Goal: Information Seeking & Learning: Learn about a topic

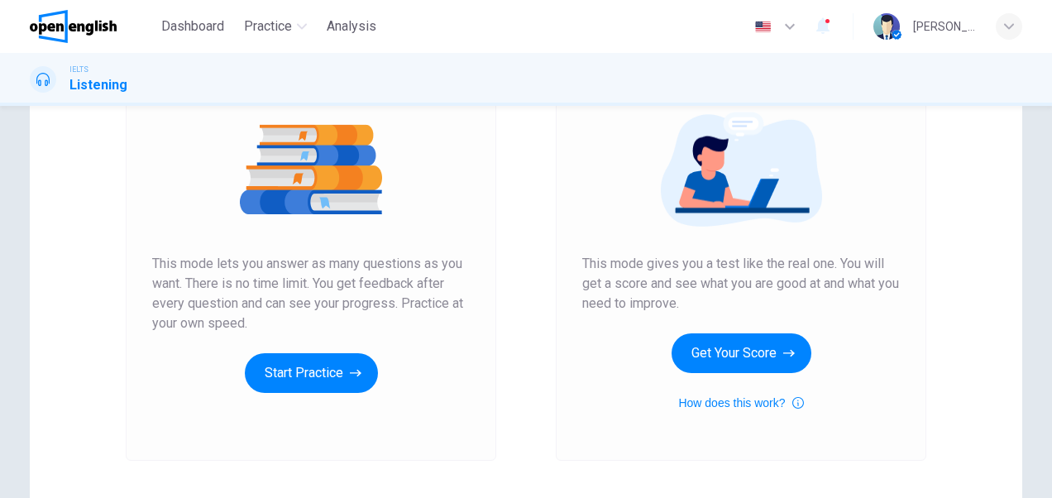
scroll to position [188, 0]
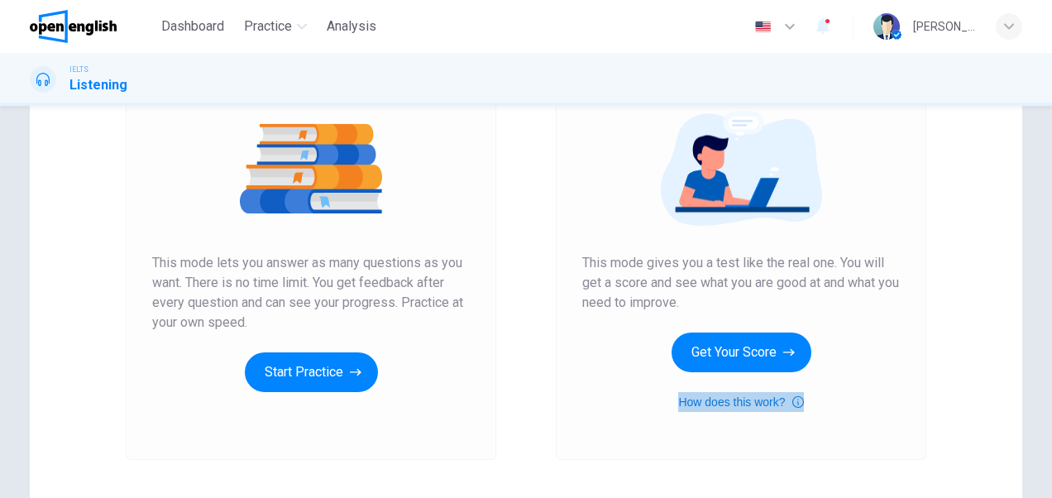
click at [796, 399] on icon "button" at bounding box center [799, 402] width 12 height 20
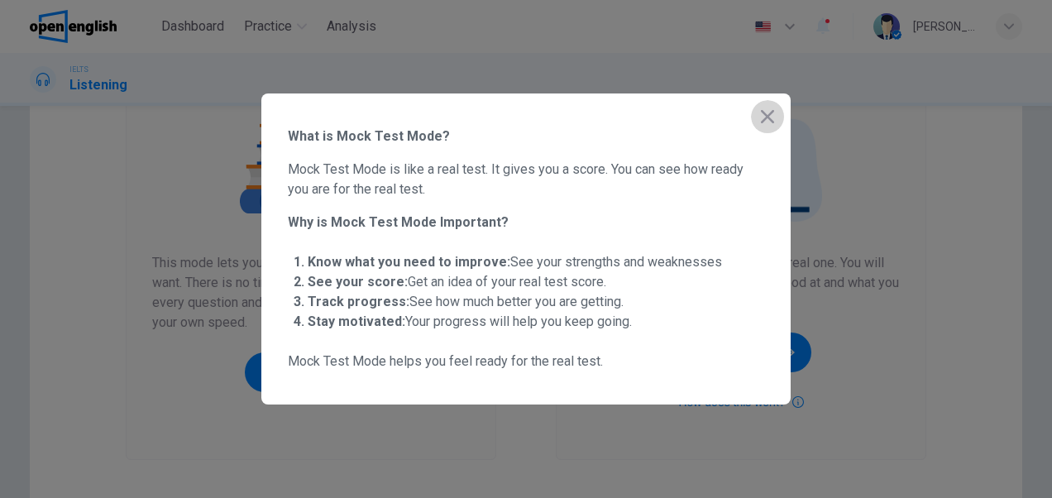
click at [766, 117] on icon "button" at bounding box center [767, 116] width 13 height 13
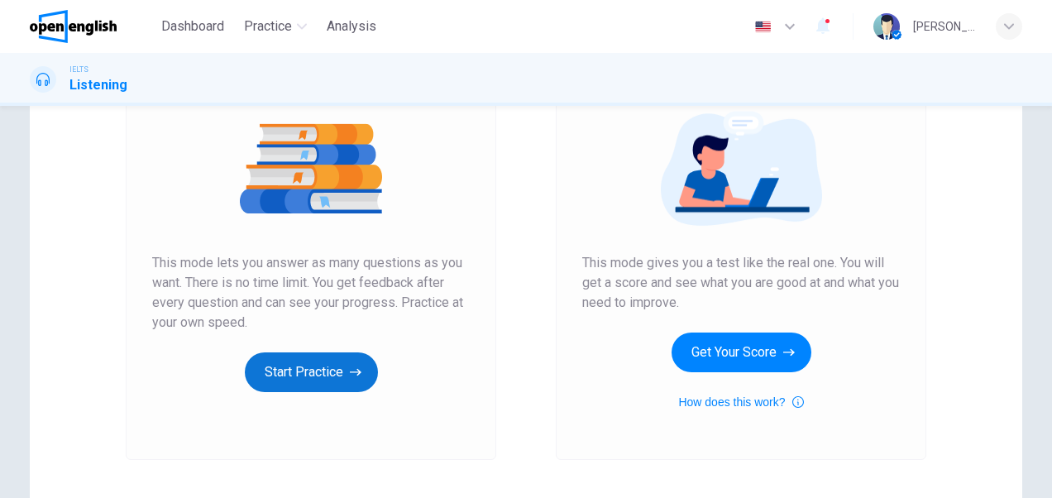
click at [338, 371] on button "Start Practice" at bounding box center [311, 372] width 133 height 40
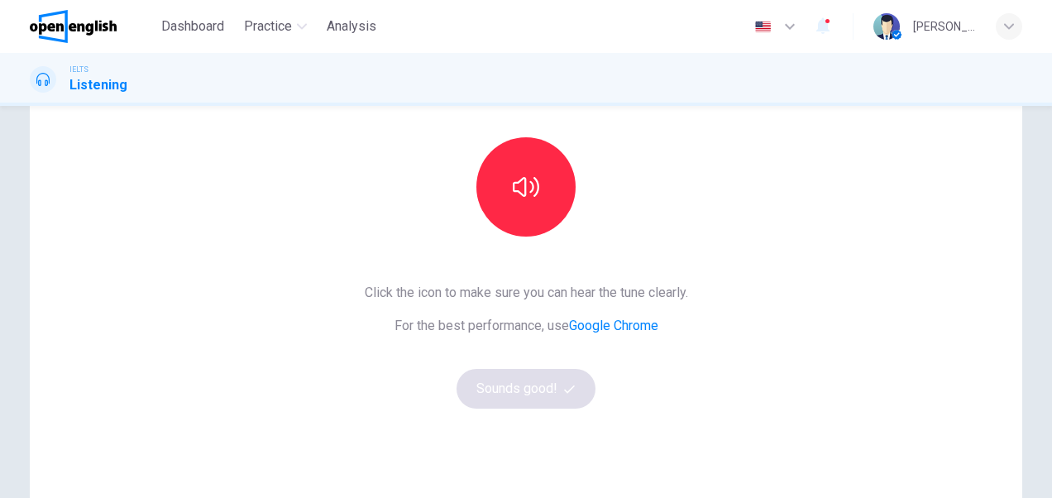
scroll to position [136, 0]
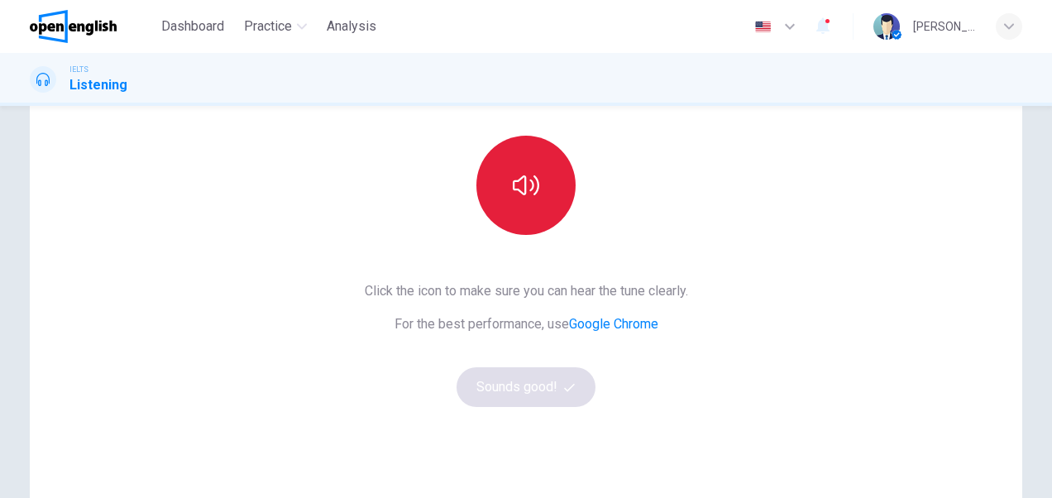
click at [553, 201] on button "button" at bounding box center [526, 185] width 99 height 99
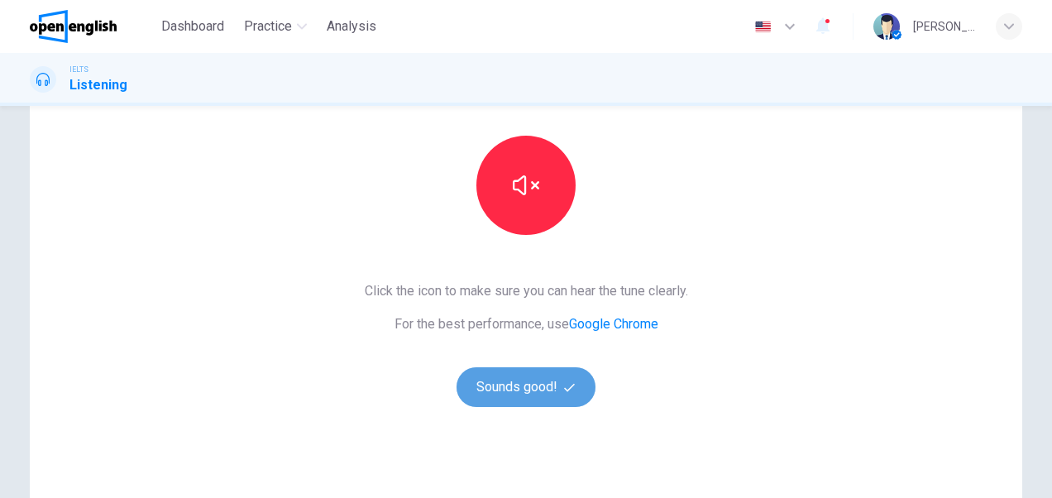
click at [529, 387] on button "Sounds good!" at bounding box center [526, 387] width 139 height 40
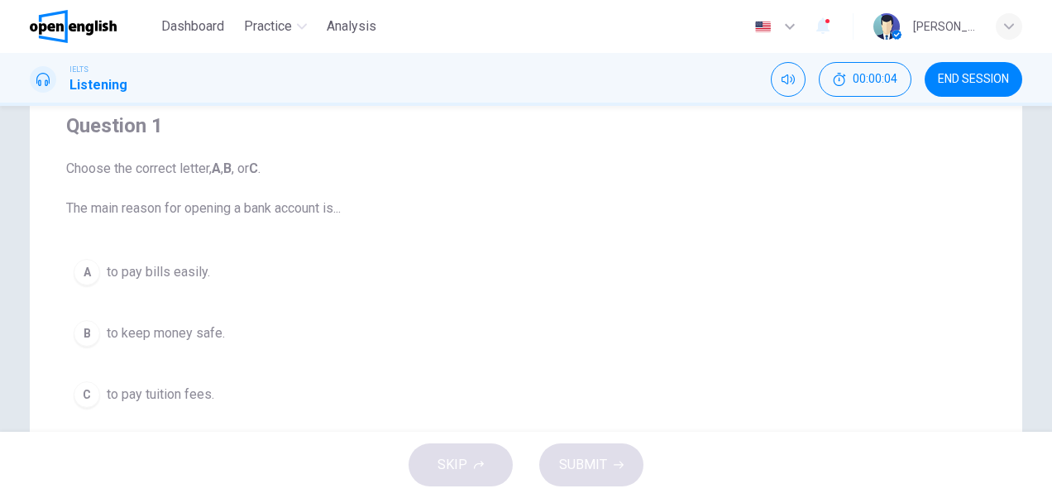
scroll to position [0, 0]
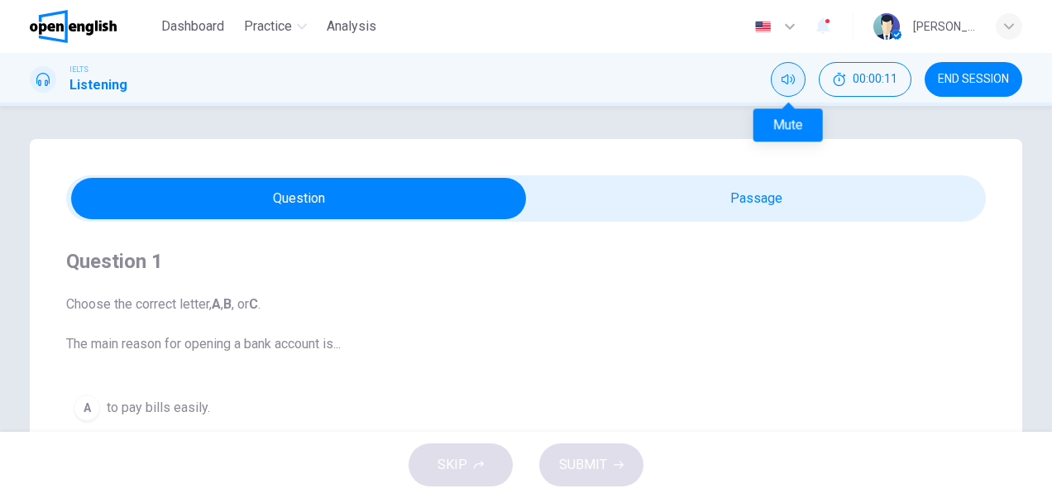
click at [788, 71] on button "Mute" at bounding box center [788, 79] width 35 height 35
click at [784, 81] on icon "Unmute" at bounding box center [788, 79] width 13 height 10
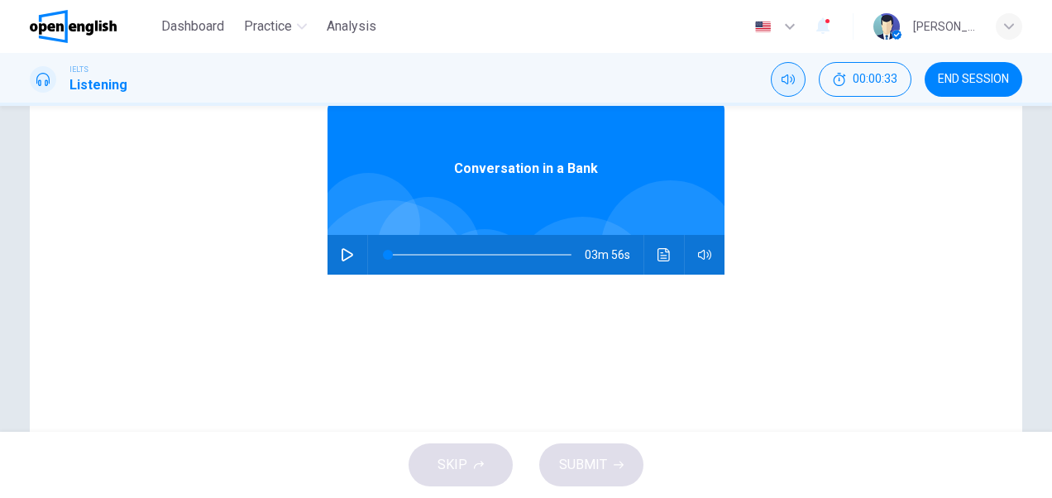
scroll to position [207, 0]
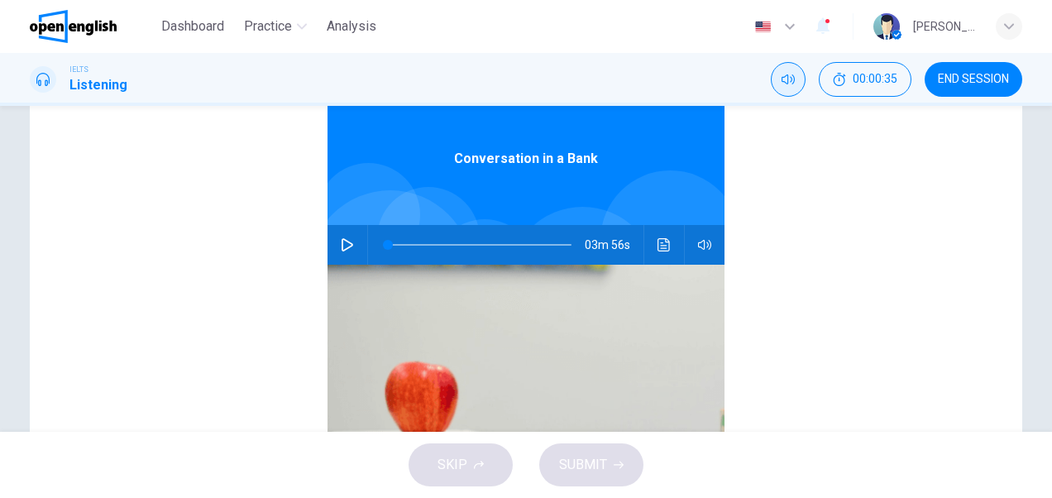
click at [342, 247] on icon "button" at bounding box center [348, 244] width 12 height 13
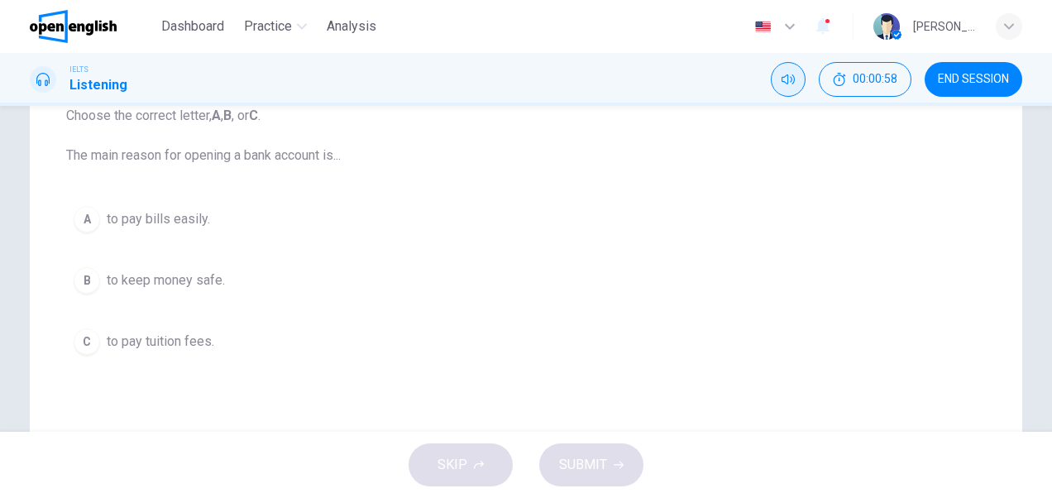
scroll to position [201, 0]
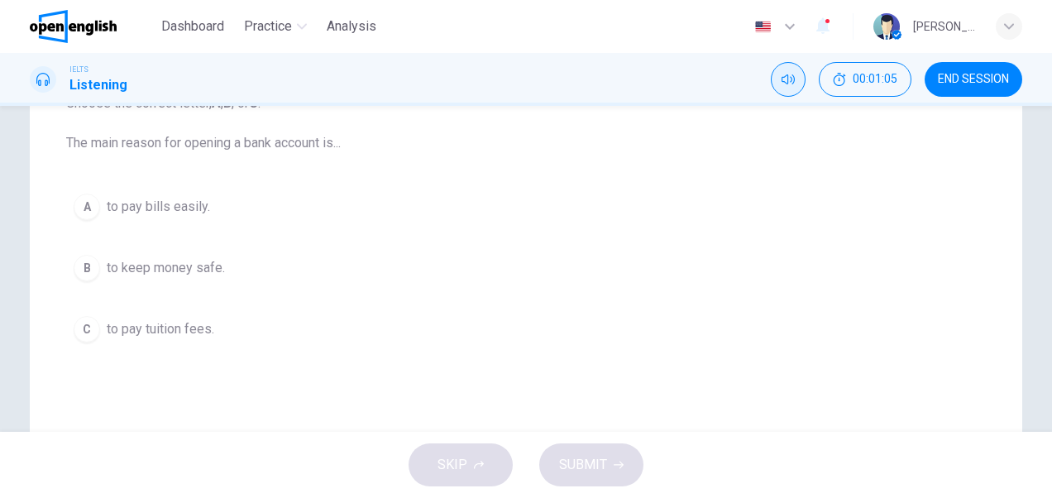
click at [167, 206] on span "to pay bills easily." at bounding box center [158, 207] width 103 height 20
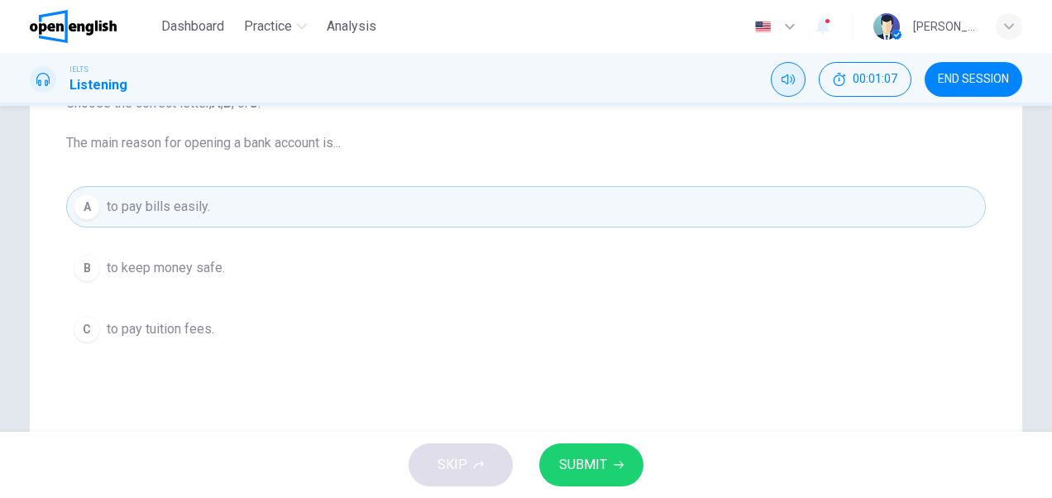
click at [584, 467] on span "SUBMIT" at bounding box center [583, 464] width 48 height 23
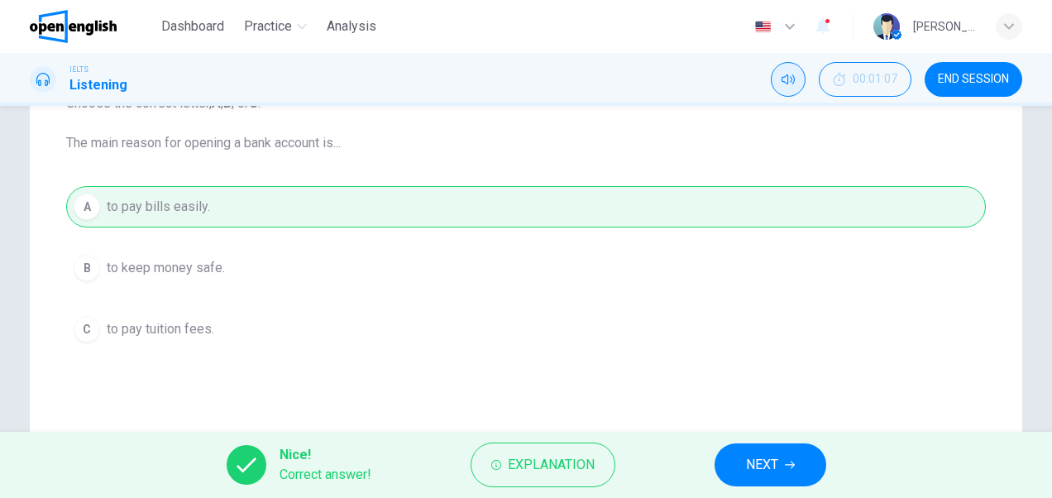
click at [764, 468] on span "NEXT" at bounding box center [762, 464] width 32 height 23
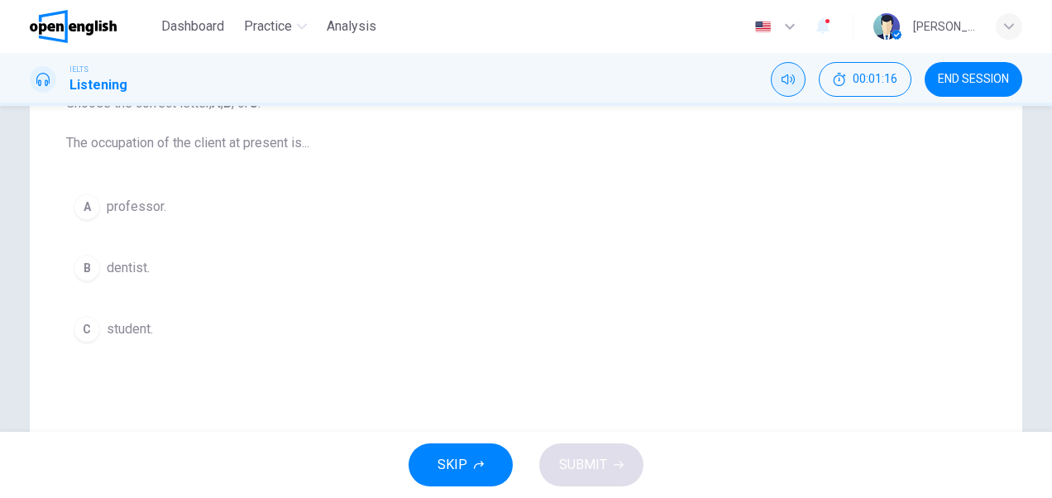
click at [132, 332] on span "student." at bounding box center [130, 329] width 46 height 20
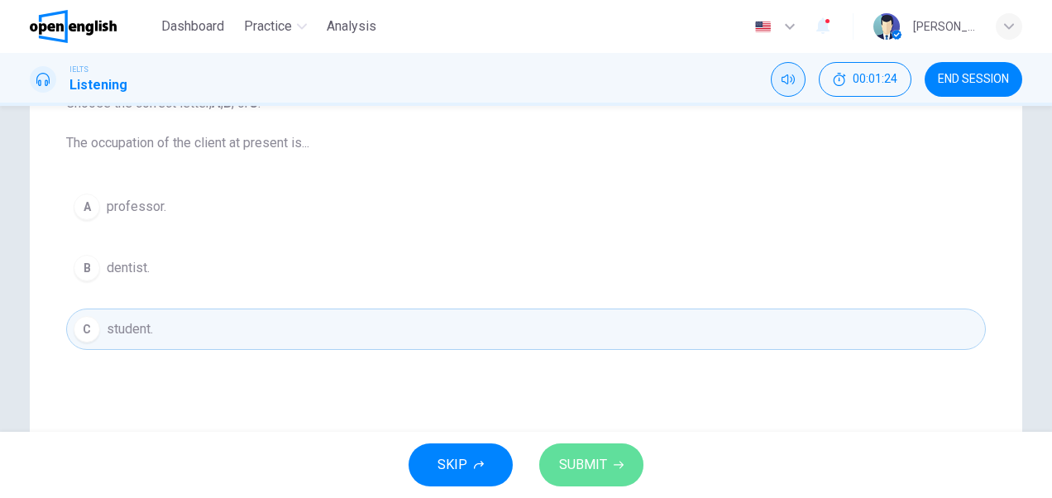
click at [596, 451] on button "SUBMIT" at bounding box center [591, 464] width 104 height 43
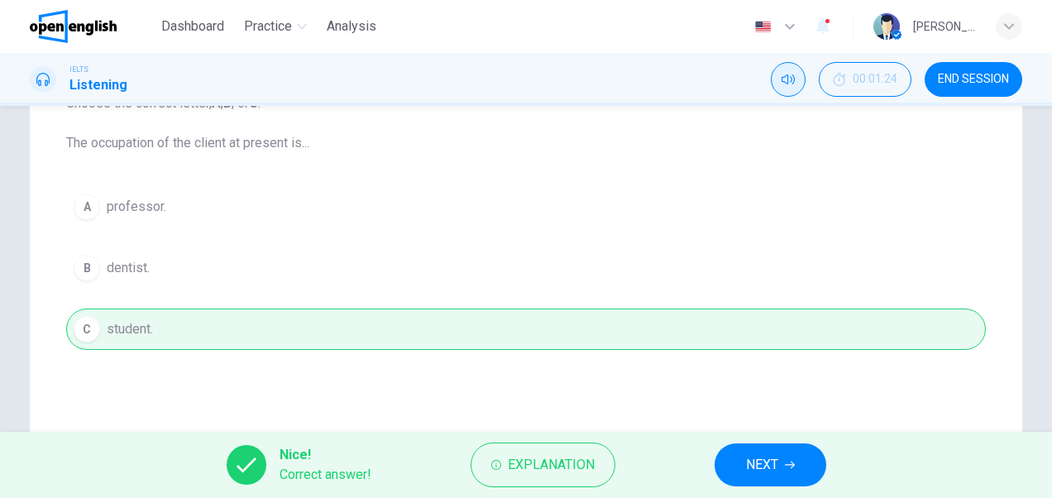
click at [759, 464] on span "NEXT" at bounding box center [762, 464] width 32 height 23
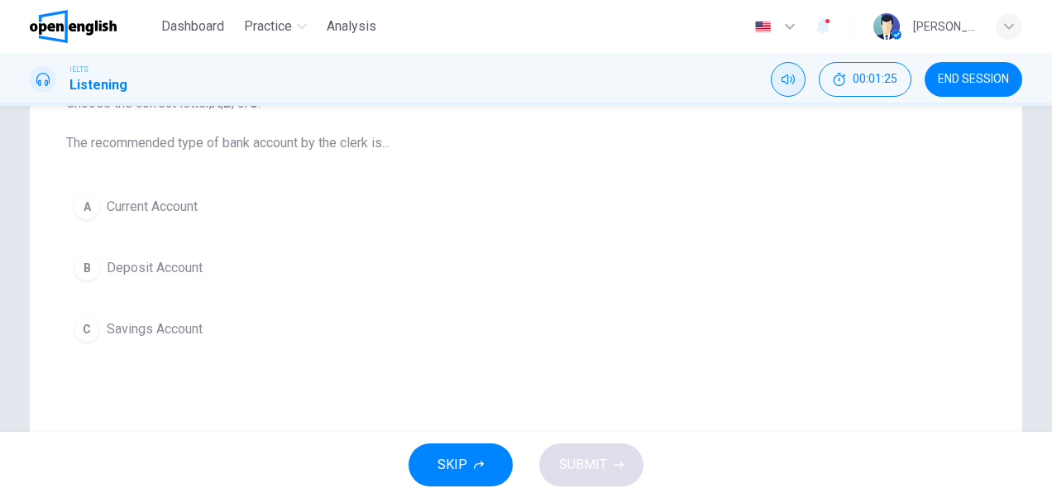
click at [713, 381] on div "Question 3 Choose the correct letter, A , B , or C . The recommended type of ba…" at bounding box center [526, 270] width 993 height 665
click at [169, 266] on span "Deposit Account" at bounding box center [155, 268] width 96 height 20
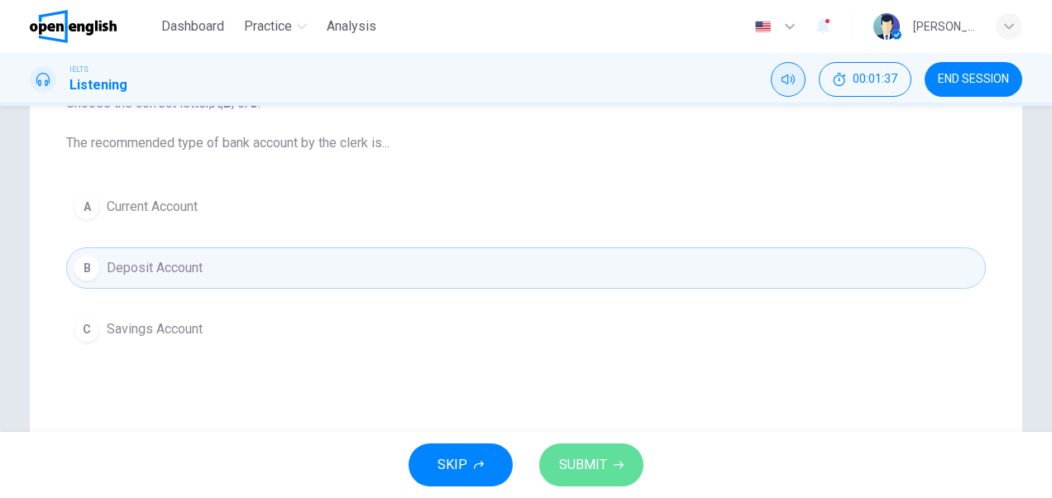
click at [586, 460] on span "SUBMIT" at bounding box center [583, 464] width 48 height 23
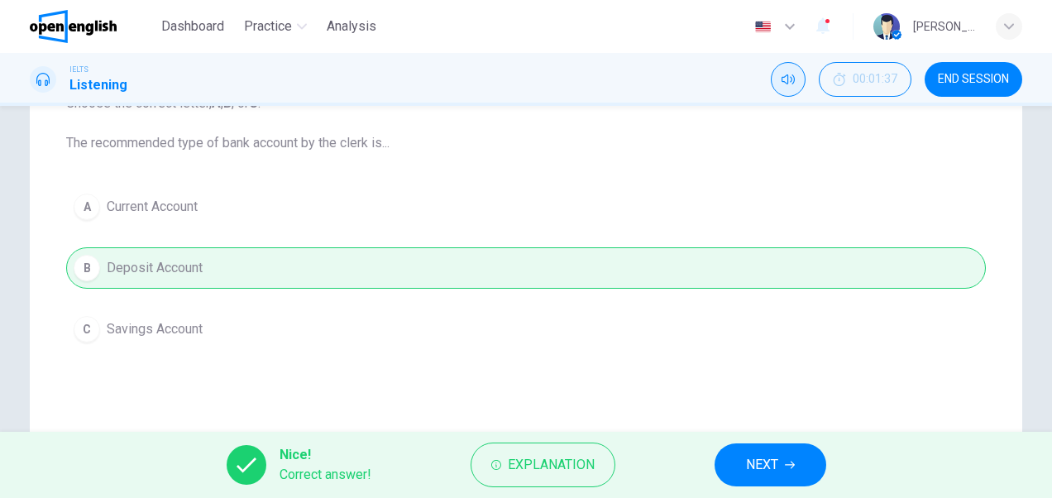
click at [740, 468] on button "NEXT" at bounding box center [771, 464] width 112 height 43
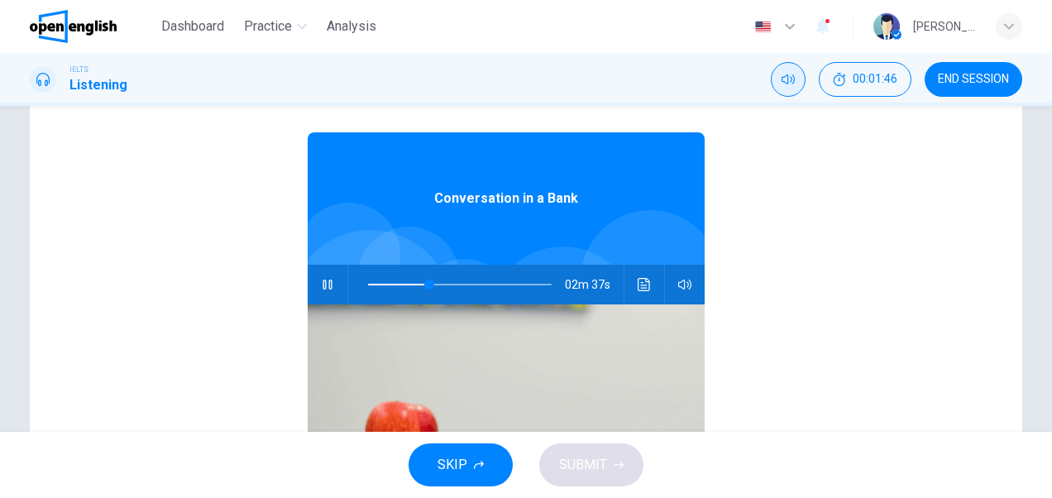
scroll to position [173, 0]
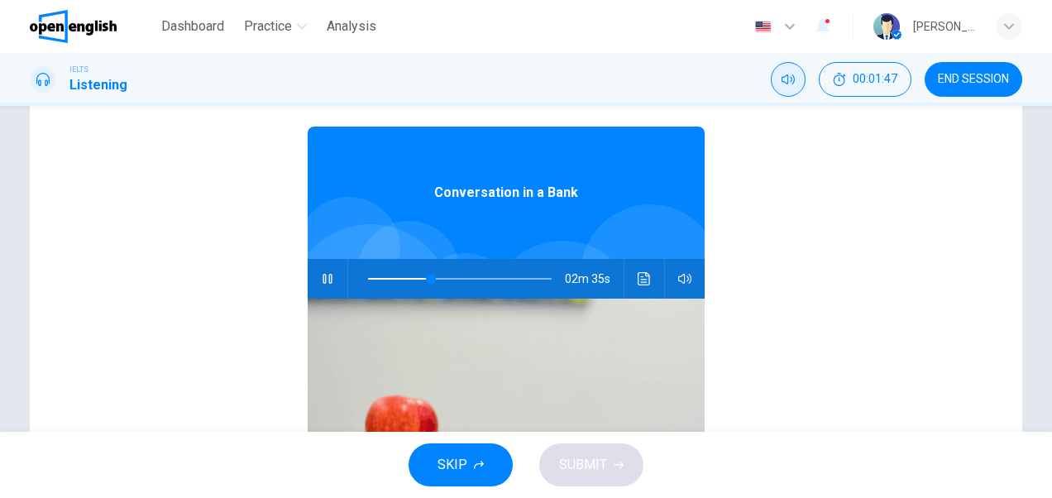
click at [323, 275] on icon "button" at bounding box center [327, 279] width 9 height 10
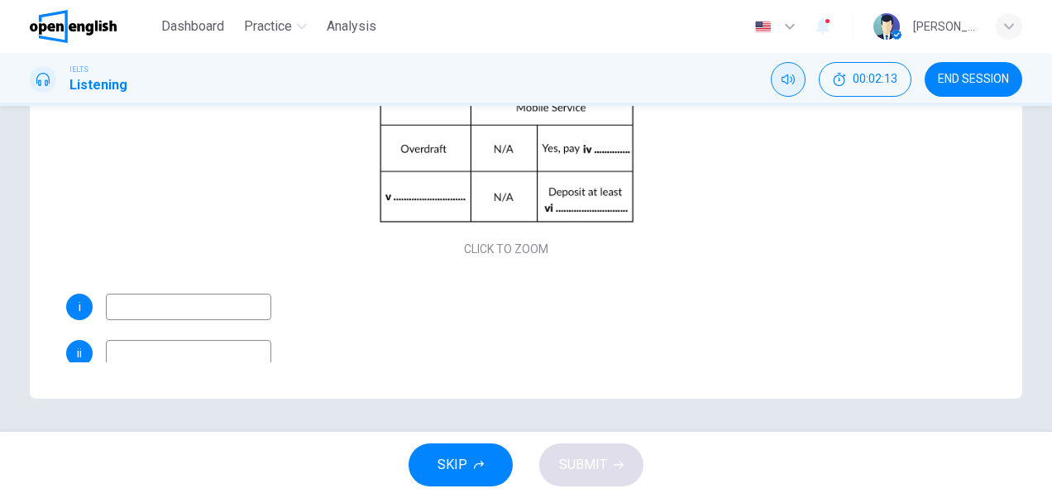
scroll to position [0, 0]
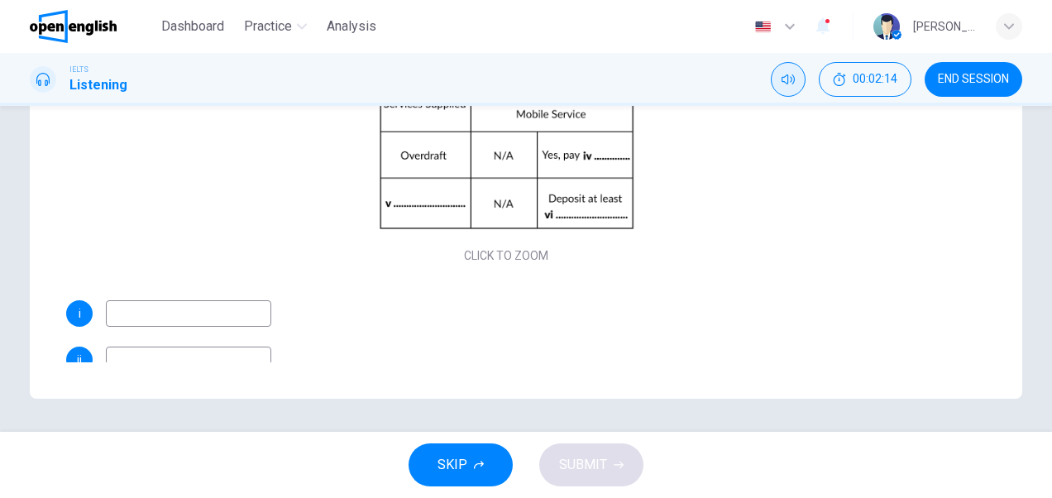
drag, startPoint x: 1036, startPoint y: 255, endPoint x: 1036, endPoint y: 283, distance: 28.1
click at [1036, 283] on div "Questions 4 - 9 Complete the table below. Write NO MORE THAN THREE WORDS AND/OR…" at bounding box center [526, 66] width 1046 height 665
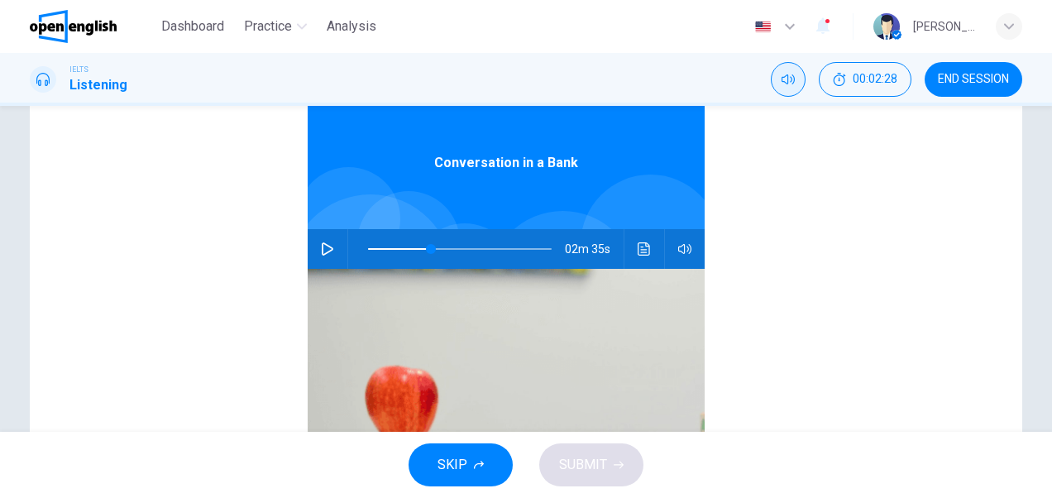
scroll to position [212, 0]
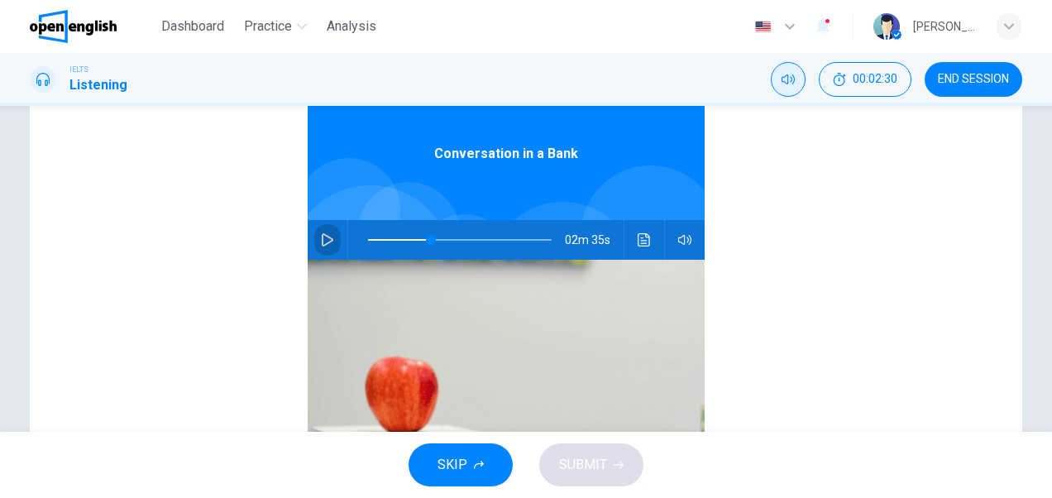
click at [322, 235] on icon "button" at bounding box center [328, 239] width 12 height 13
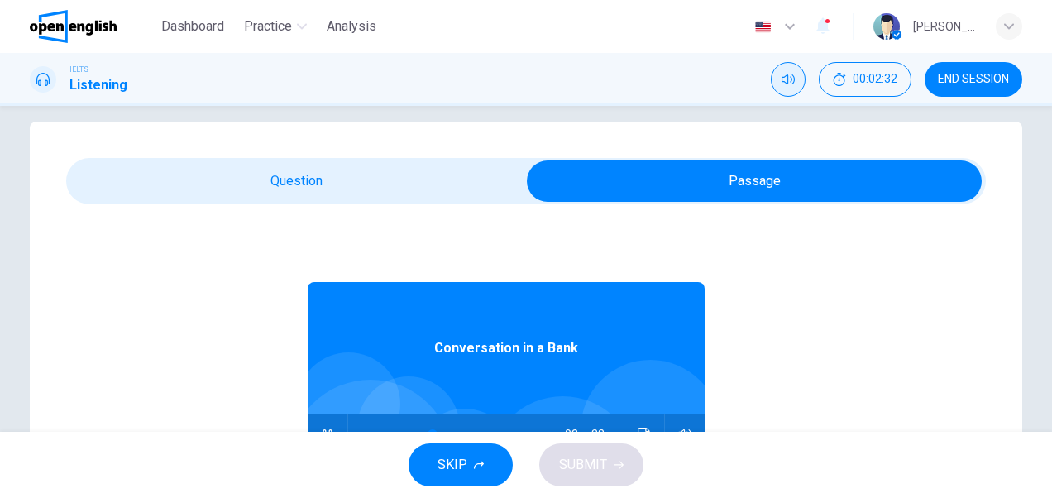
scroll to position [10, 0]
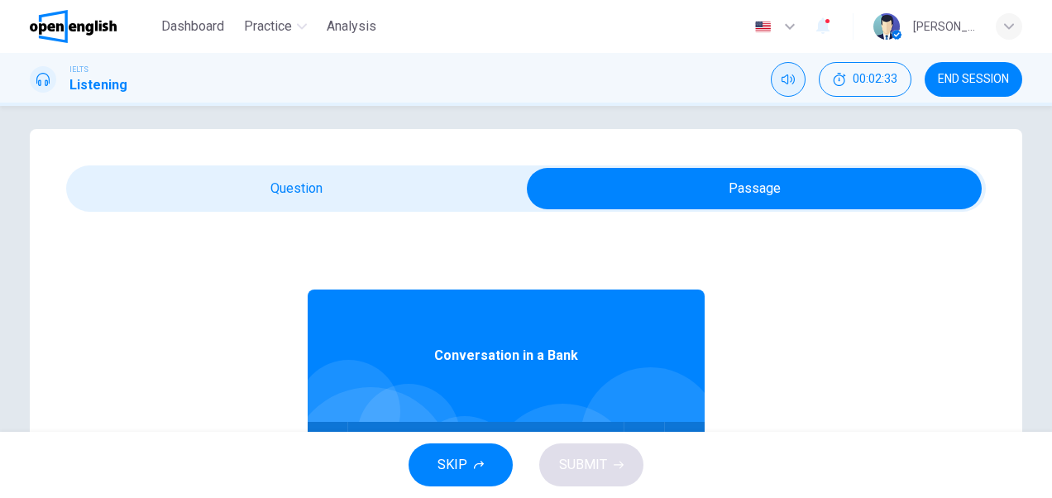
type input "**"
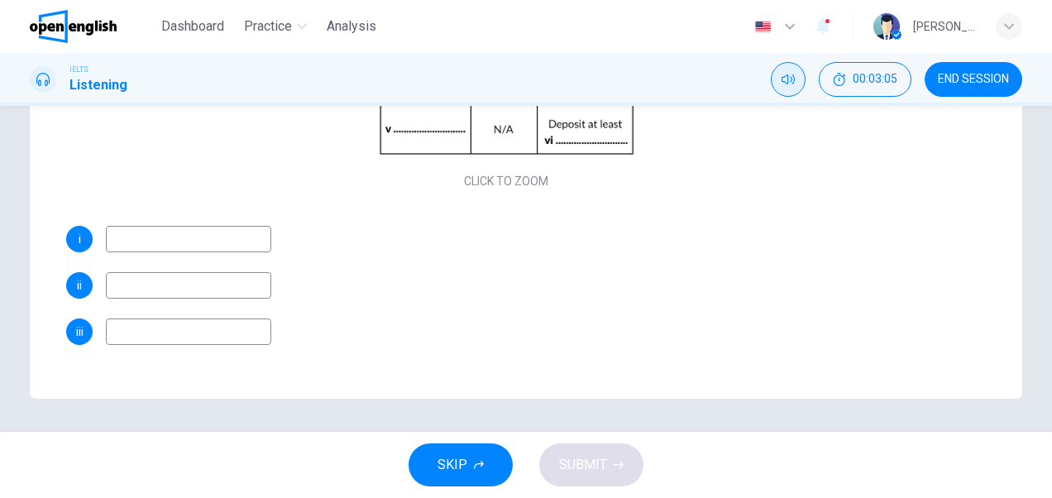
scroll to position [93, 0]
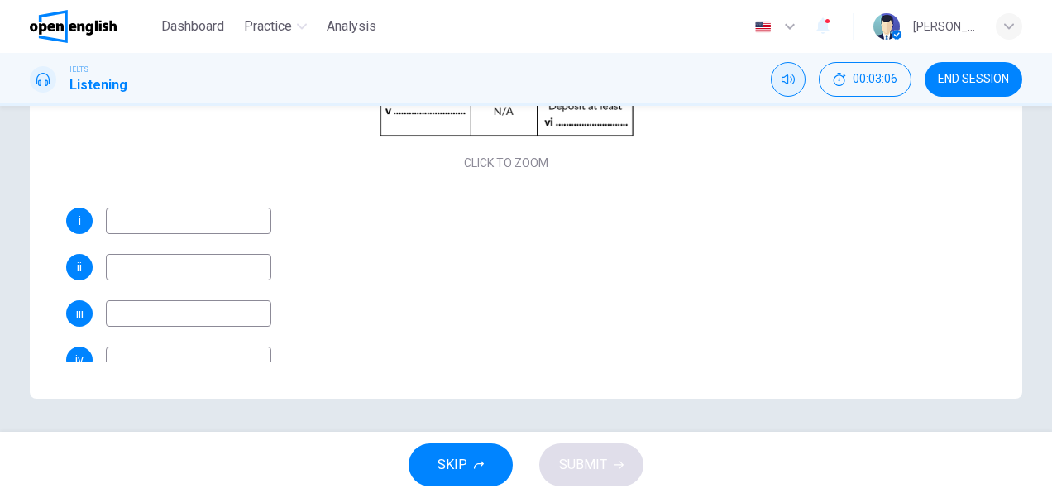
click at [192, 264] on input at bounding box center [188, 267] width 165 height 26
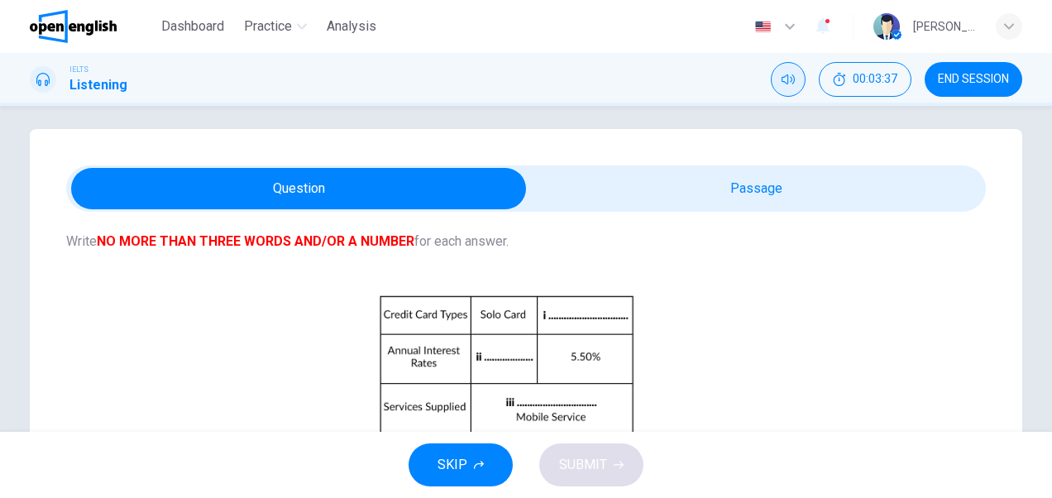
scroll to position [0, 0]
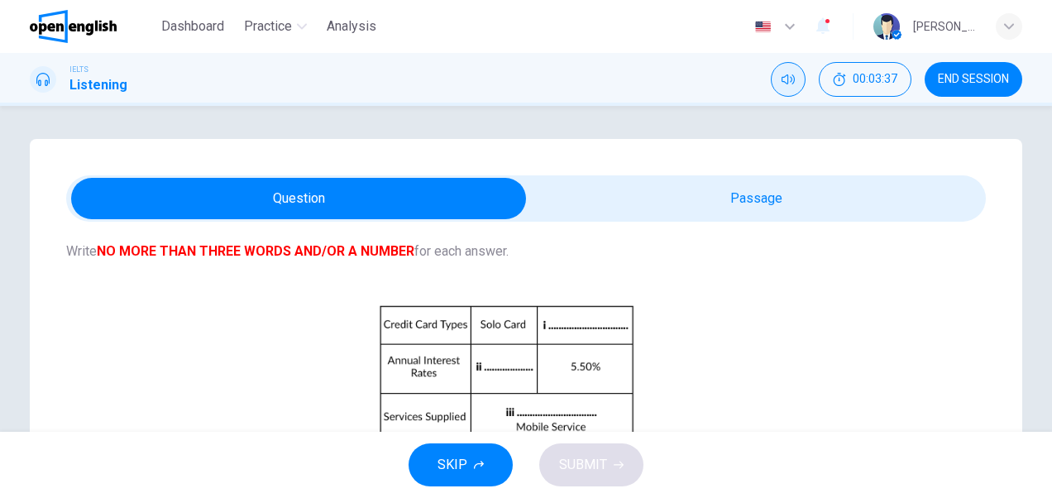
type input "****"
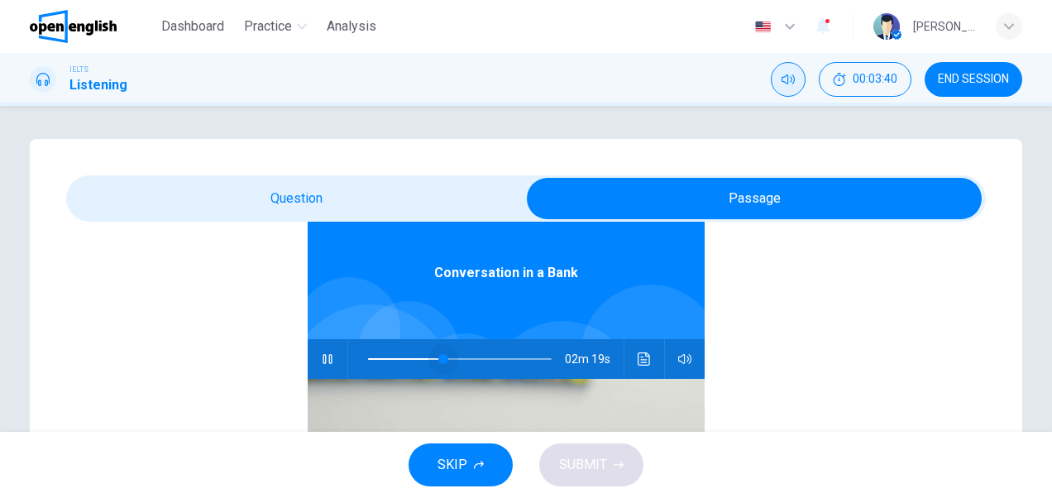
click at [435, 358] on span at bounding box center [460, 358] width 184 height 23
click at [412, 358] on span at bounding box center [460, 358] width 184 height 23
type input "**"
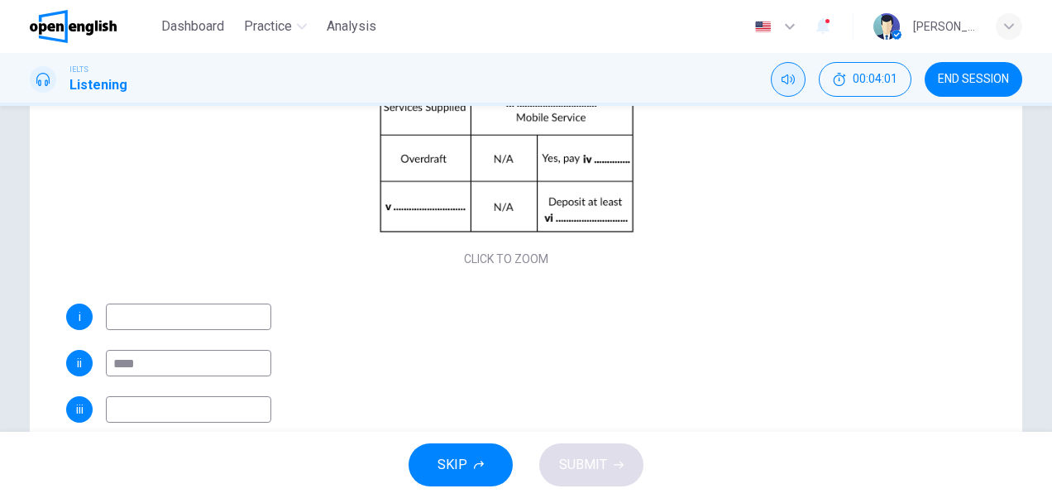
scroll to position [313, 0]
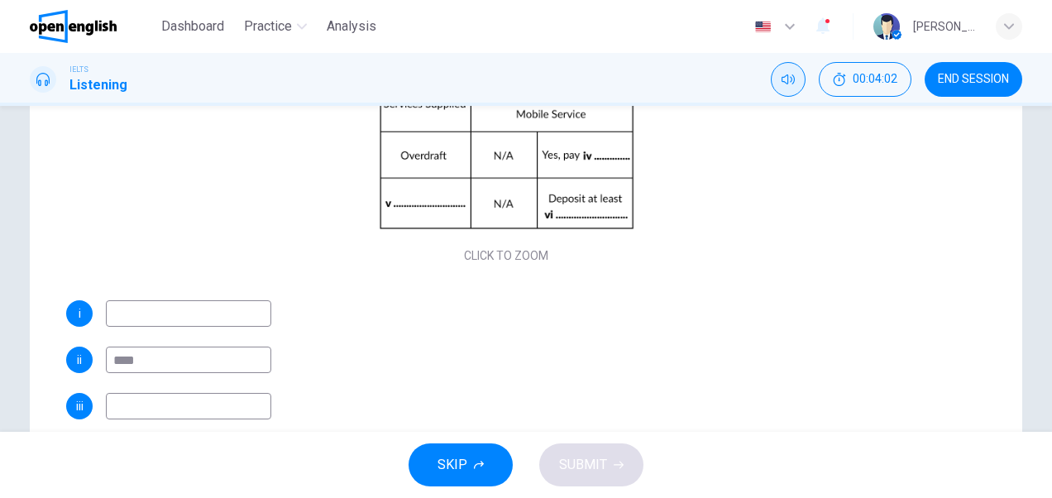
click at [139, 317] on input at bounding box center [188, 313] width 165 height 26
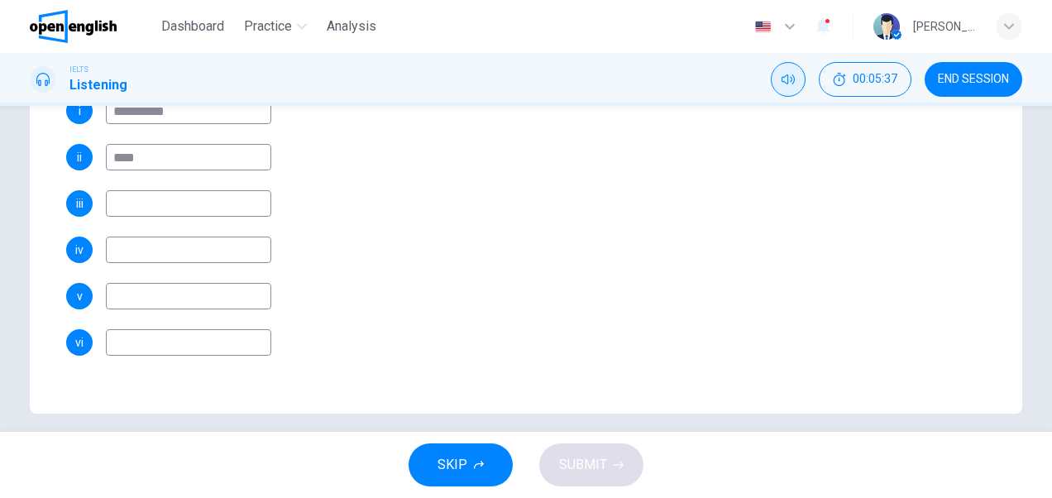
scroll to position [223, 0]
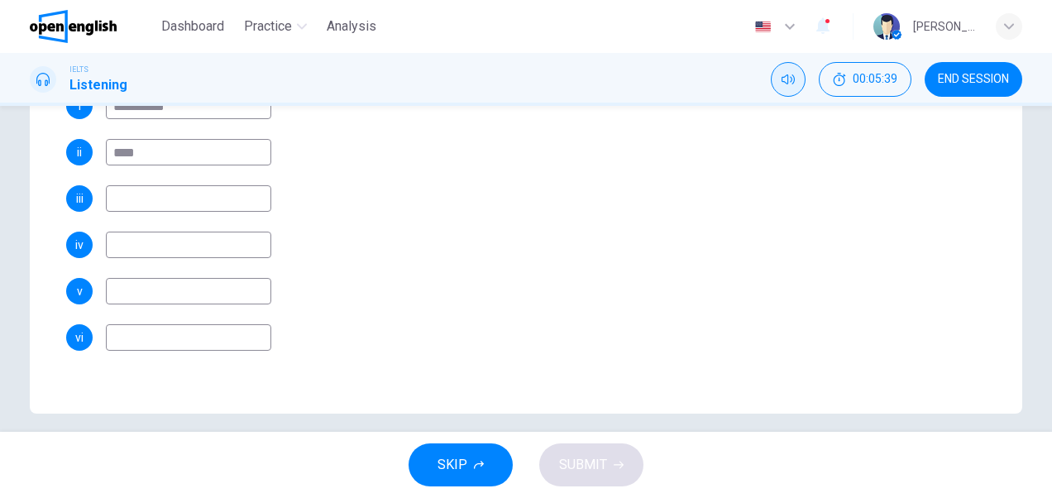
type input "**********"
click at [169, 331] on input at bounding box center [188, 337] width 165 height 26
click at [179, 284] on input at bounding box center [188, 291] width 165 height 26
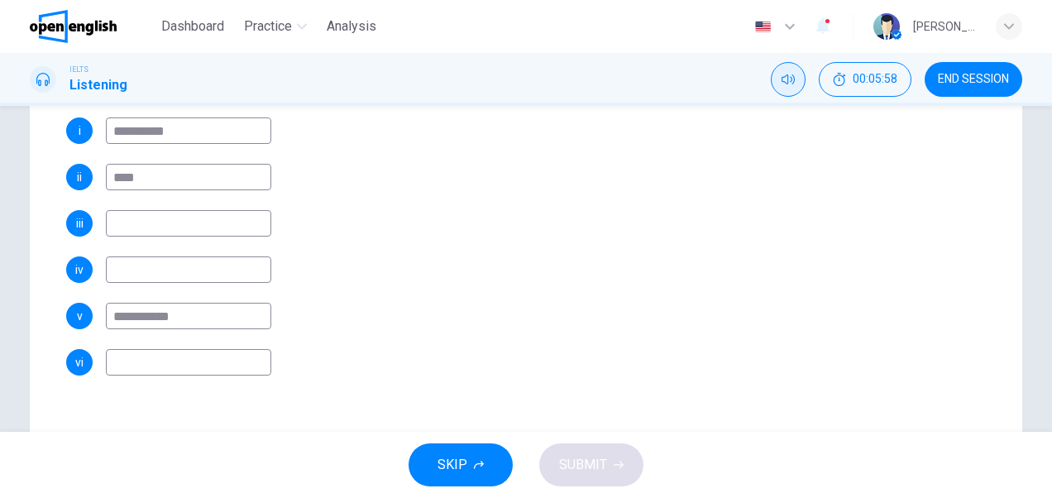
scroll to position [405, 0]
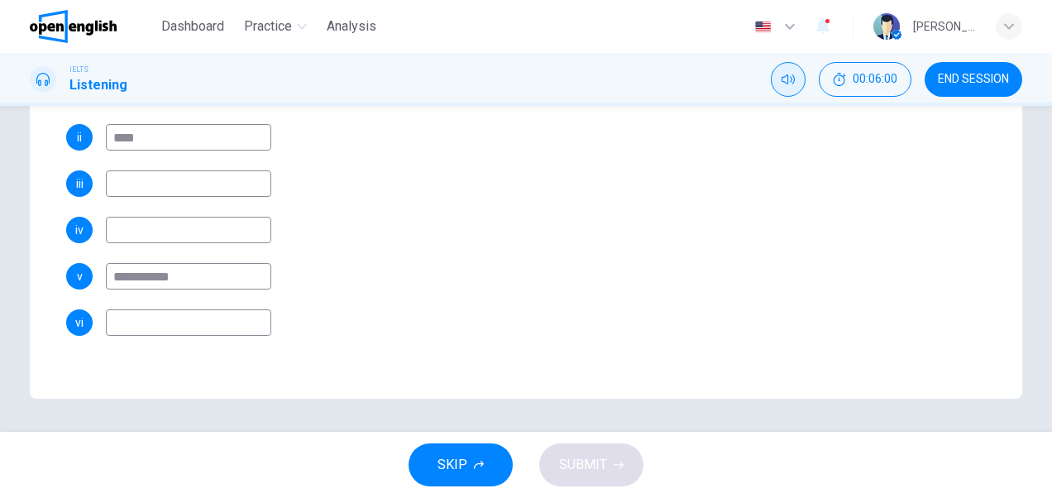
type input "**********"
click at [194, 321] on input at bounding box center [188, 322] width 165 height 26
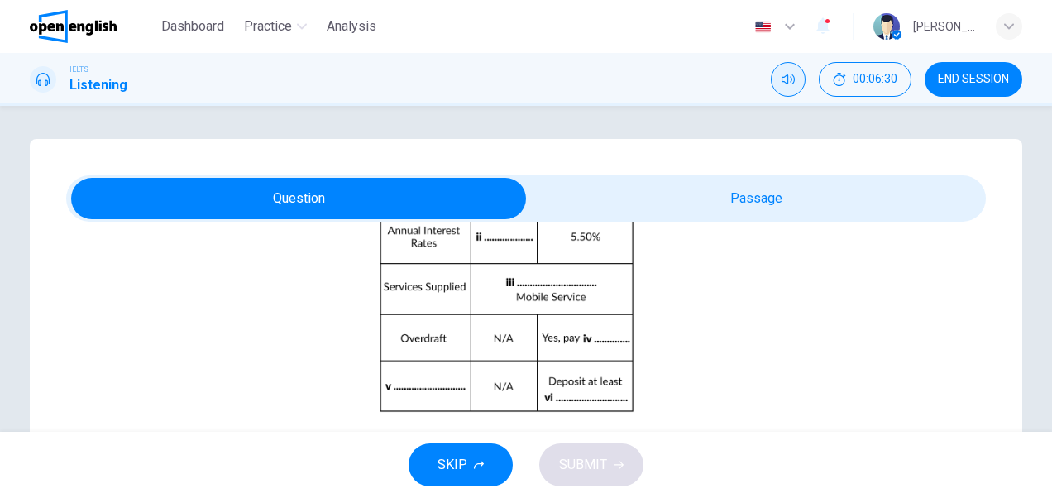
scroll to position [93, 0]
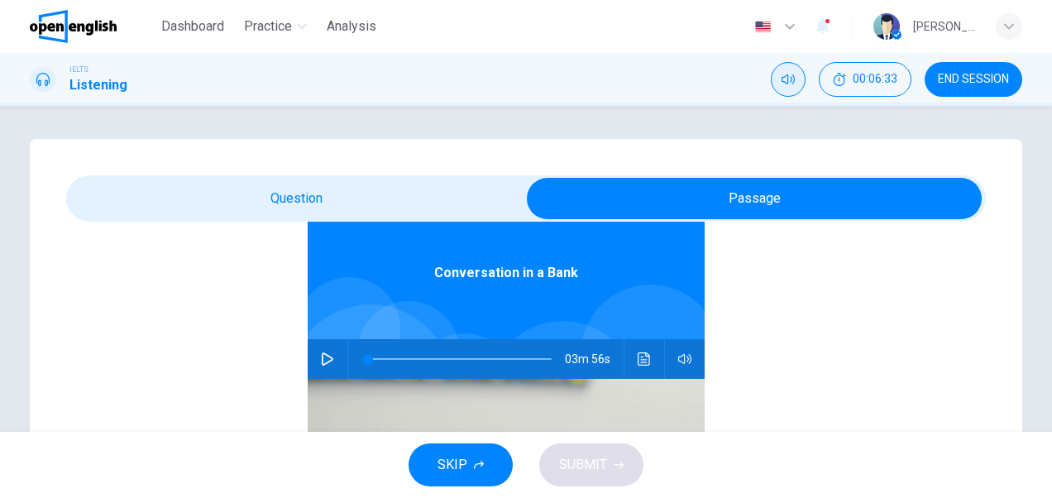
click at [418, 359] on span at bounding box center [460, 358] width 184 height 23
click at [321, 361] on icon "button" at bounding box center [327, 358] width 13 height 13
type input "**"
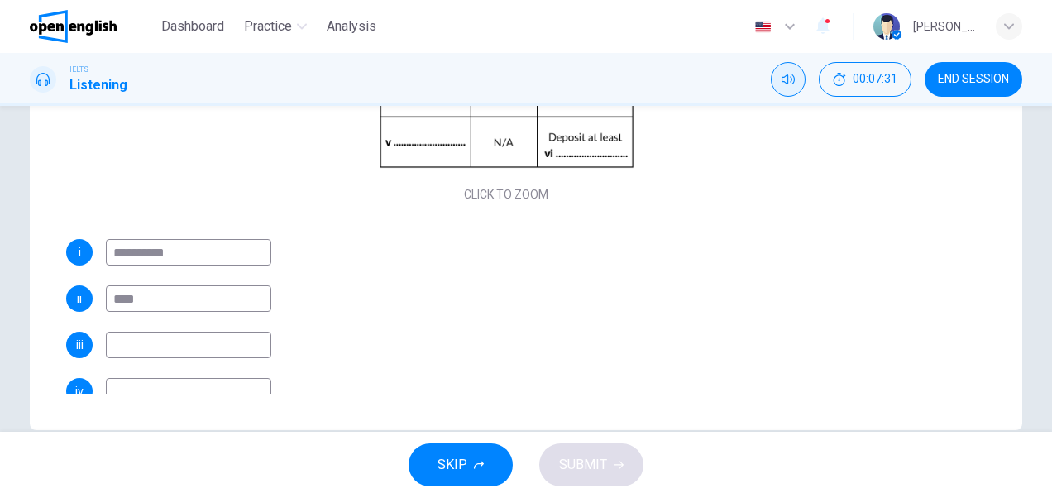
scroll to position [405, 0]
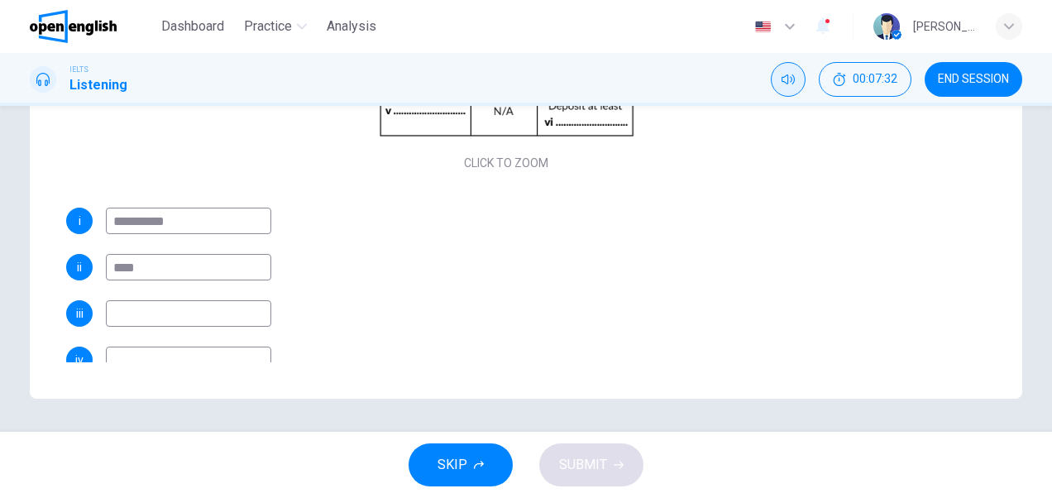
click at [204, 316] on input at bounding box center [188, 313] width 165 height 26
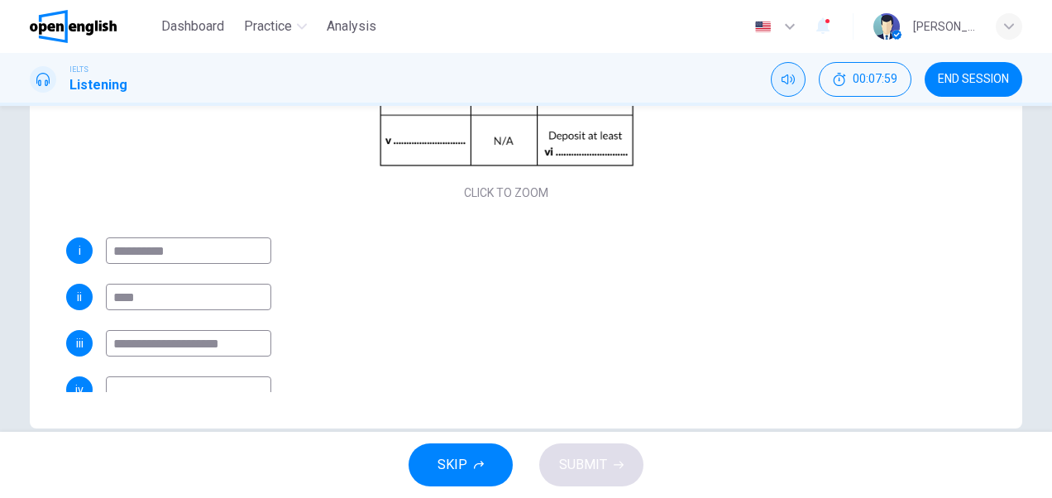
scroll to position [377, 0]
type input "**********"
click at [220, 385] on input at bounding box center [188, 388] width 165 height 26
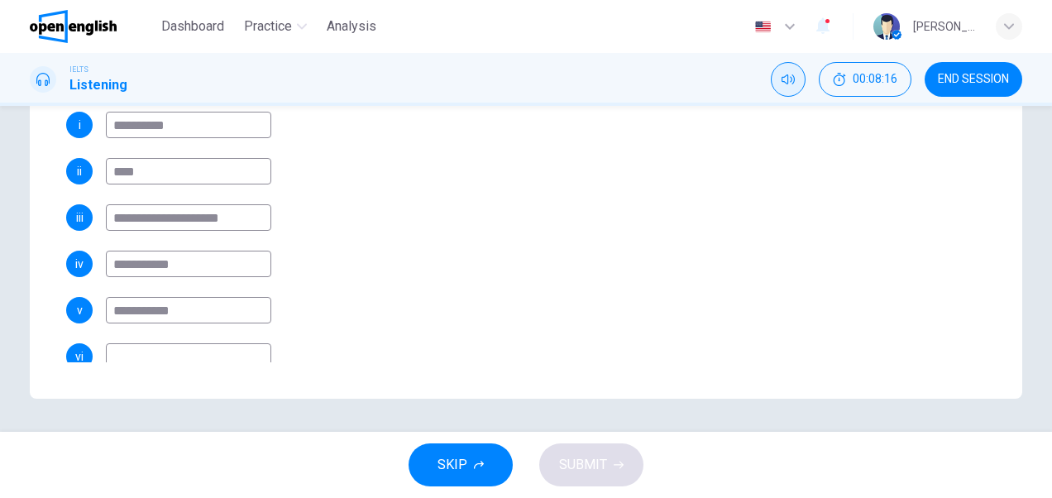
scroll to position [193, 0]
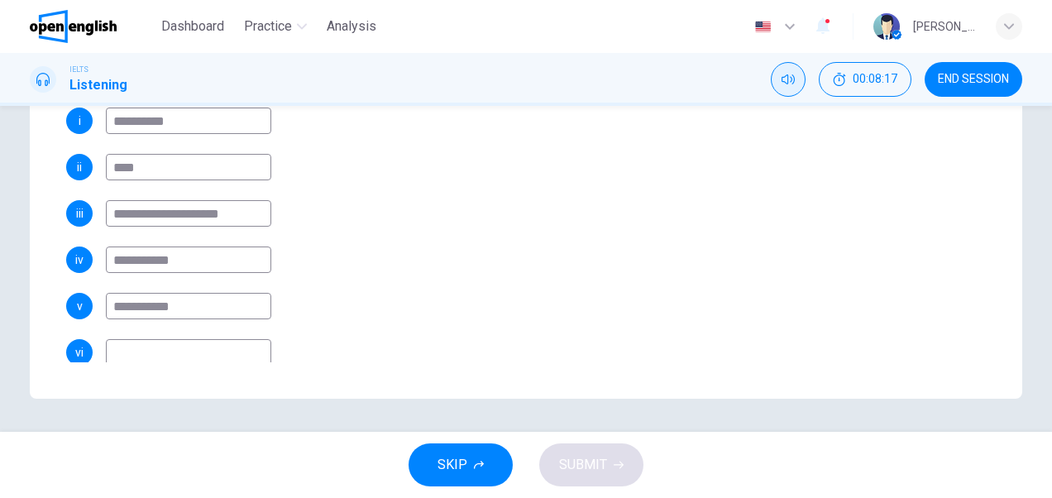
drag, startPoint x: 221, startPoint y: 253, endPoint x: 38, endPoint y: 259, distance: 182.9
click at [38, 259] on div "**********" at bounding box center [526, 66] width 993 height 665
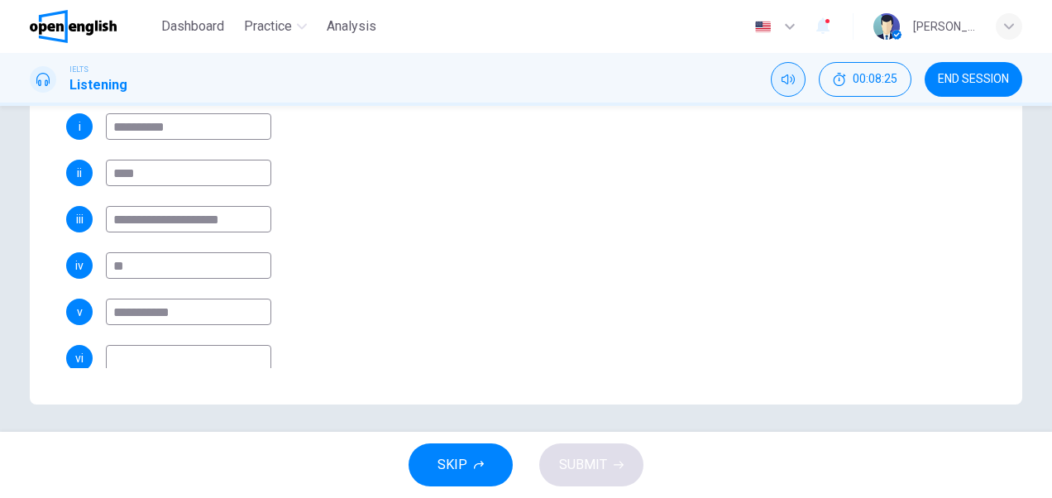
scroll to position [405, 0]
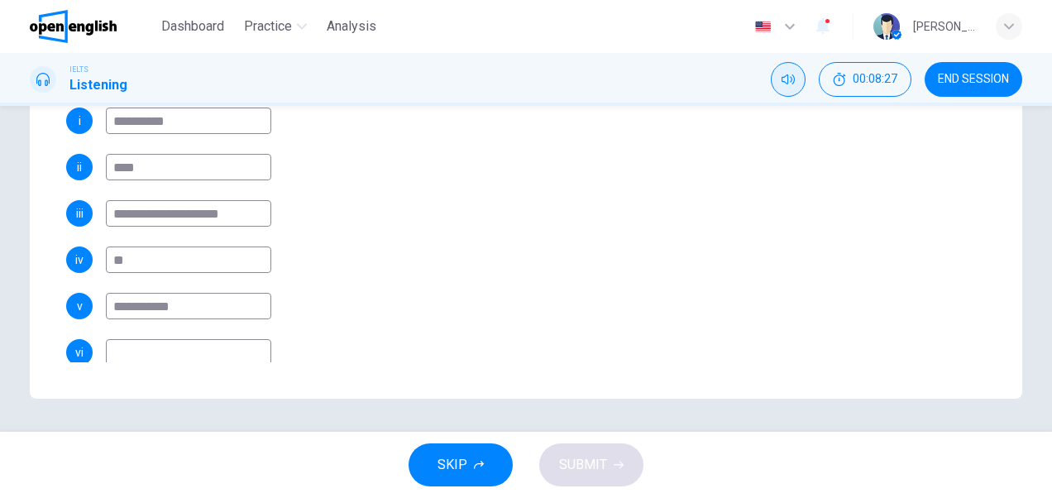
type input "**"
click at [221, 351] on input at bounding box center [188, 352] width 165 height 26
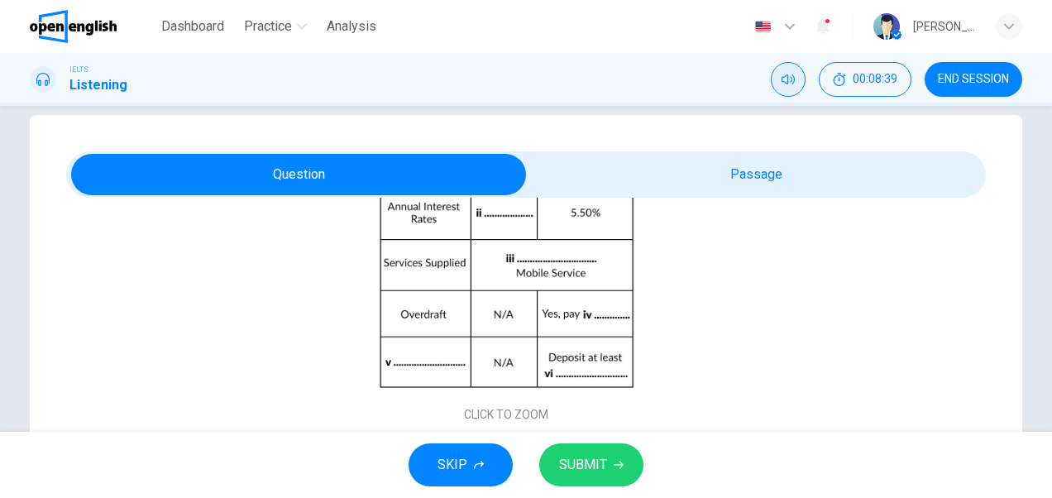
scroll to position [22, 0]
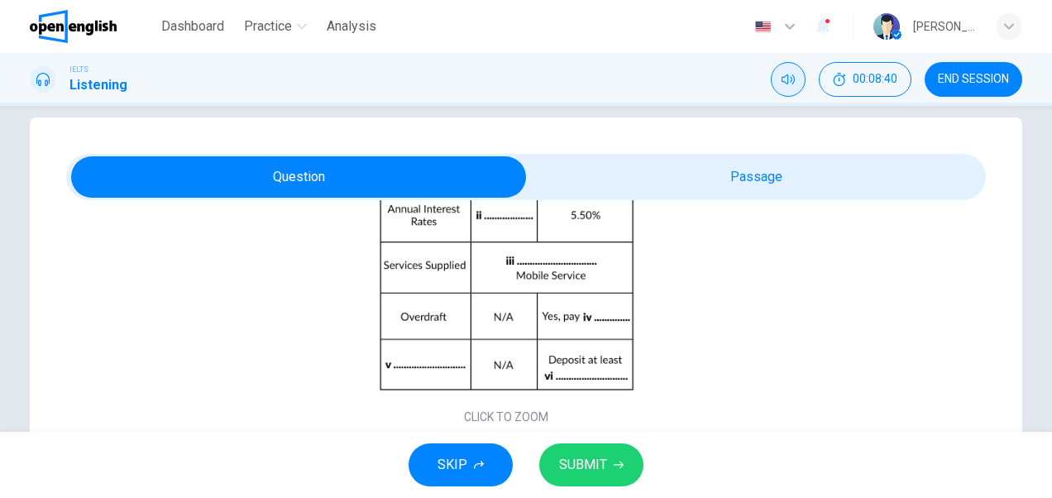
type input "*****"
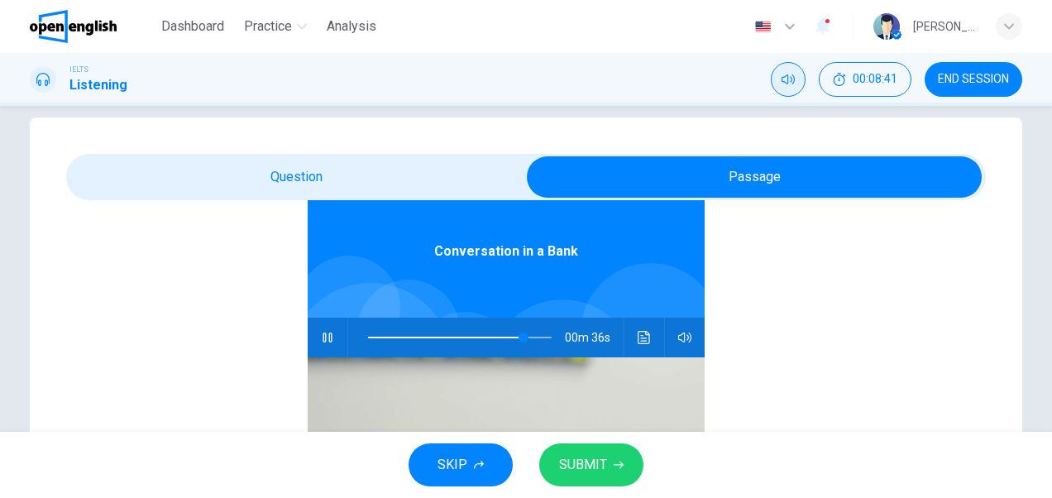
click at [323, 336] on icon "button" at bounding box center [327, 338] width 9 height 10
type input "**"
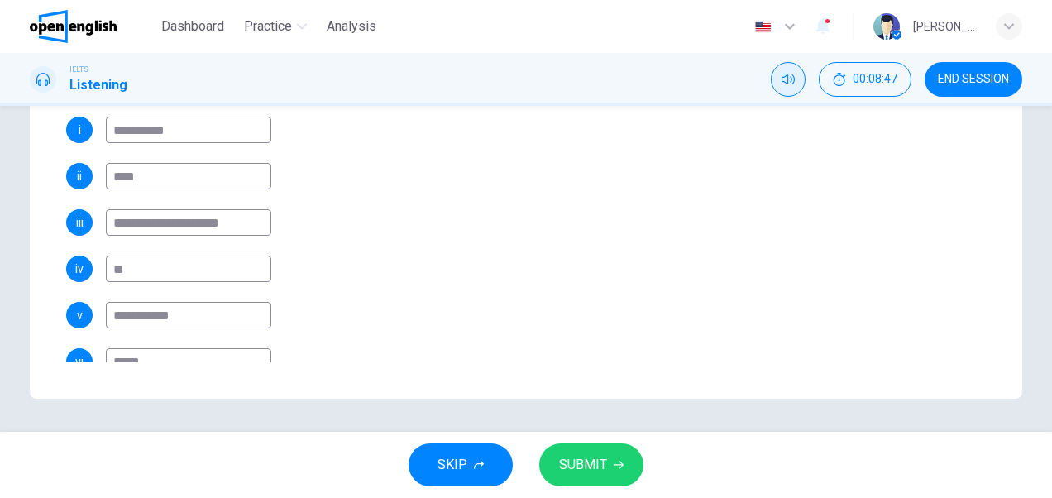
scroll to position [223, 0]
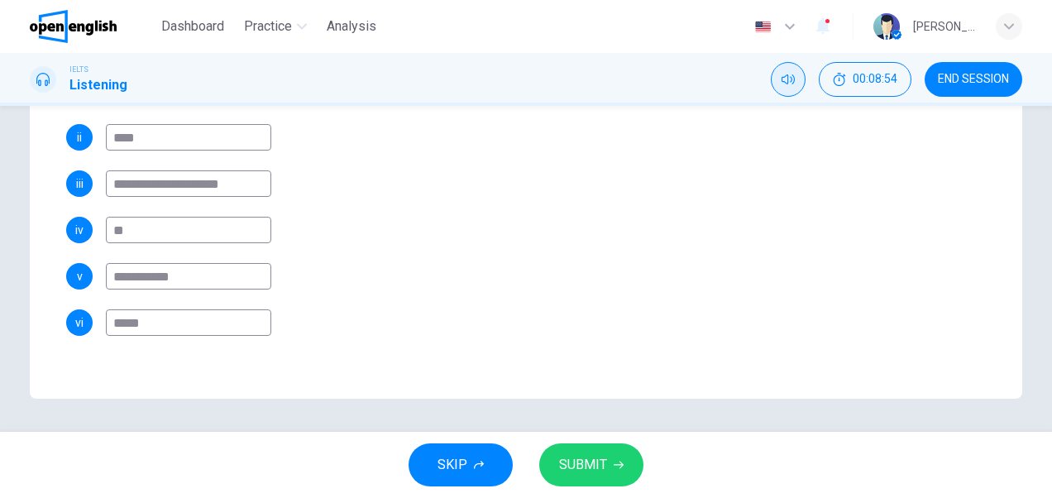
click at [197, 319] on input "*****" at bounding box center [188, 322] width 165 height 26
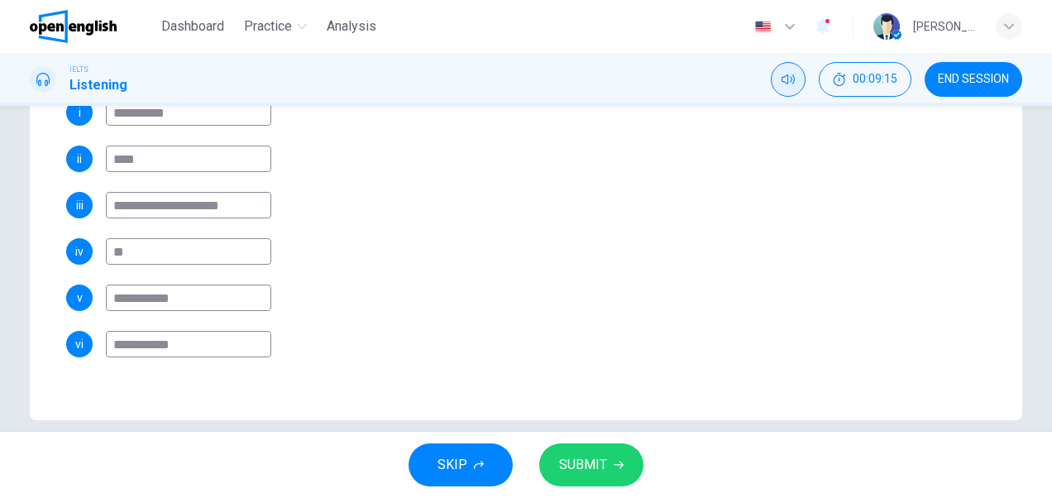
scroll to position [385, 0]
type input "**********"
click at [606, 466] on button "SUBMIT" at bounding box center [591, 464] width 104 height 43
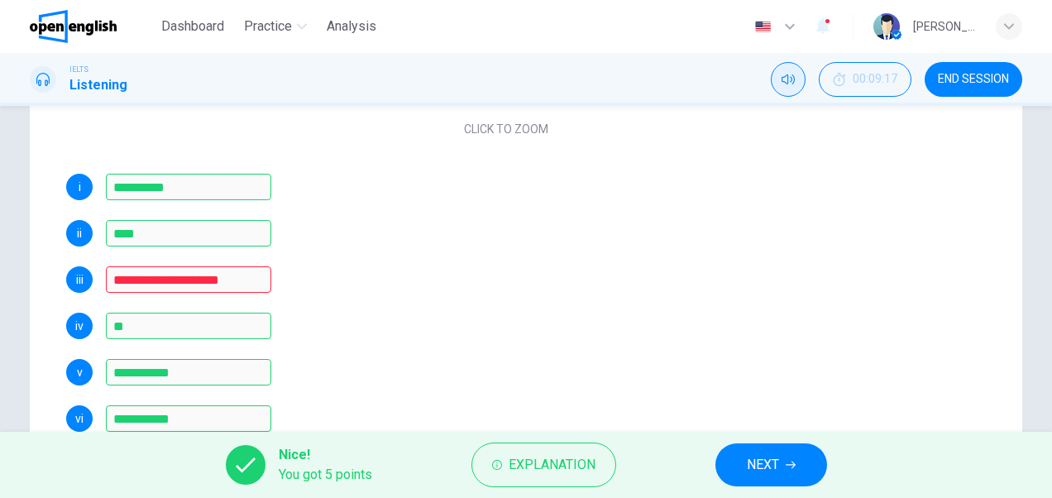
scroll to position [405, 0]
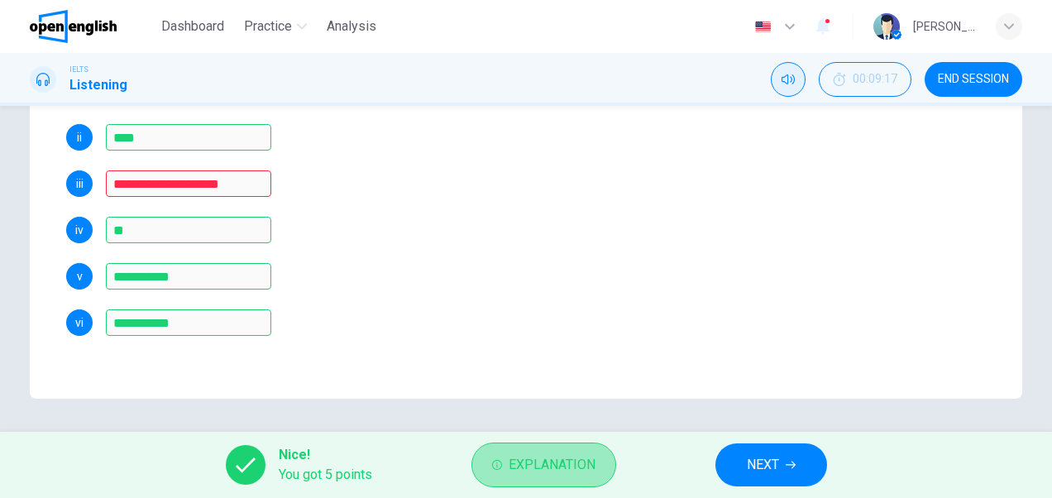
click at [544, 457] on span "Explanation" at bounding box center [552, 464] width 87 height 23
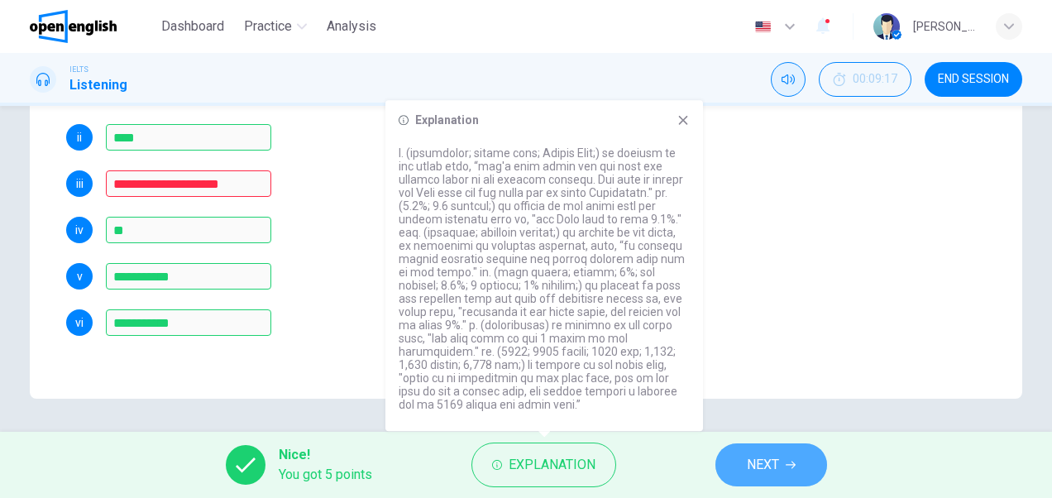
click at [771, 471] on span "NEXT" at bounding box center [763, 464] width 32 height 23
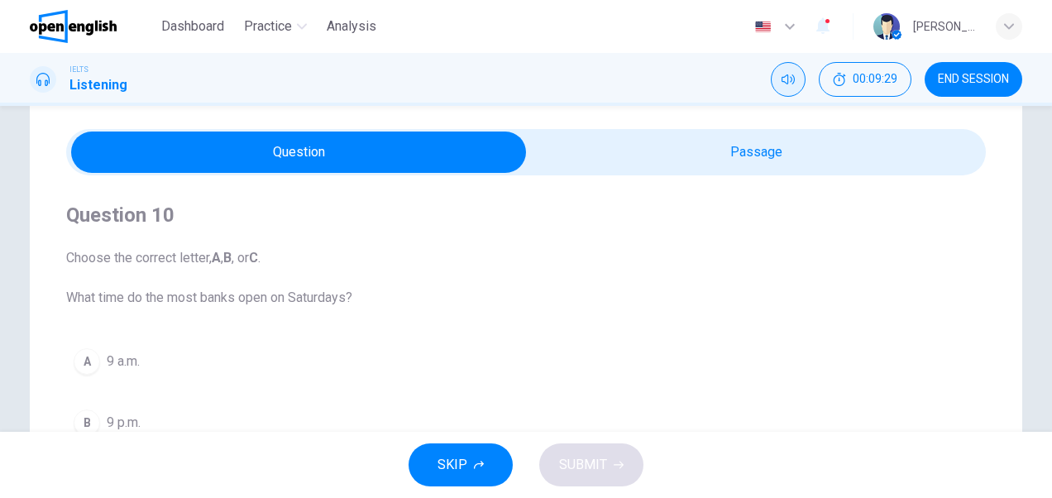
scroll to position [41, 0]
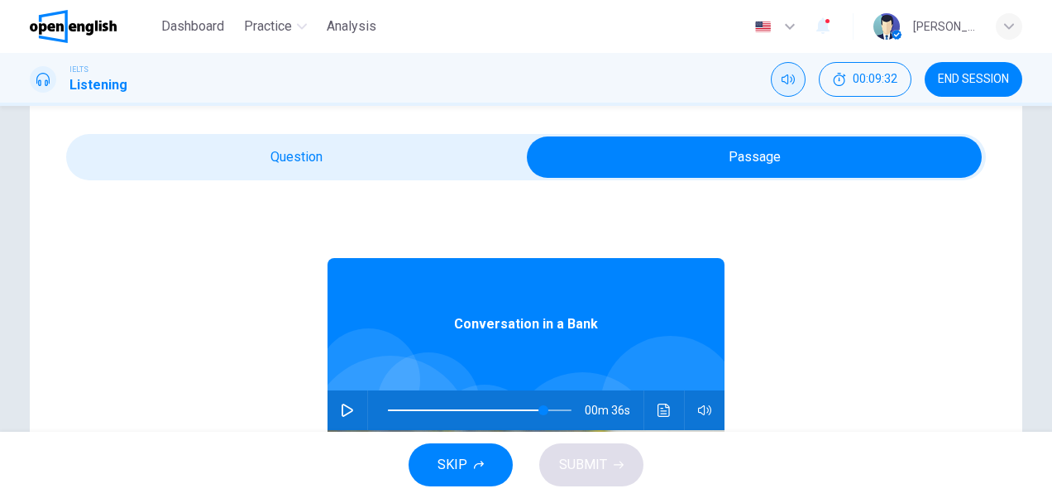
click at [334, 400] on button "button" at bounding box center [347, 410] width 26 height 40
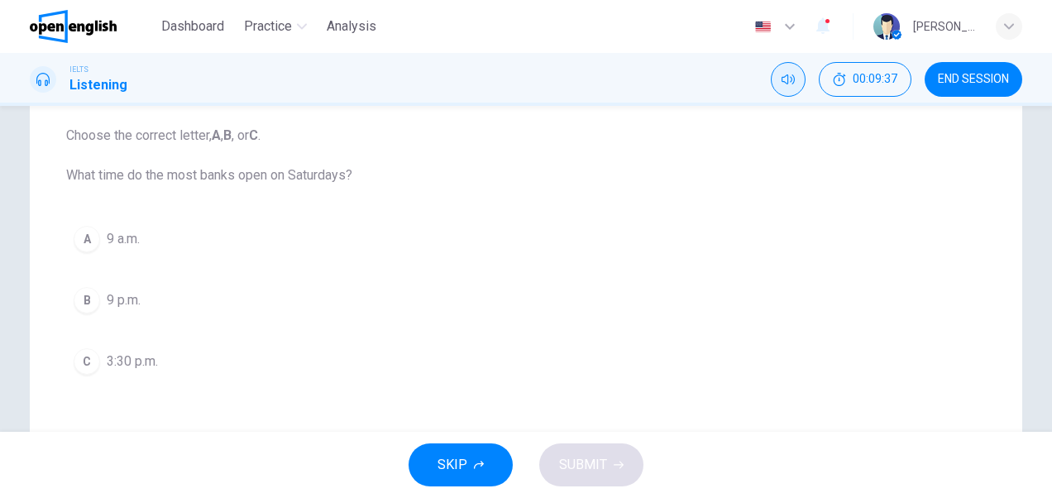
scroll to position [173, 0]
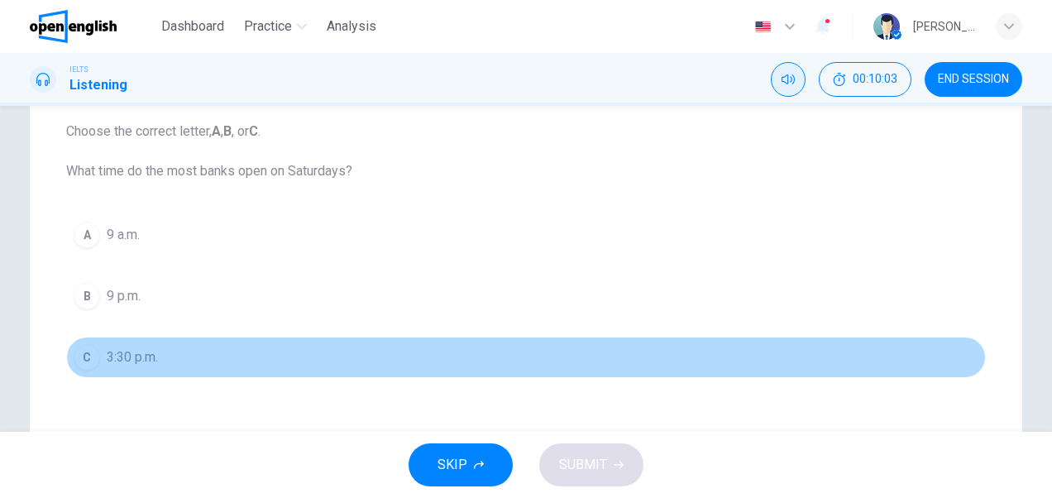
click at [143, 356] on span "3:30 p.m." at bounding box center [132, 357] width 51 height 20
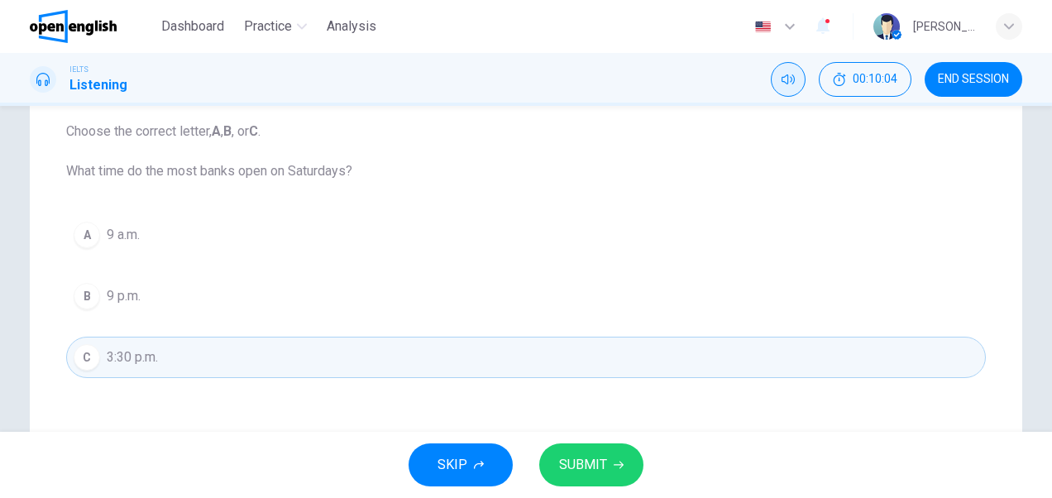
click at [596, 458] on span "SUBMIT" at bounding box center [583, 464] width 48 height 23
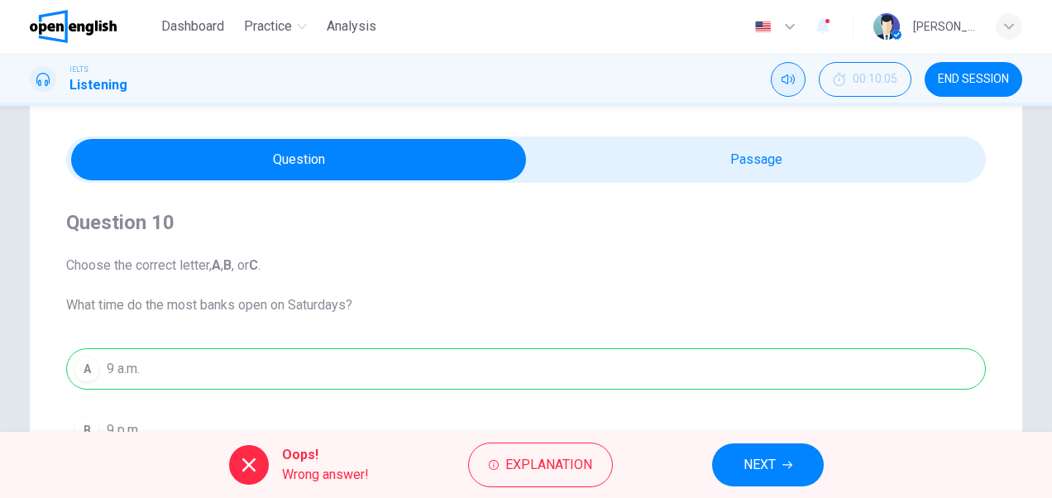
scroll to position [36, 0]
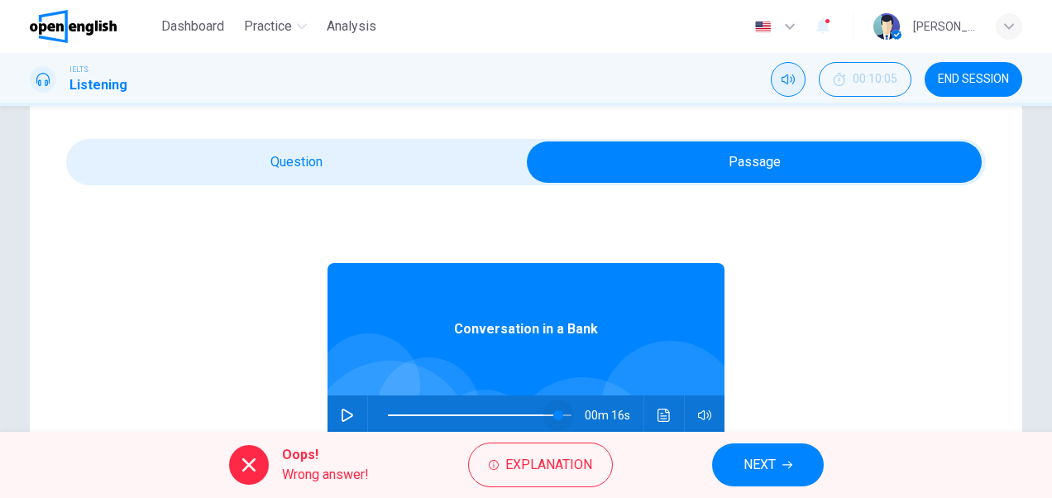
click at [551, 413] on span at bounding box center [480, 415] width 184 height 23
click at [342, 419] on icon "button" at bounding box center [348, 415] width 12 height 13
click at [556, 414] on span at bounding box center [561, 415] width 10 height 10
type input "**"
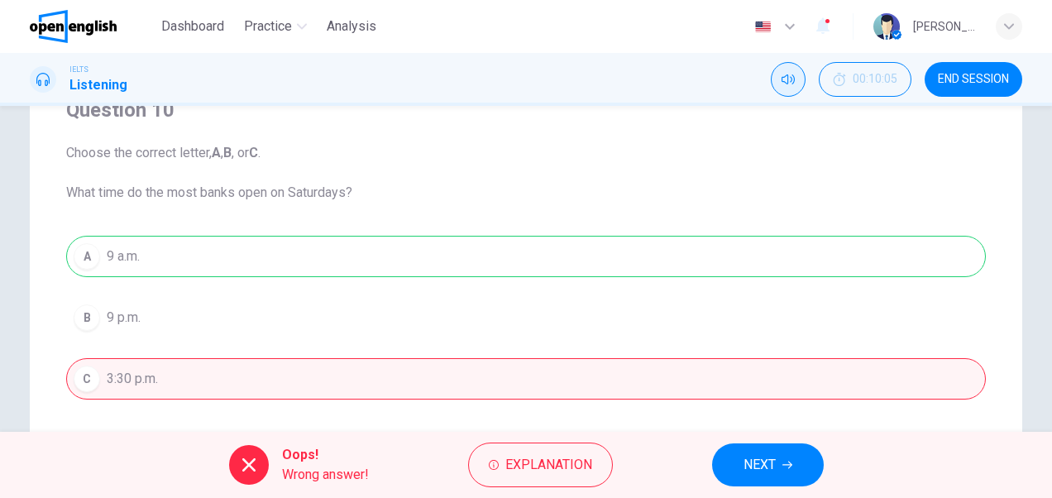
scroll to position [154, 0]
click at [539, 242] on div "A 9 a.m. B 9 p.m. C 3:30 p.m." at bounding box center [526, 315] width 920 height 164
click at [768, 458] on span "NEXT" at bounding box center [760, 464] width 32 height 23
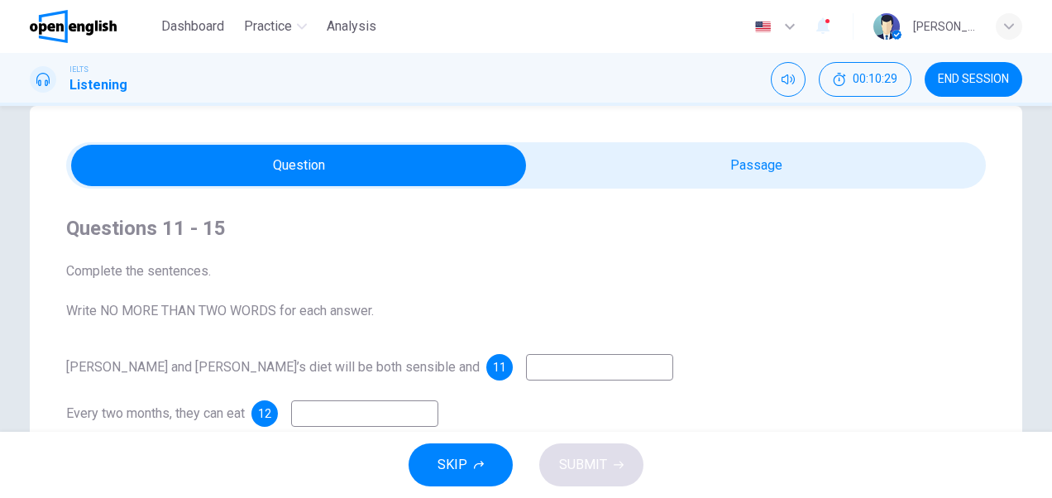
scroll to position [31, 0]
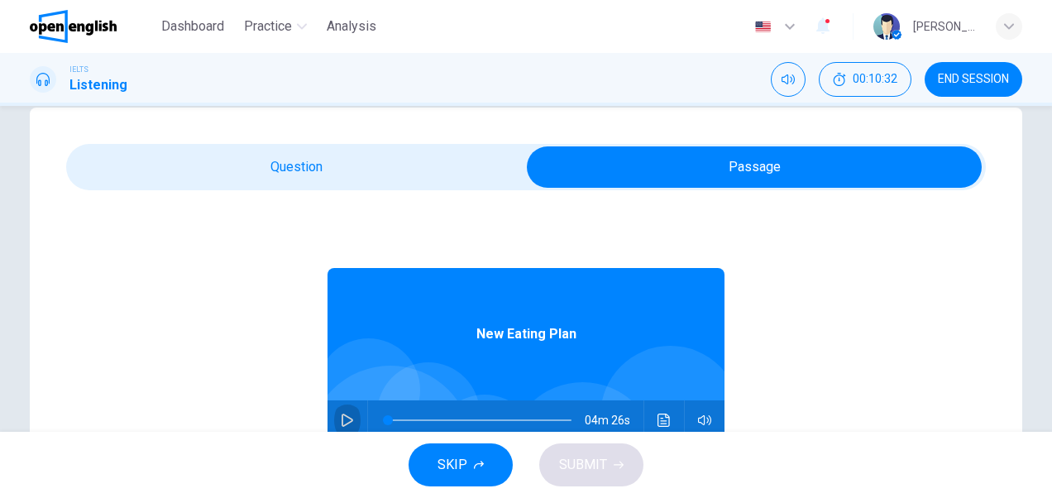
click at [344, 415] on icon "button" at bounding box center [347, 420] width 13 height 13
type input "*"
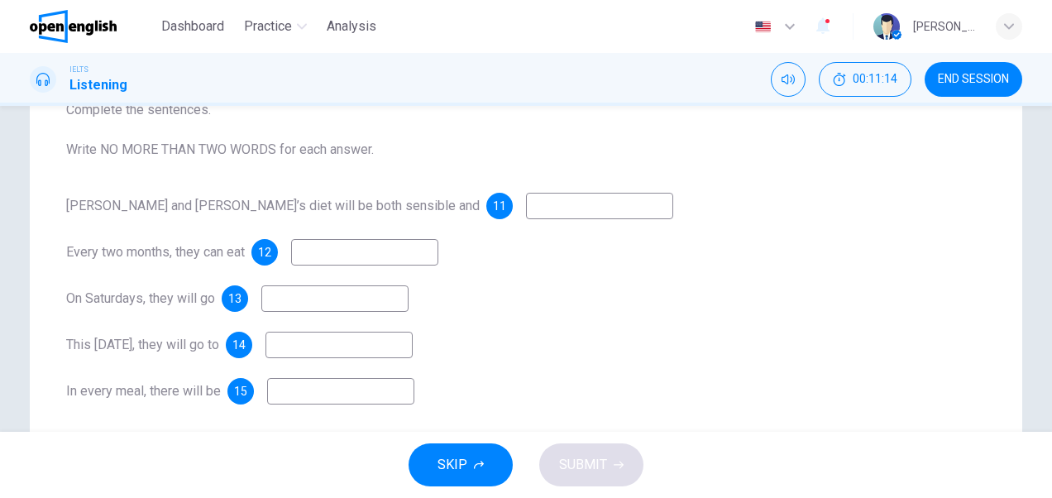
scroll to position [164, 0]
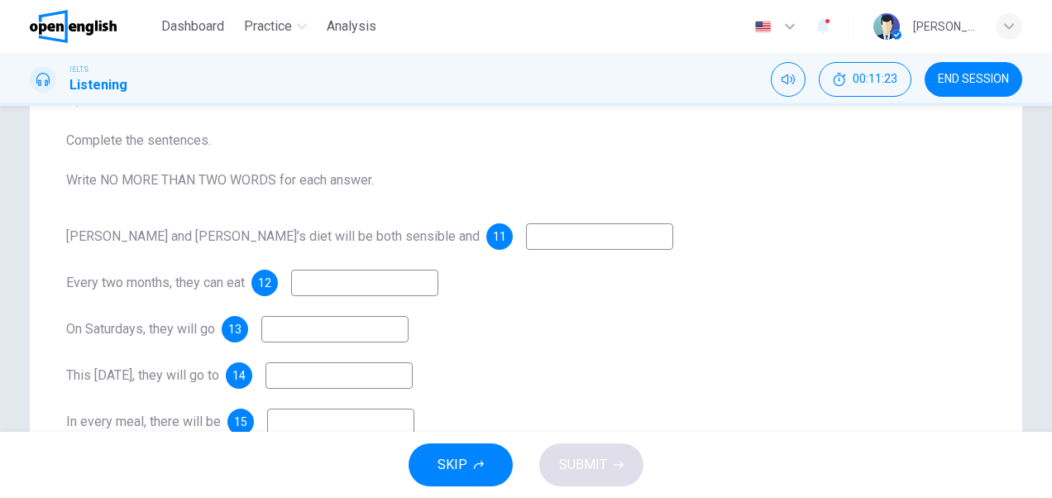
click at [438, 273] on input at bounding box center [364, 283] width 147 height 26
type input "*****"
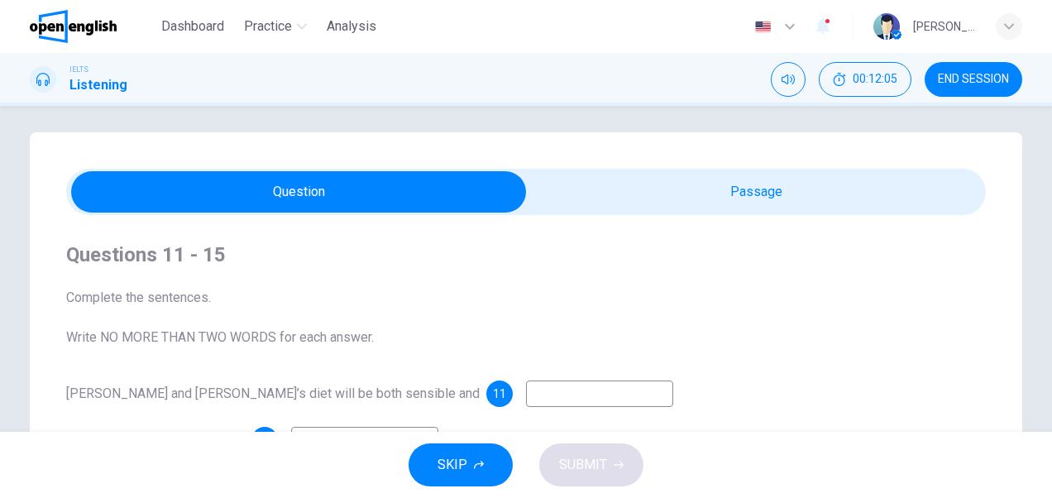
scroll to position [0, 0]
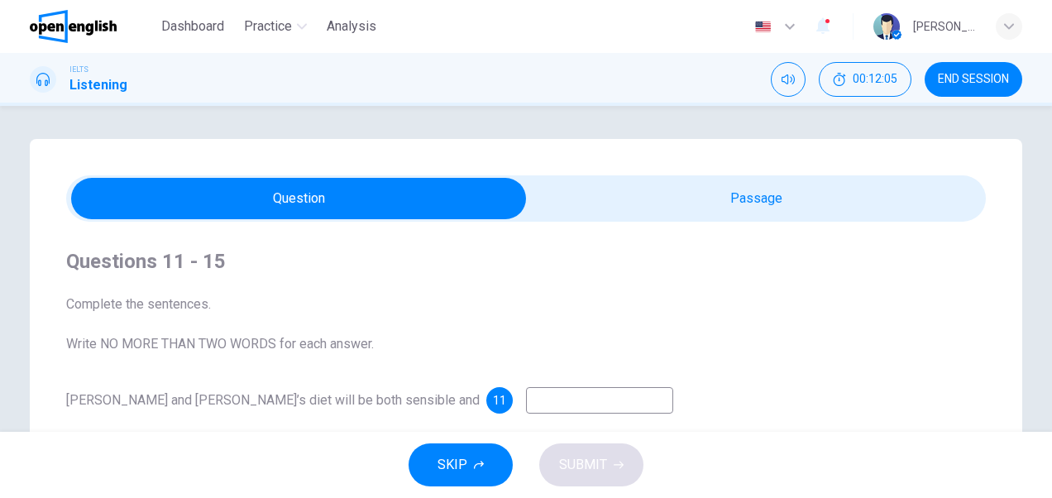
type input "**"
type input "*****"
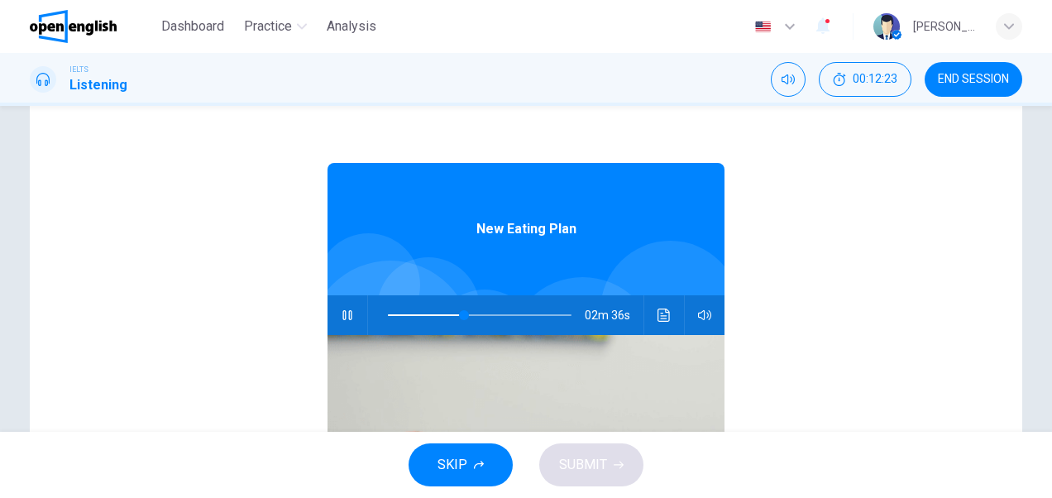
scroll to position [139, 0]
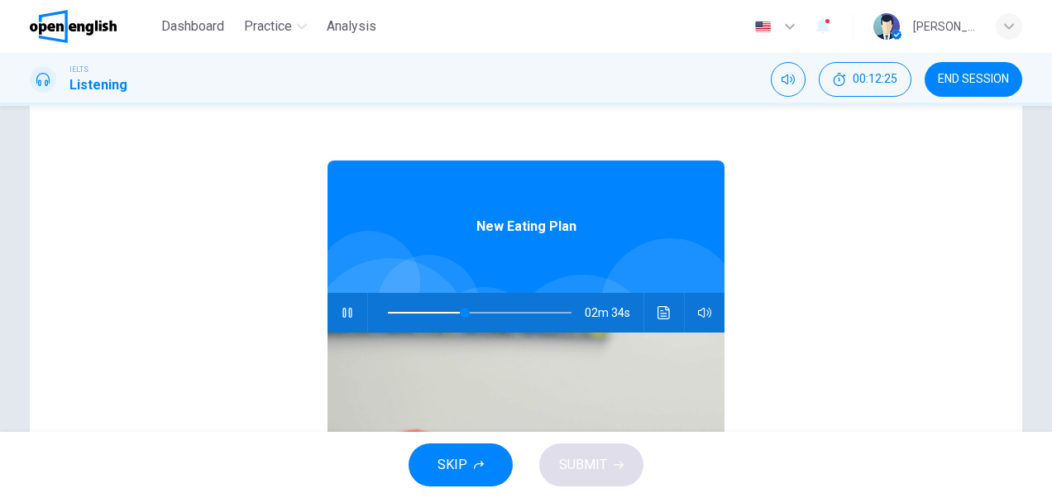
click at [435, 311] on span at bounding box center [480, 312] width 184 height 23
click at [343, 314] on icon "button" at bounding box center [347, 313] width 9 height 10
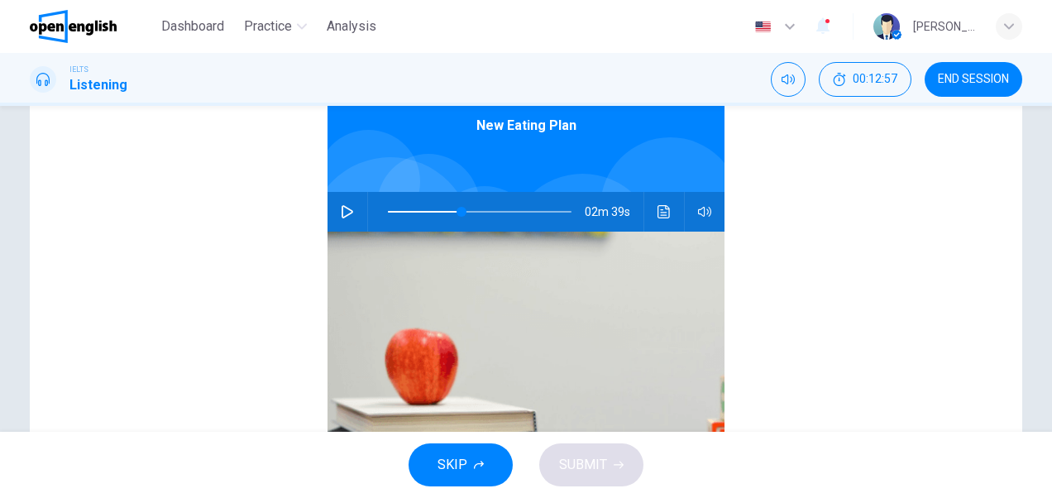
scroll to position [237, 0]
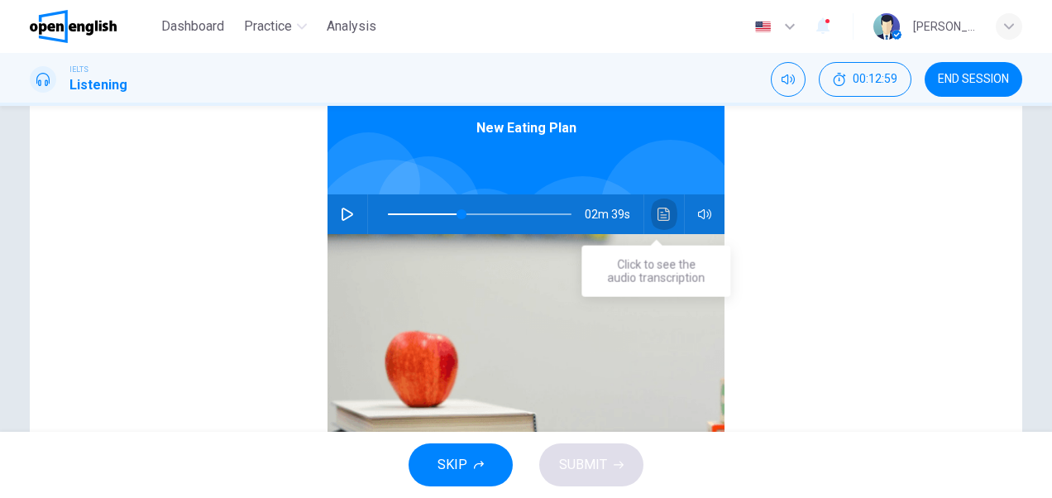
click at [658, 214] on icon "Click to see the audio transcription" at bounding box center [664, 214] width 12 height 13
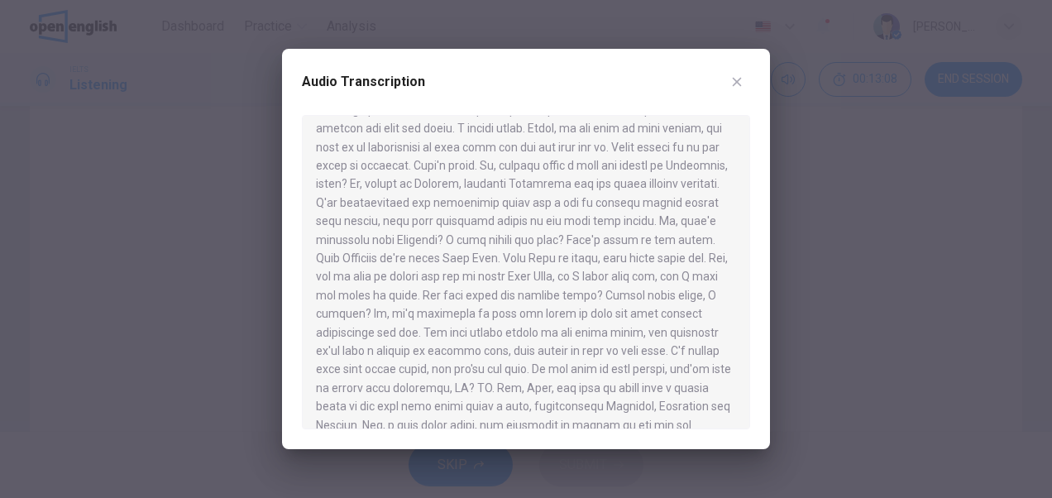
scroll to position [227, 0]
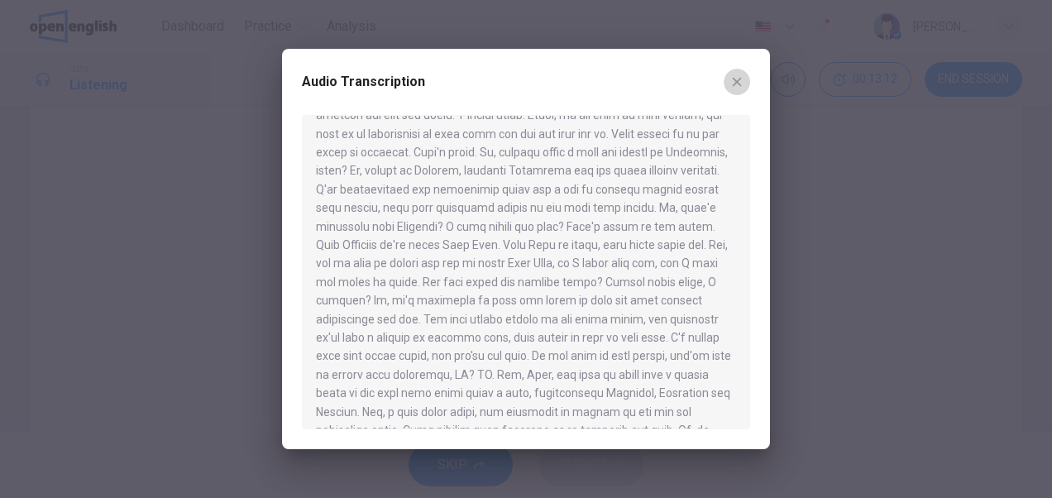
click at [743, 81] on icon "button" at bounding box center [737, 81] width 13 height 13
type input "**"
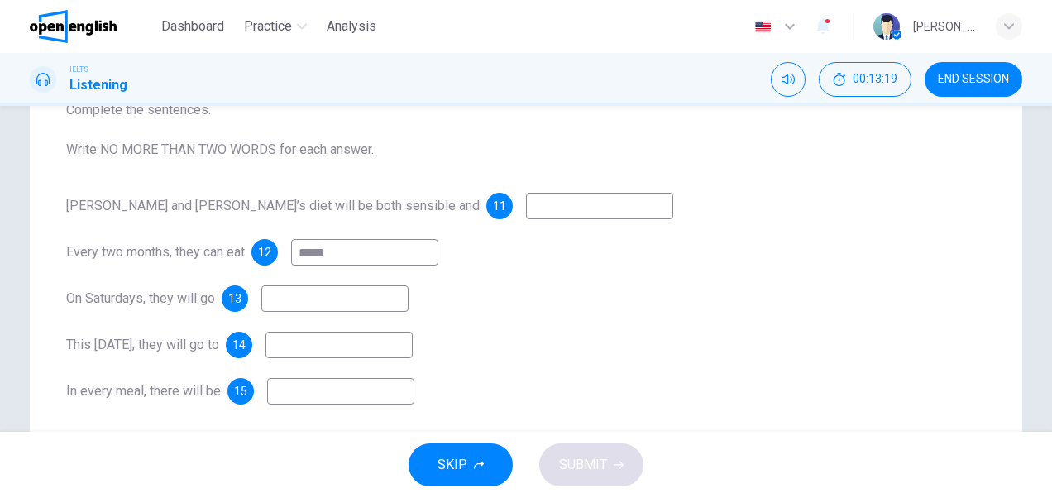
scroll to position [217, 0]
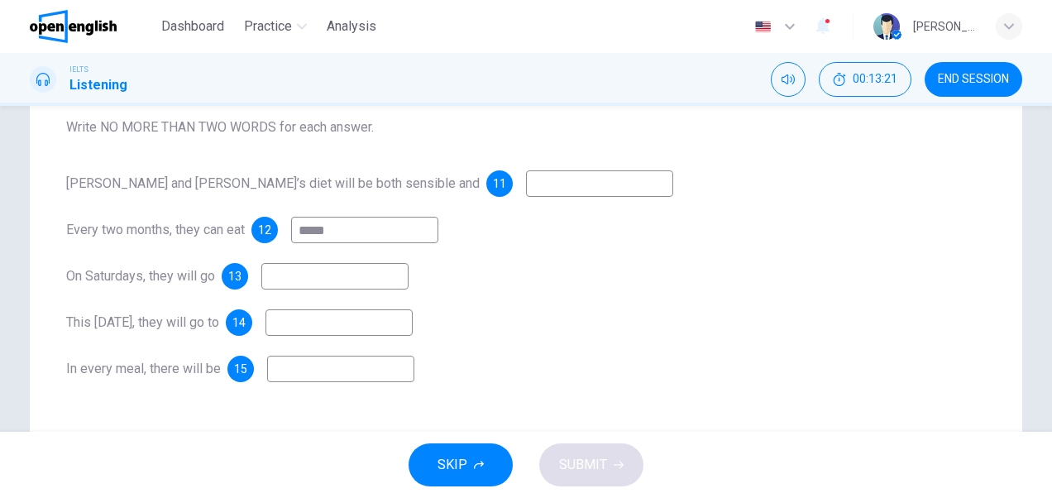
click at [407, 271] on input at bounding box center [334, 276] width 147 height 26
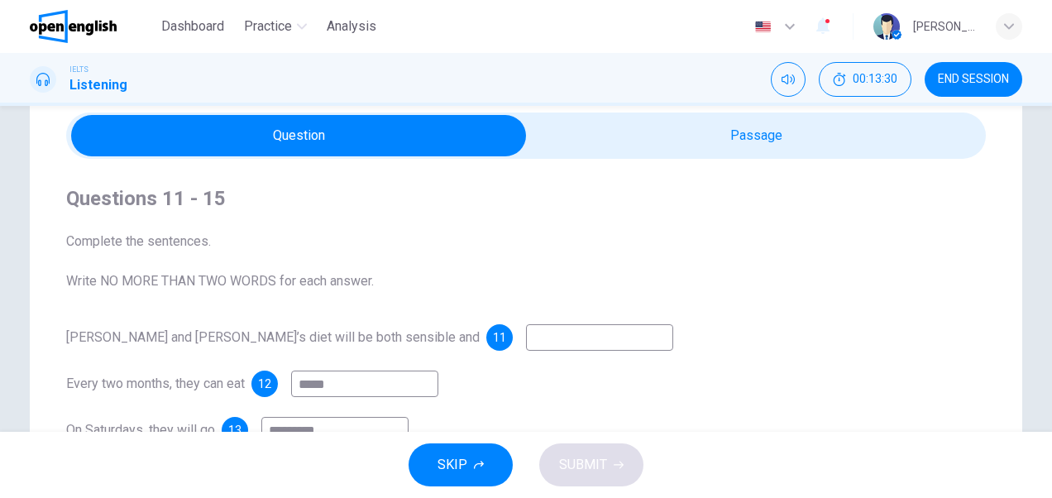
scroll to position [44, 0]
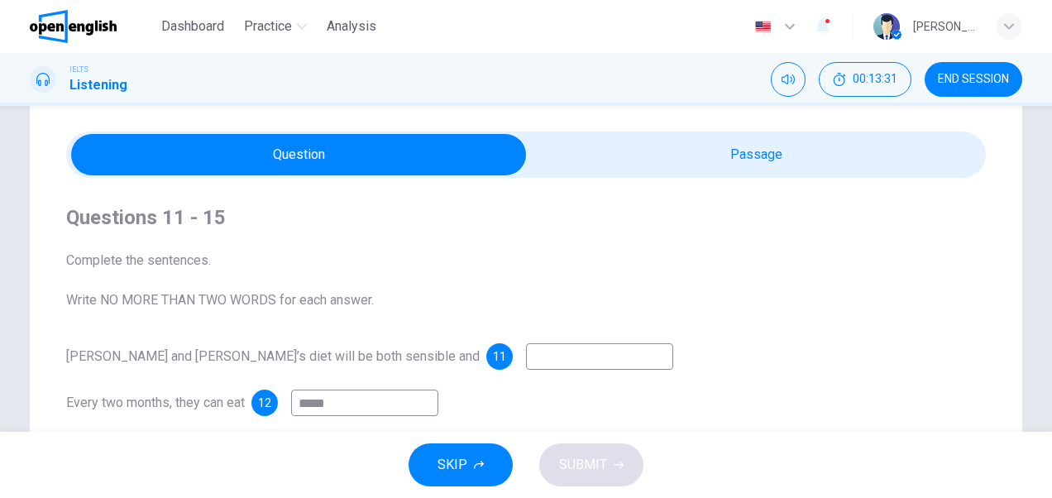
type input "*********"
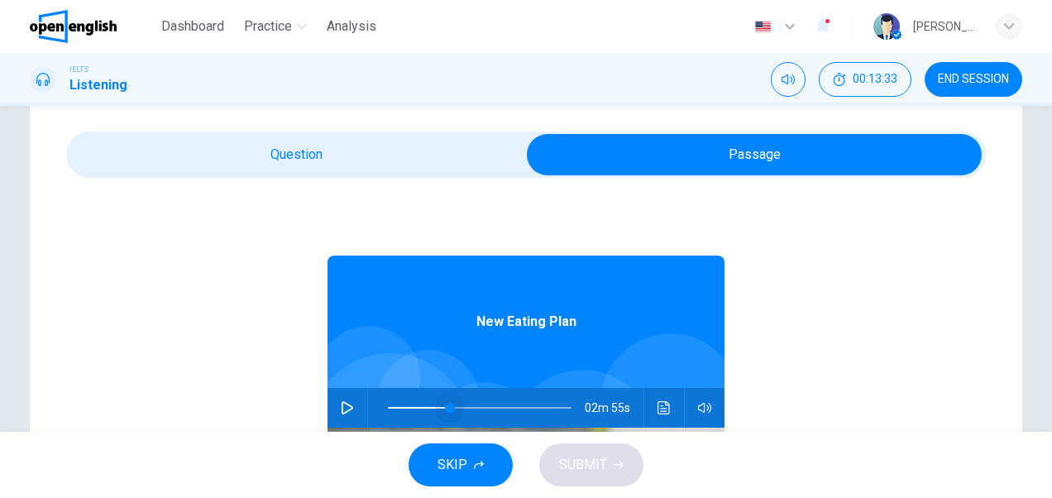
click at [445, 405] on span at bounding box center [450, 408] width 10 height 10
click at [342, 404] on icon "button" at bounding box center [348, 407] width 12 height 13
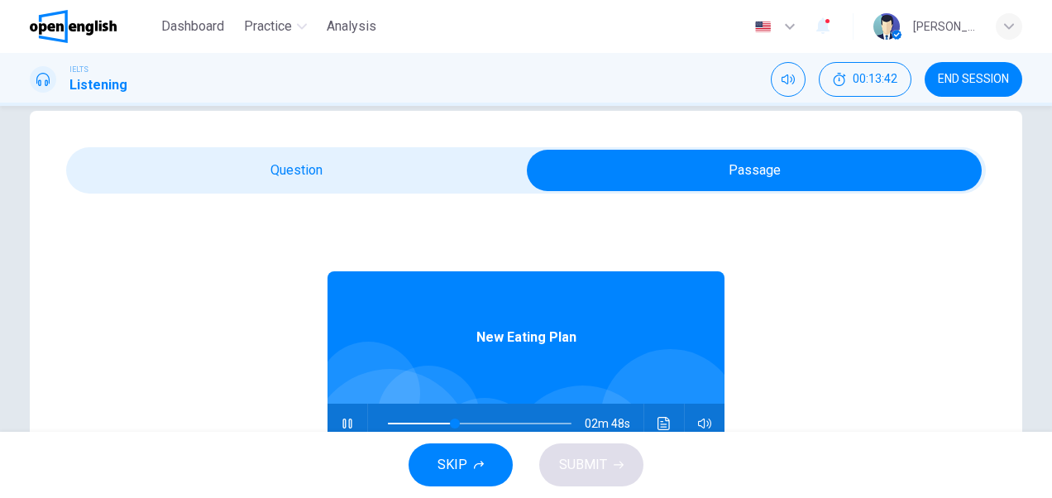
scroll to position [22, 0]
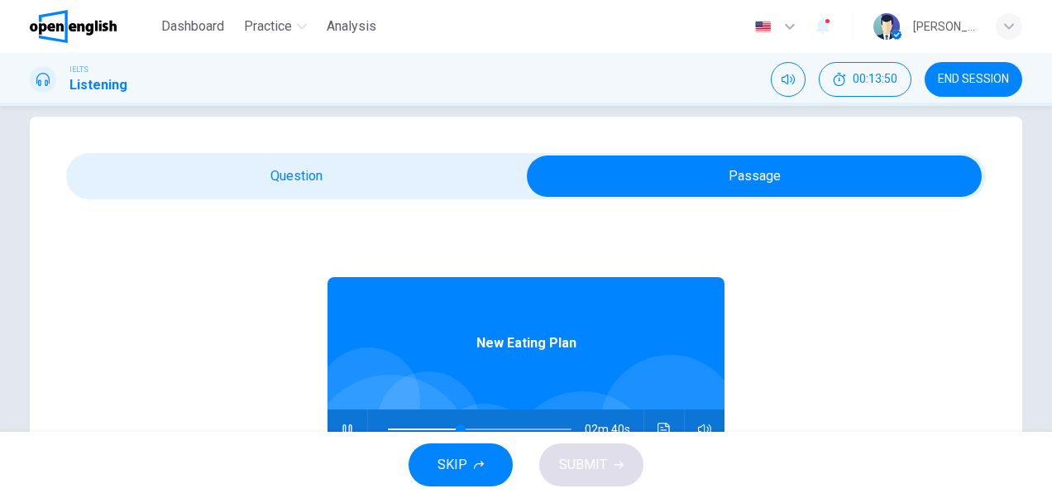
type input "**"
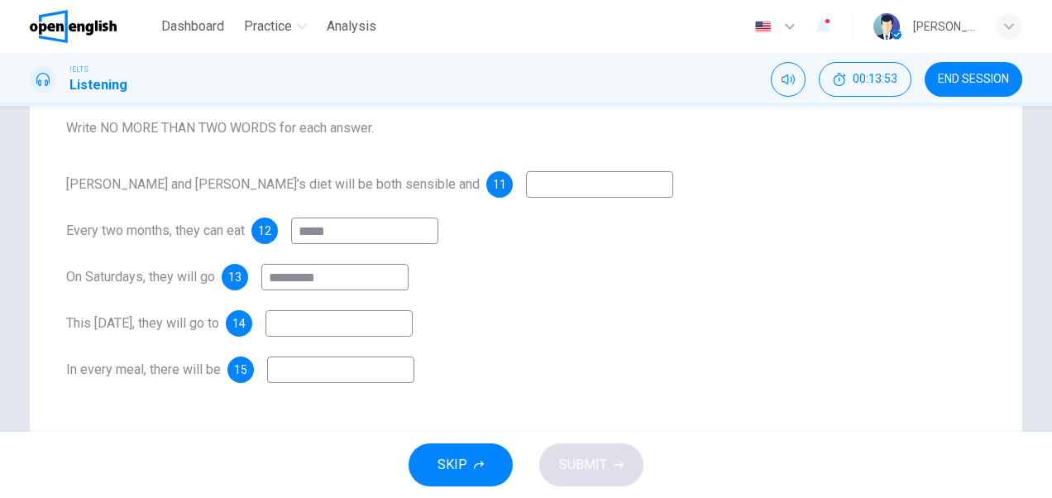
scroll to position [217, 0]
click at [382, 319] on input at bounding box center [339, 322] width 147 height 26
type input "*********"
drag, startPoint x: 341, startPoint y: 276, endPoint x: 253, endPoint y: 280, distance: 87.8
click at [253, 280] on div "13 *********" at bounding box center [315, 276] width 187 height 26
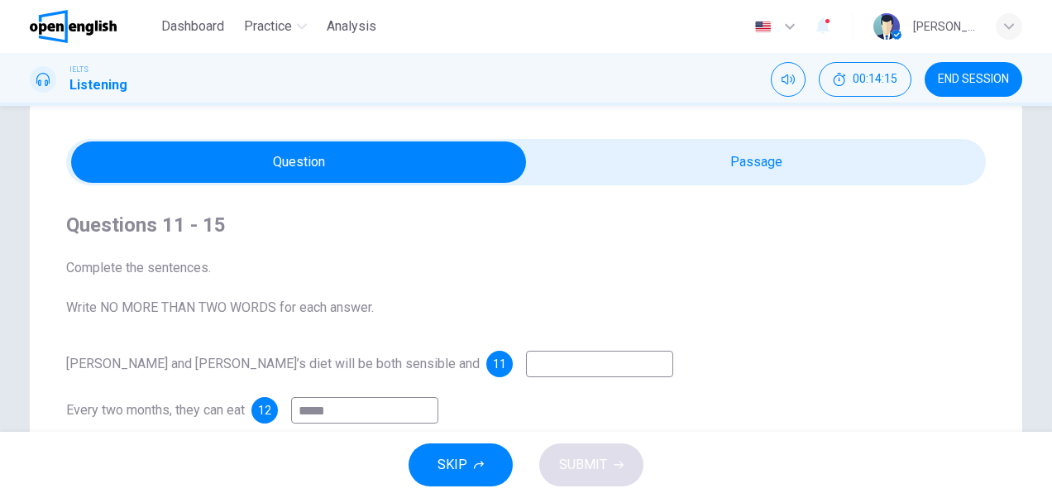
scroll to position [35, 0]
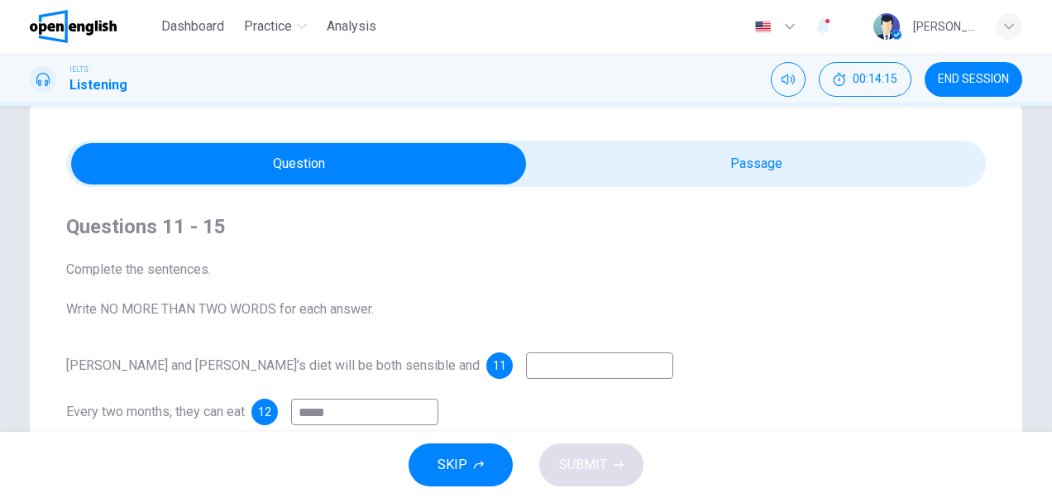
type input "**"
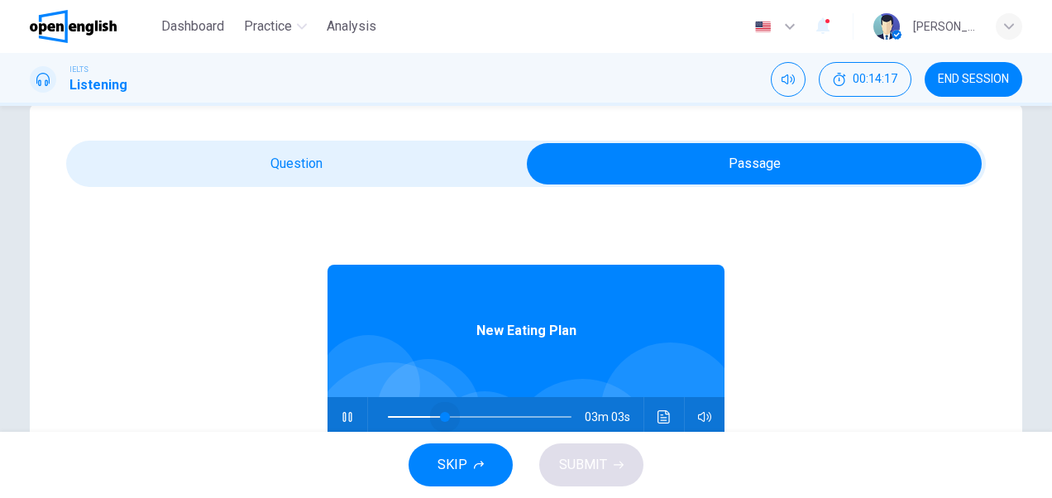
click at [437, 415] on span at bounding box center [480, 416] width 184 height 23
type input "**"
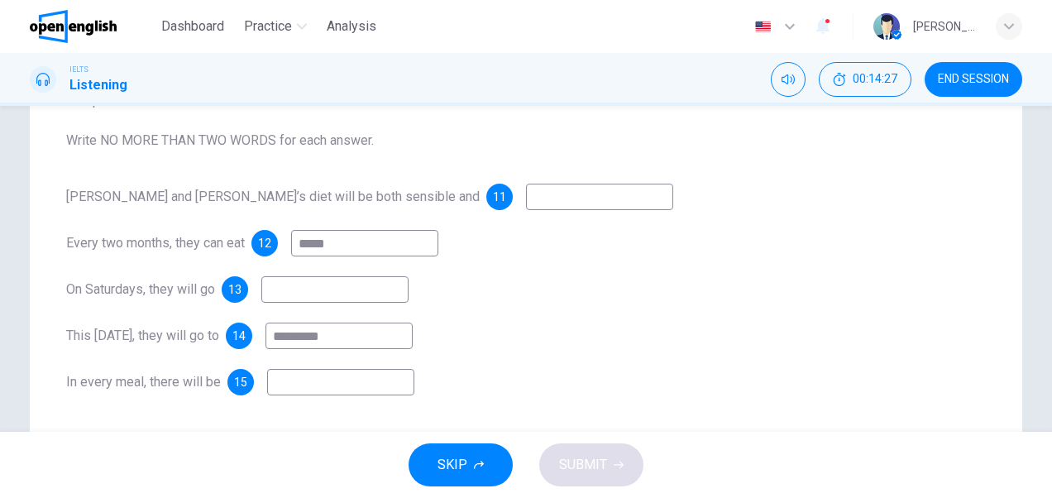
scroll to position [201, 0]
click at [379, 299] on input at bounding box center [334, 292] width 147 height 26
type input "*******"
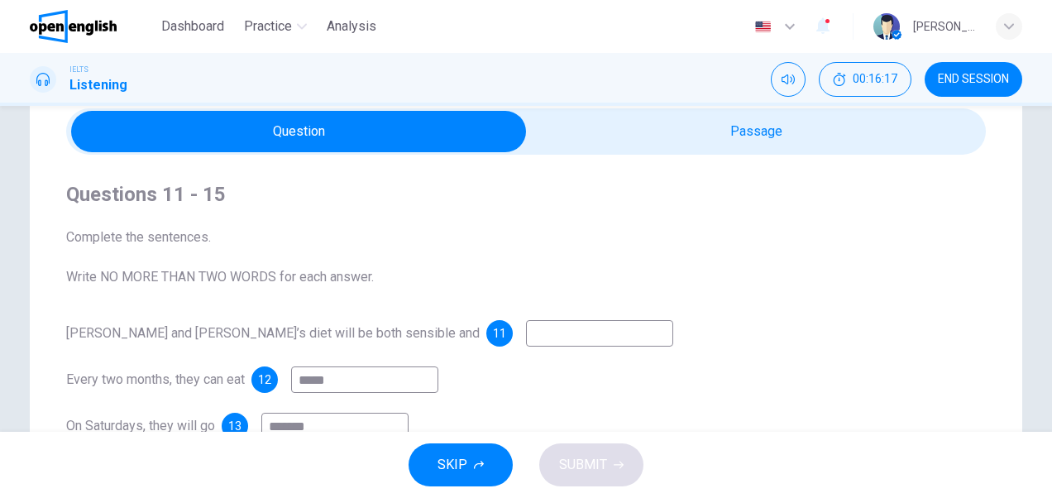
scroll to position [68, 0]
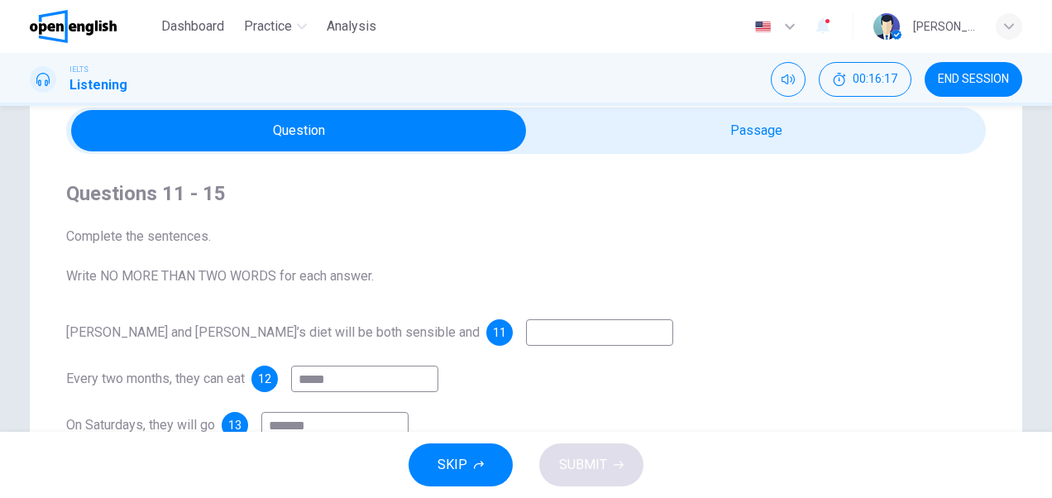
type input "**"
type input "*******"
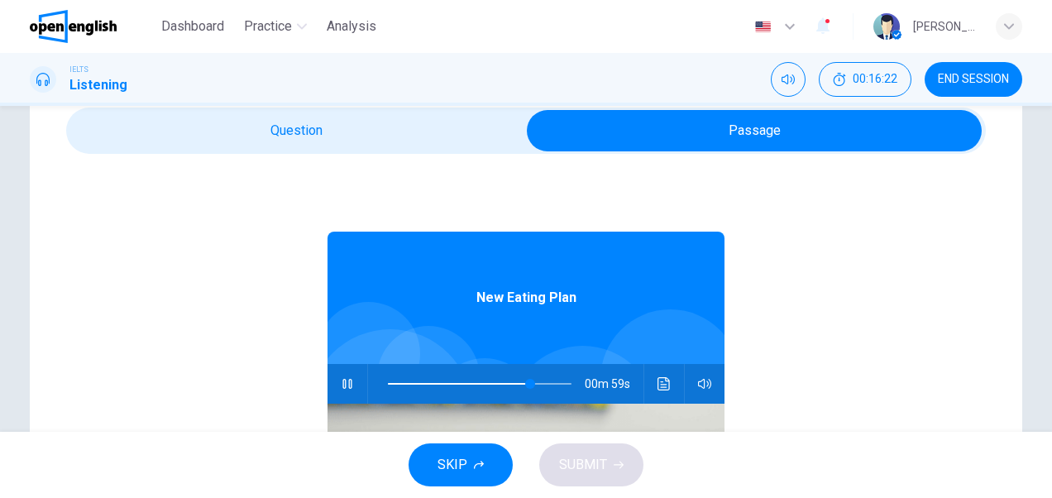
click at [388, 383] on span at bounding box center [480, 383] width 184 height 23
type input "*"
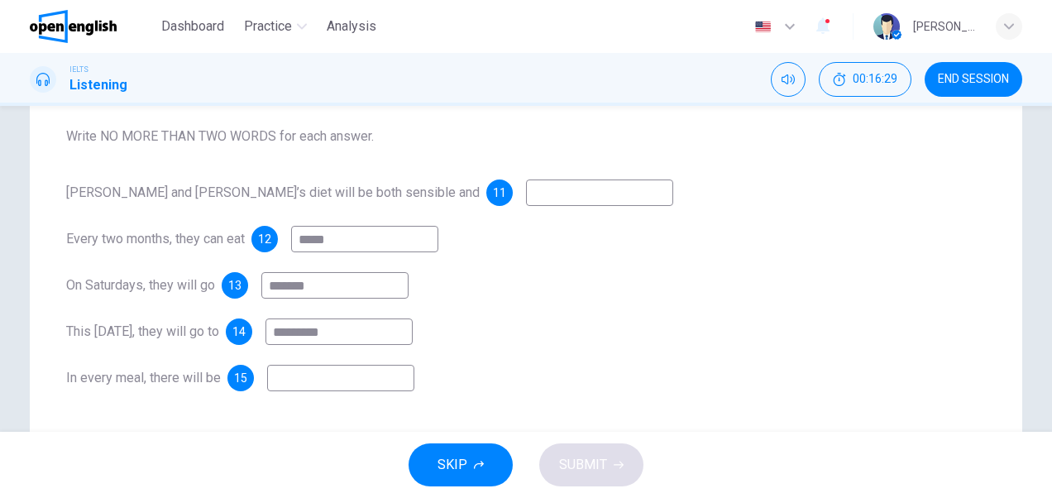
scroll to position [209, 0]
click at [526, 199] on input at bounding box center [599, 191] width 147 height 26
type input "*"
type input "********"
click at [782, 257] on div "[PERSON_NAME] and [PERSON_NAME]’s diet will be both sensible and 11 ******** Ev…" at bounding box center [526, 284] width 920 height 212
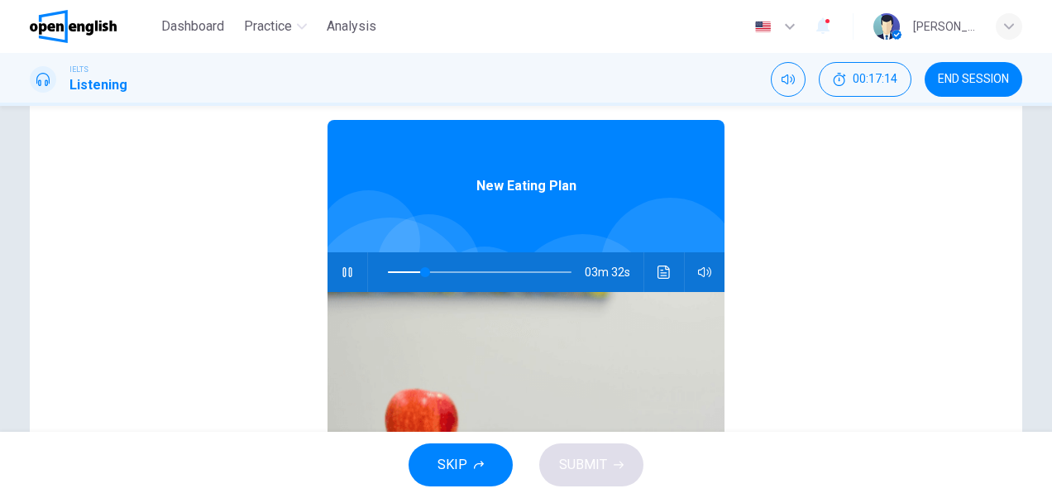
scroll to position [181, 0]
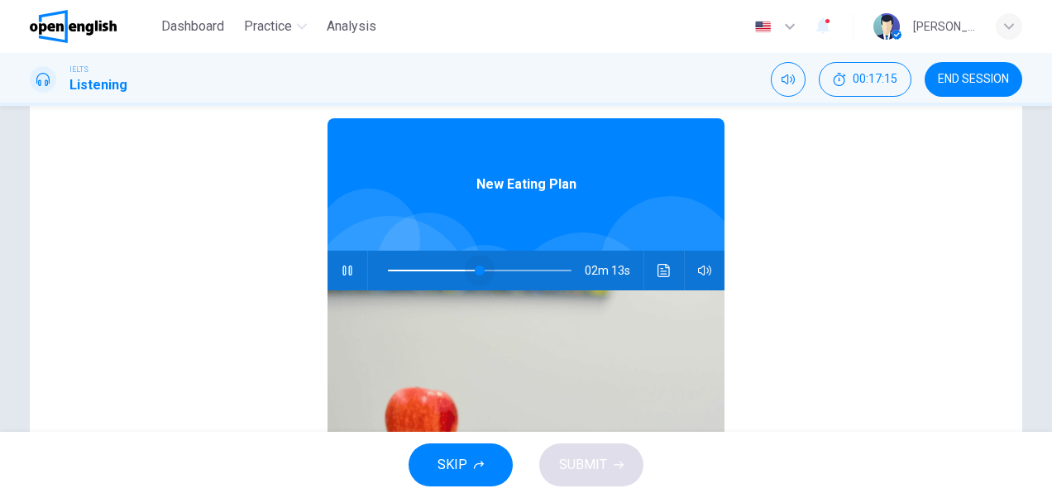
click at [472, 268] on span at bounding box center [480, 270] width 184 height 23
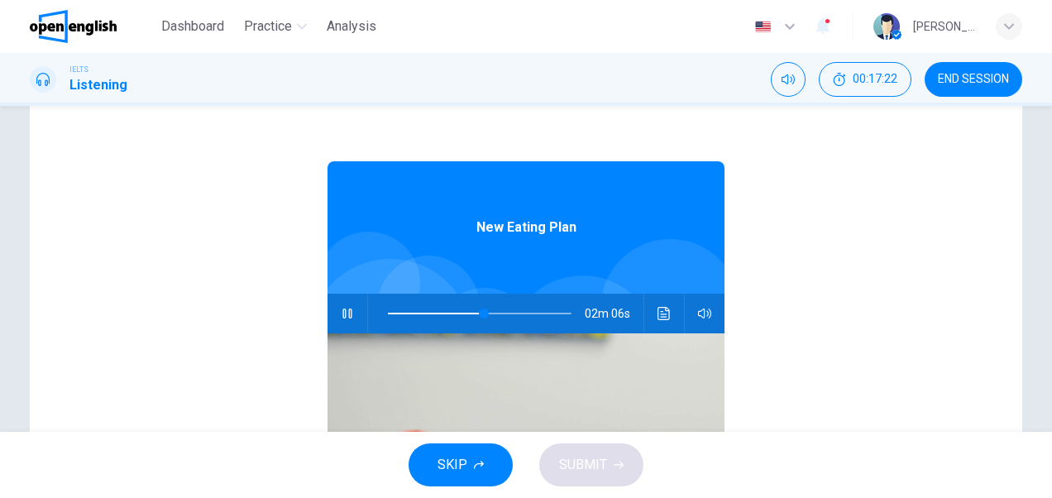
scroll to position [143, 0]
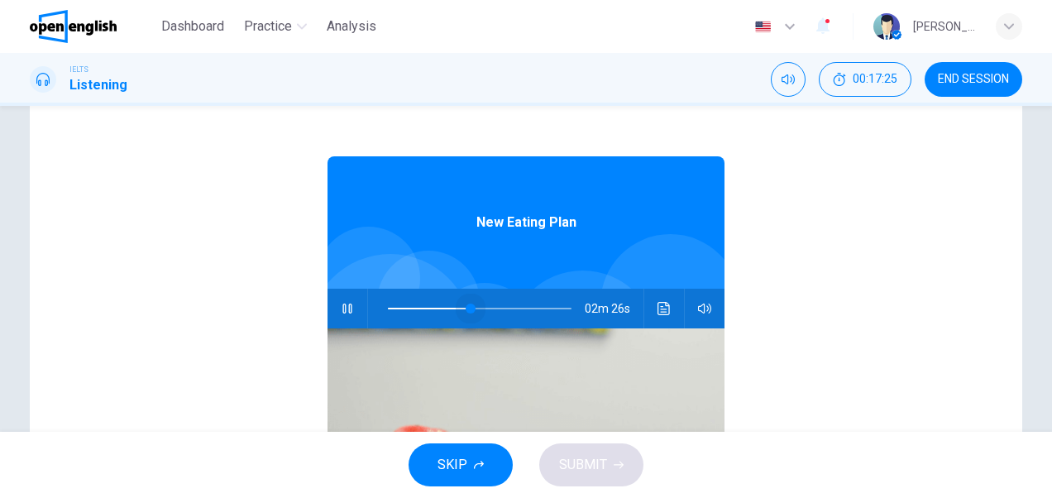
click at [466, 307] on span at bounding box center [471, 309] width 10 height 10
click at [467, 308] on span at bounding box center [472, 309] width 10 height 10
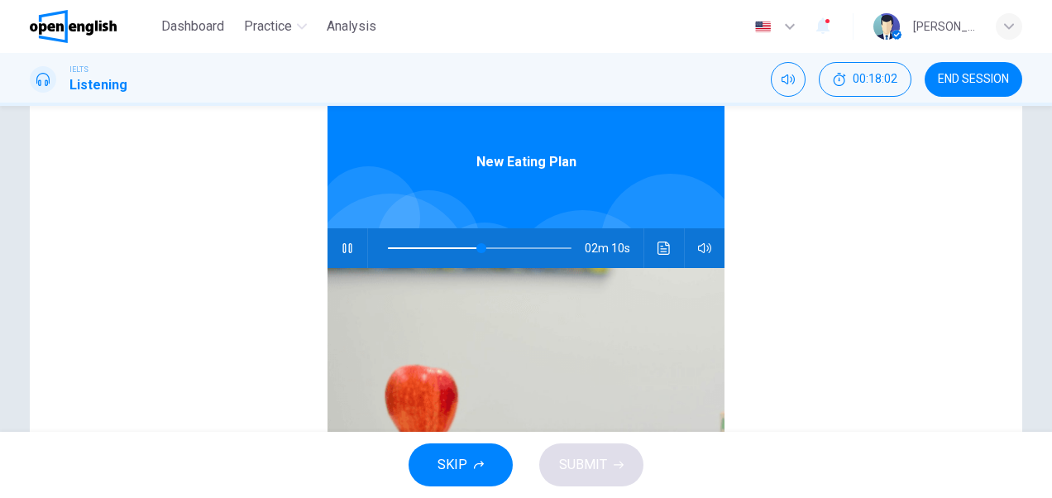
scroll to position [207, 0]
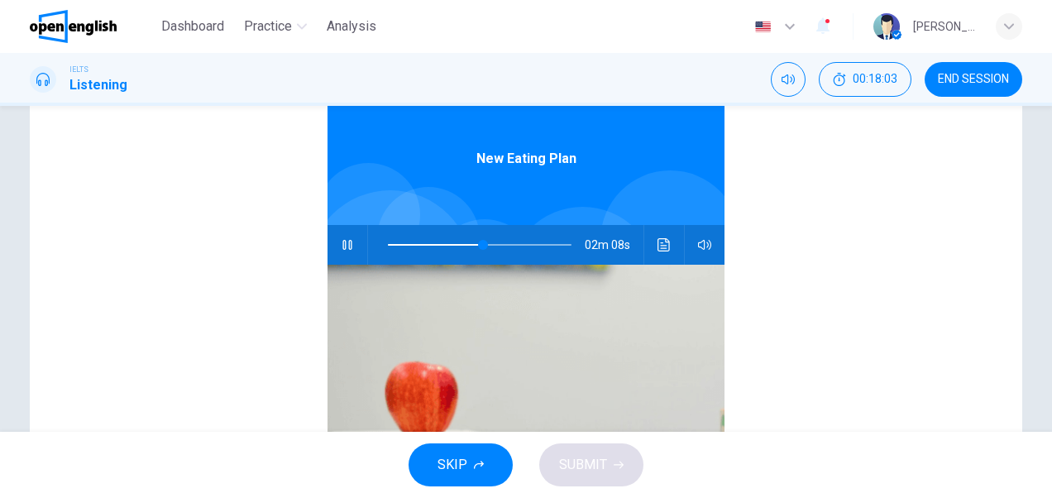
click at [456, 244] on span at bounding box center [480, 244] width 184 height 23
click at [463, 244] on span at bounding box center [465, 245] width 10 height 10
click at [341, 247] on icon "button" at bounding box center [347, 244] width 13 height 13
type input "**"
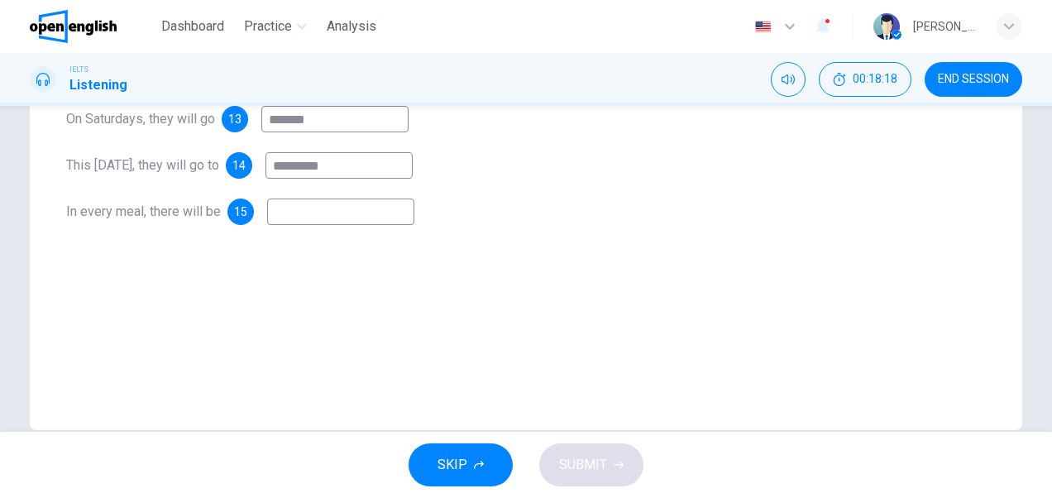
scroll to position [381, 0]
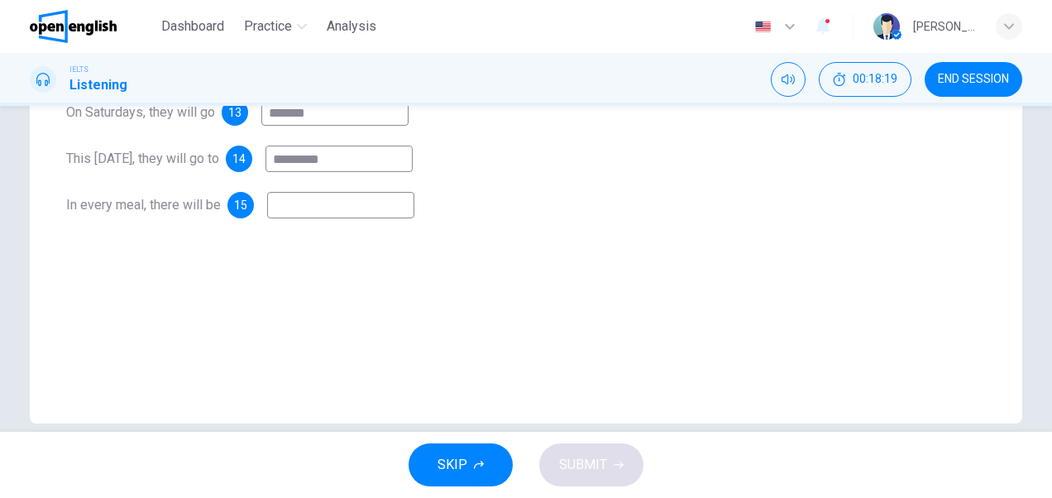
click at [377, 210] on input at bounding box center [340, 205] width 147 height 26
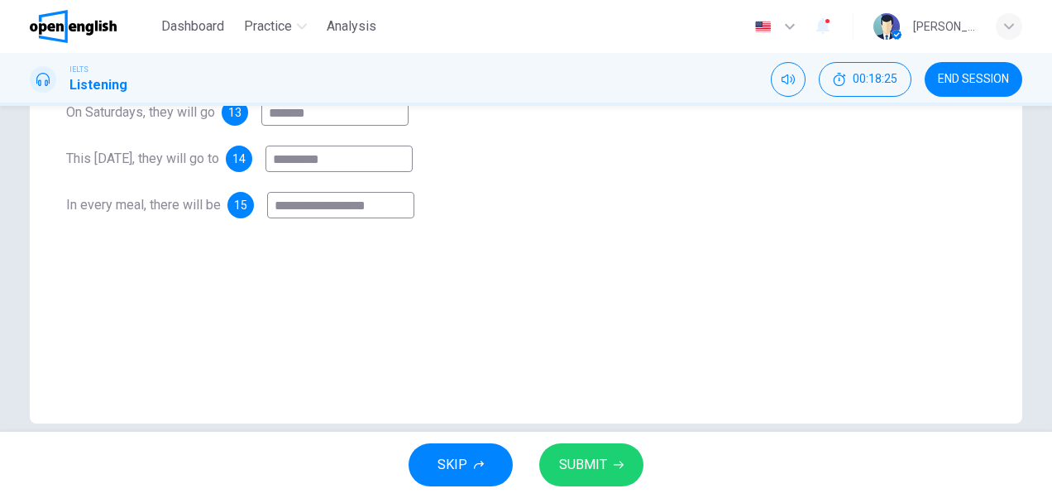
type input "**********"
click at [595, 467] on span "SUBMIT" at bounding box center [583, 464] width 48 height 23
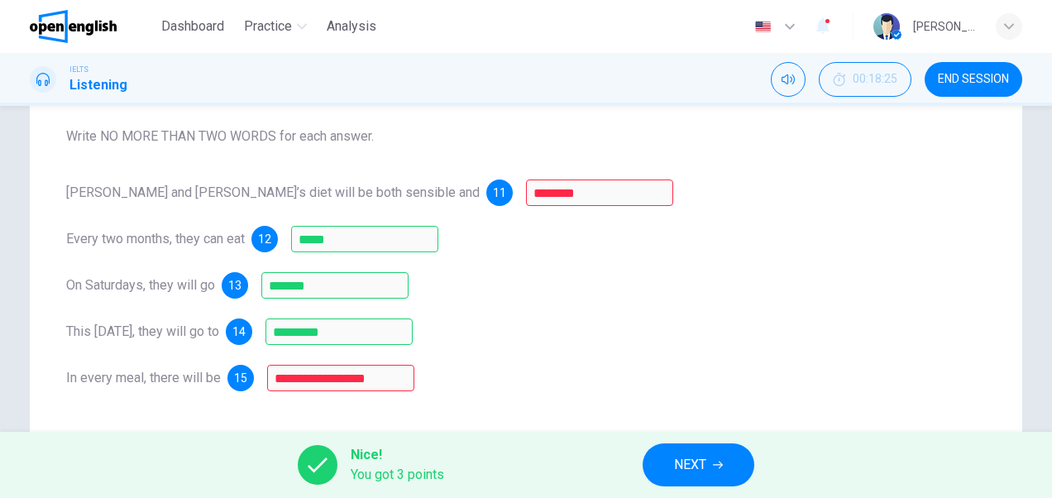
scroll to position [213, 0]
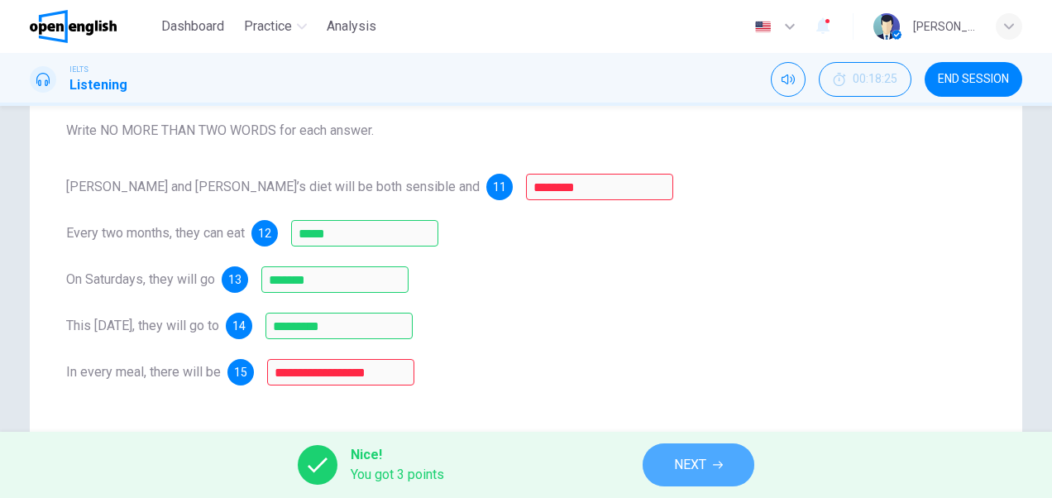
click at [711, 453] on button "NEXT" at bounding box center [699, 464] width 112 height 43
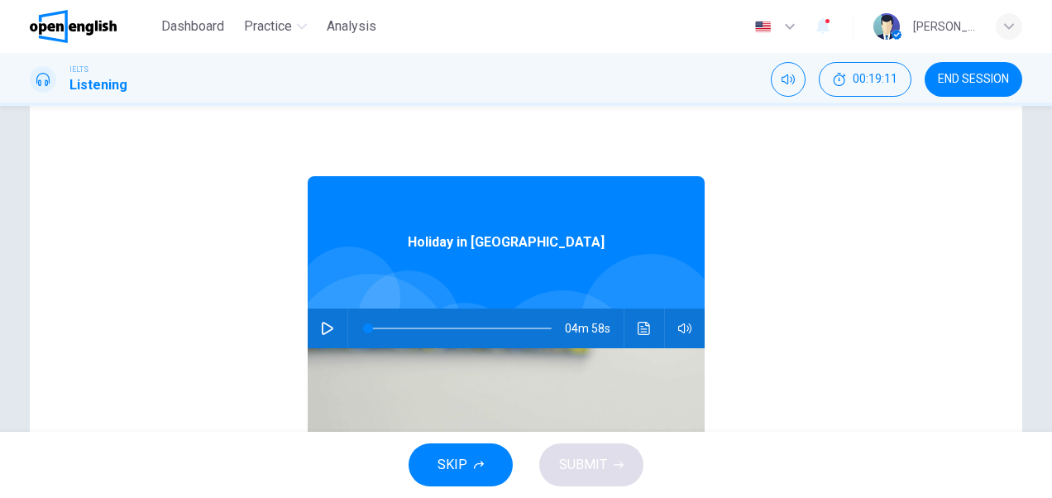
scroll to position [146, 0]
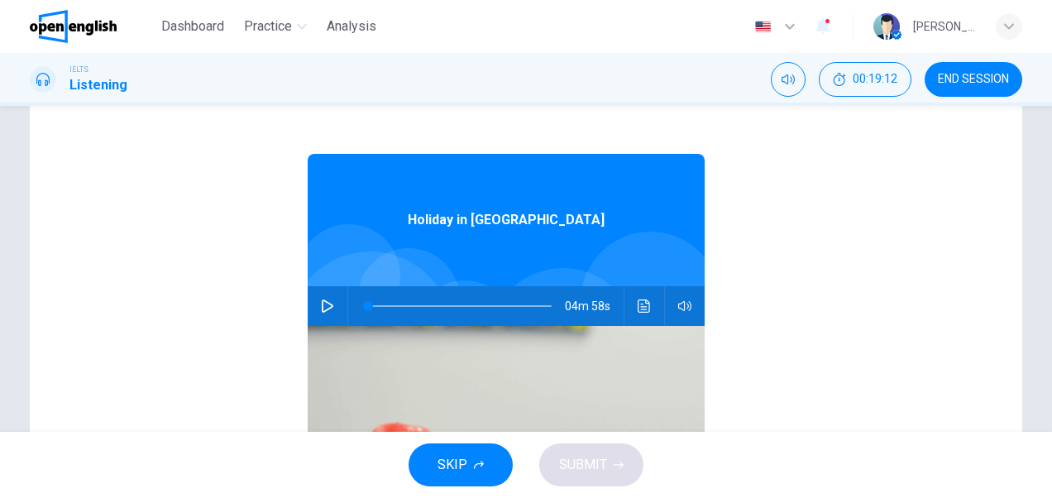
click at [314, 303] on button "button" at bounding box center [327, 306] width 26 height 40
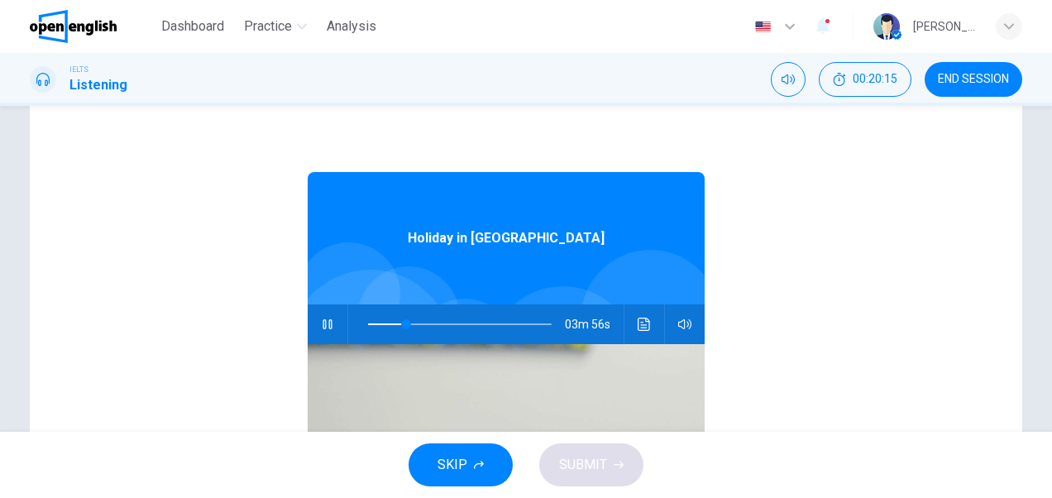
scroll to position [138, 0]
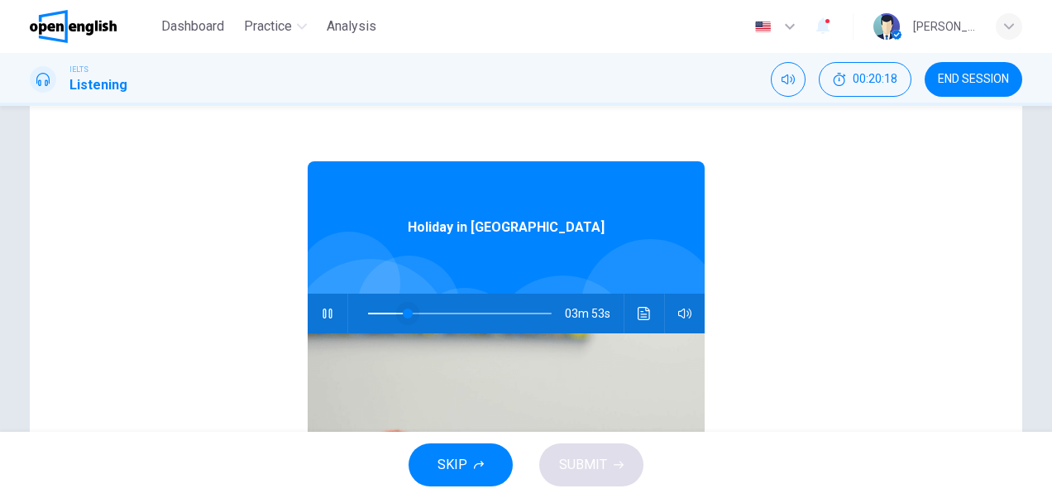
click at [403, 309] on span at bounding box center [408, 314] width 10 height 10
click at [321, 313] on icon "button" at bounding box center [327, 313] width 13 height 13
click at [400, 314] on span at bounding box center [405, 314] width 10 height 10
click at [321, 313] on icon "button" at bounding box center [327, 313] width 13 height 13
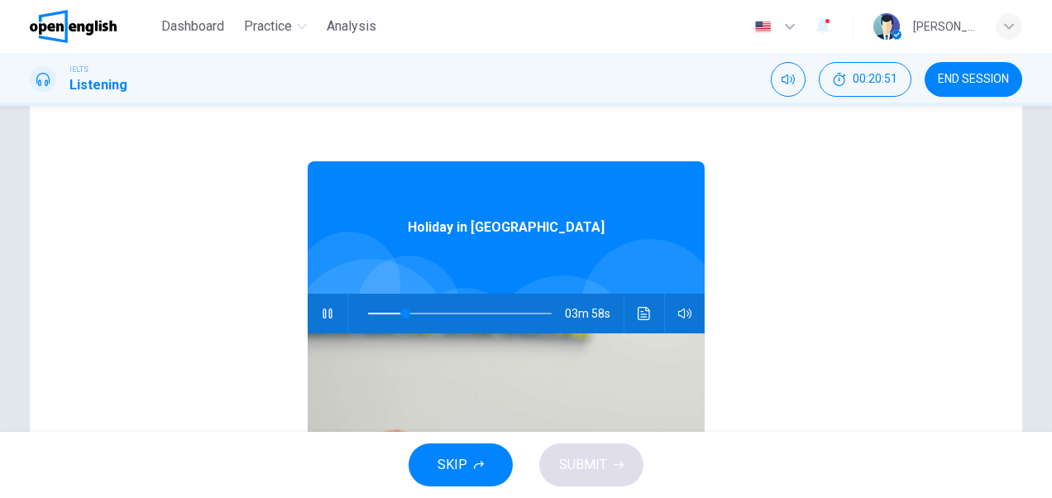
type input "**"
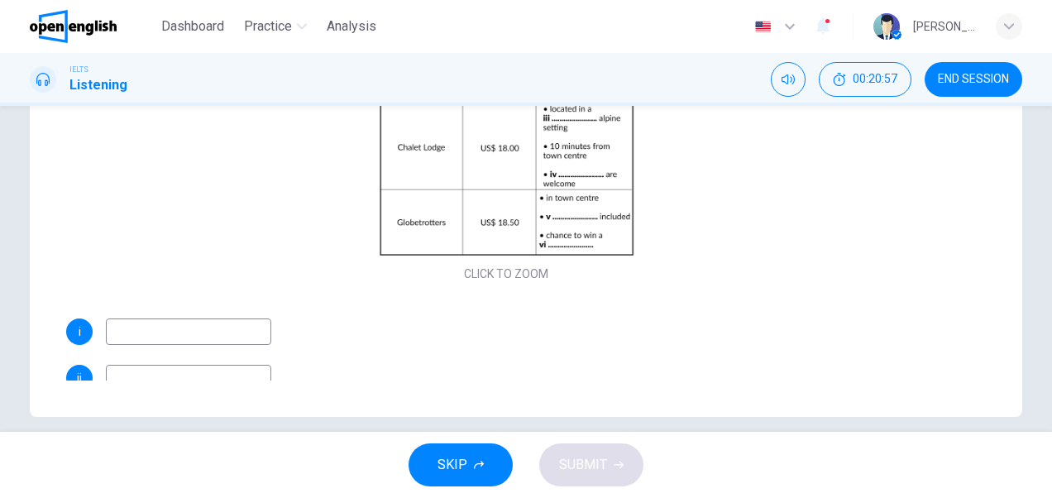
scroll to position [405, 0]
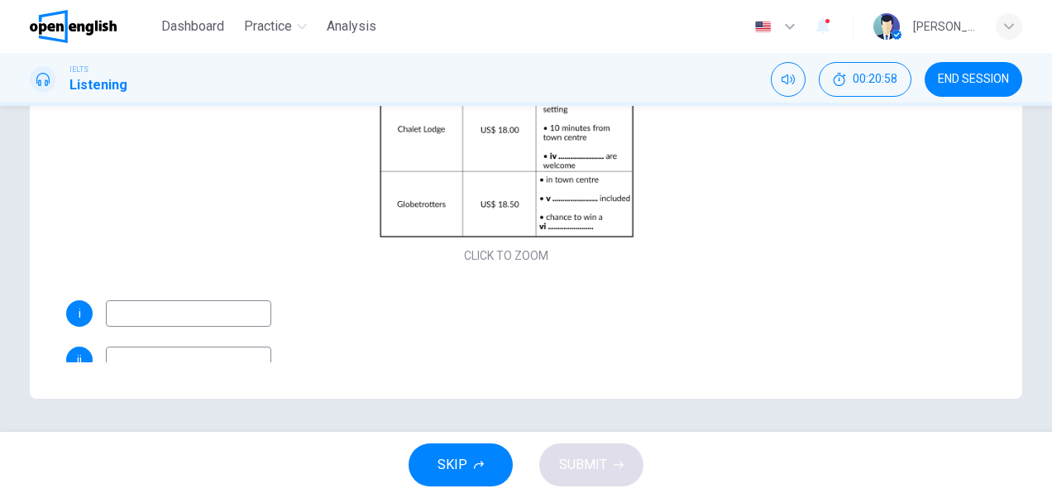
click at [258, 309] on input at bounding box center [188, 313] width 165 height 26
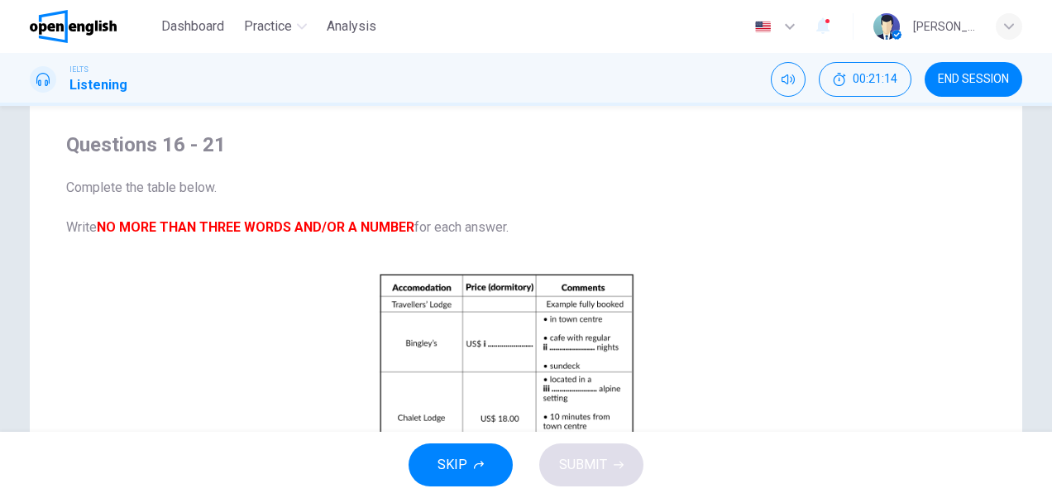
scroll to position [55, 0]
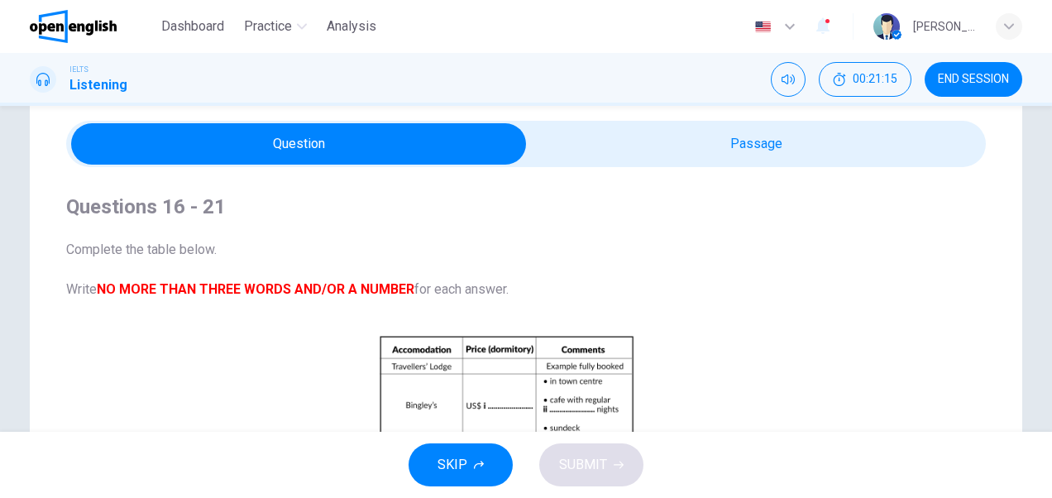
type input "*****"
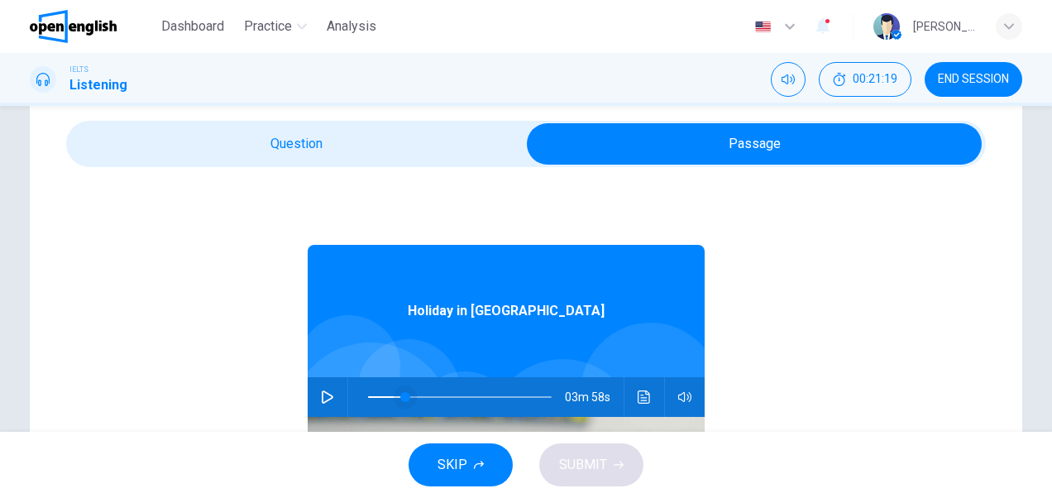
click at [400, 397] on span at bounding box center [405, 397] width 10 height 10
click at [323, 397] on icon "button" at bounding box center [328, 396] width 12 height 13
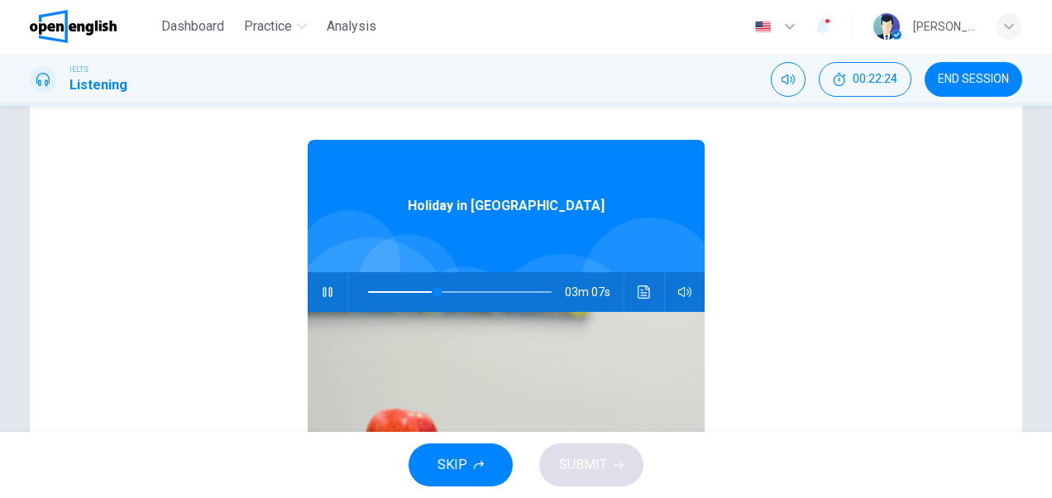
scroll to position [162, 0]
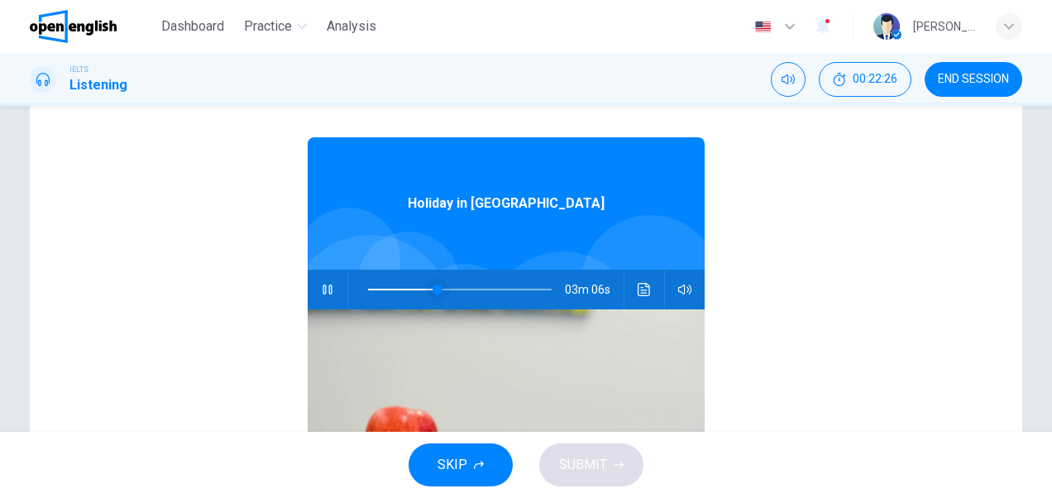
click at [433, 290] on span at bounding box center [438, 290] width 10 height 10
click at [424, 290] on span at bounding box center [429, 290] width 10 height 10
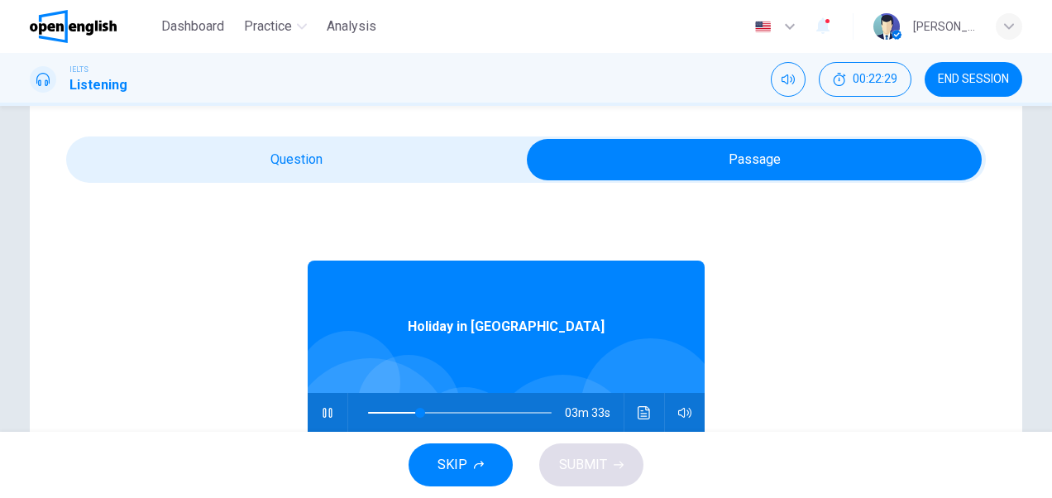
scroll to position [37, 0]
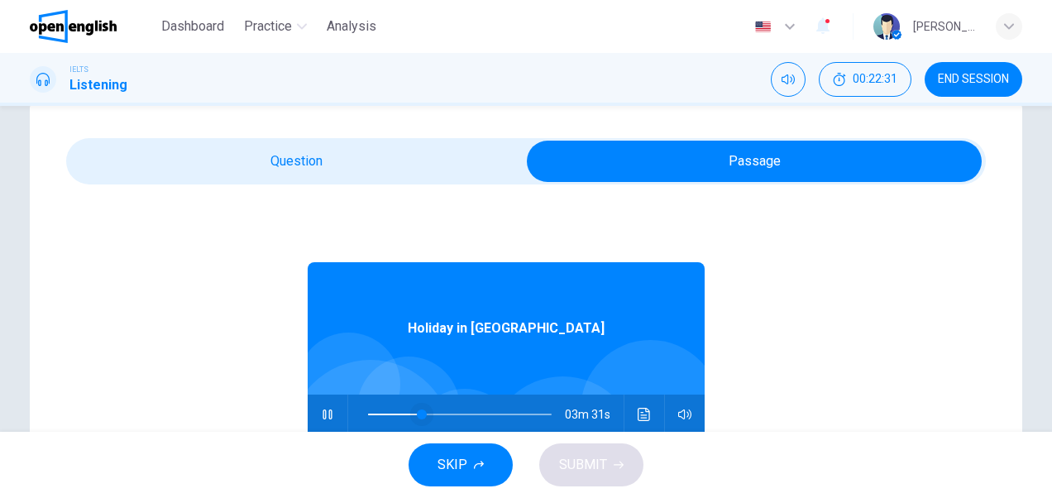
click at [417, 415] on span at bounding box center [422, 415] width 10 height 10
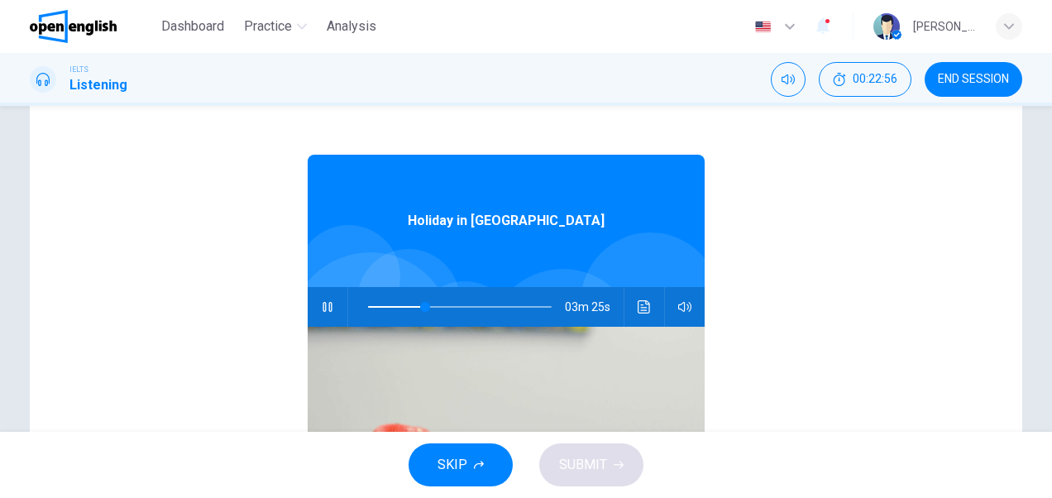
scroll to position [149, 0]
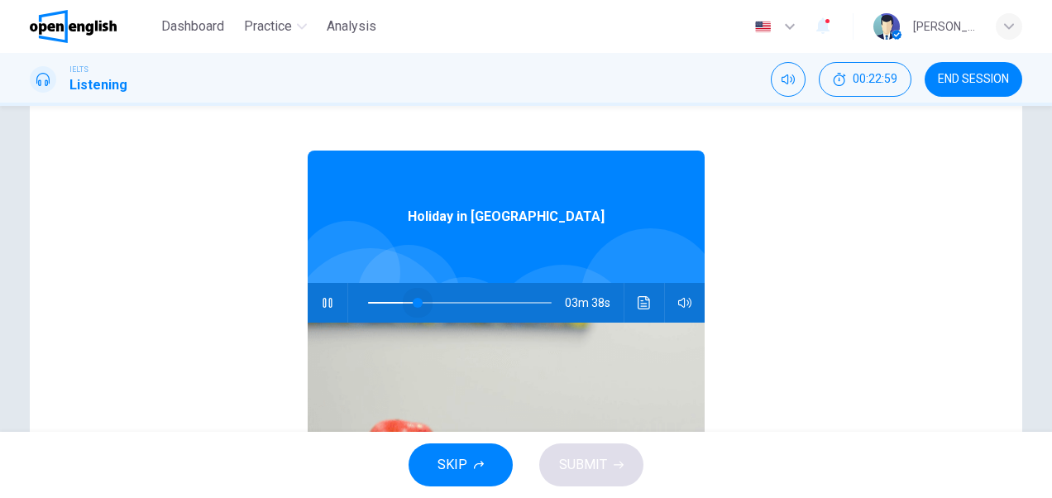
click at [413, 302] on span at bounding box center [418, 303] width 10 height 10
click at [405, 300] on span at bounding box center [410, 303] width 10 height 10
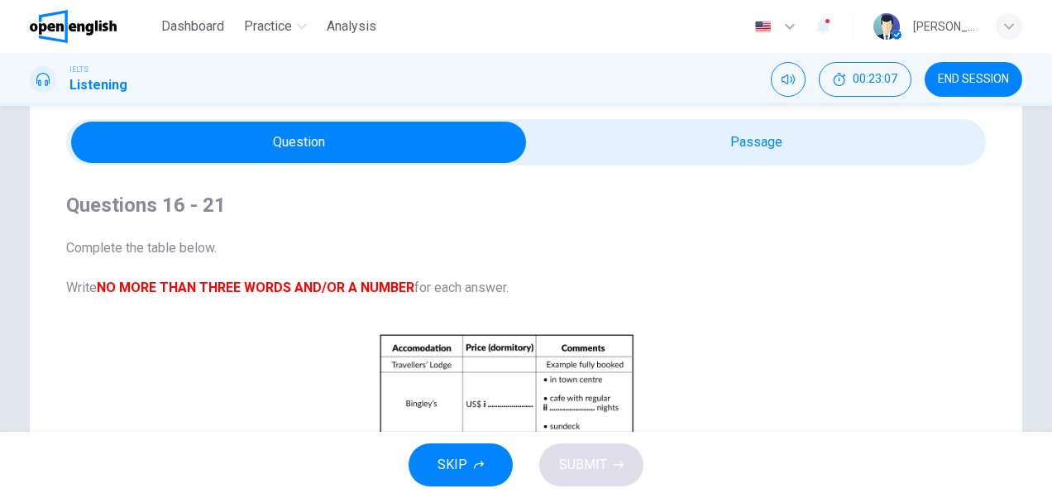
scroll to position [61, 0]
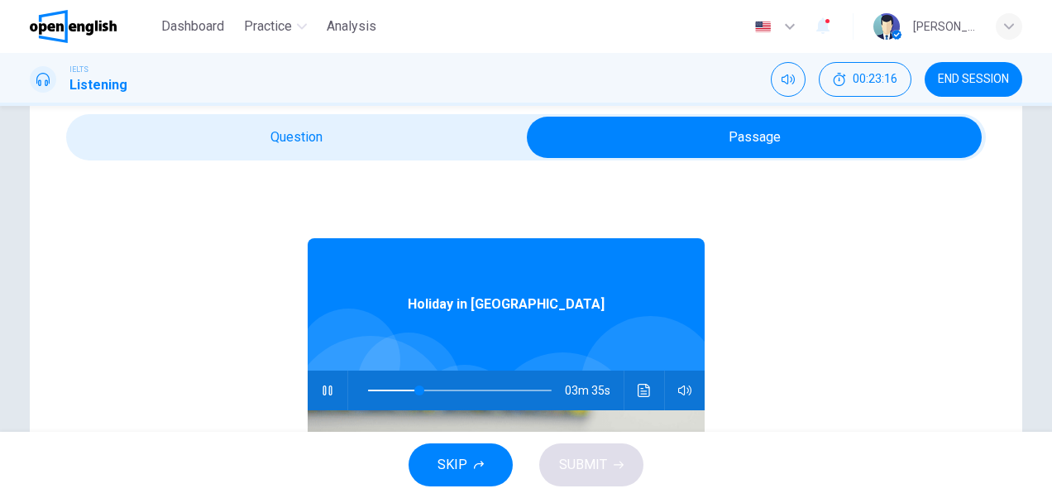
click at [321, 387] on icon "button" at bounding box center [327, 390] width 13 height 13
type input "**"
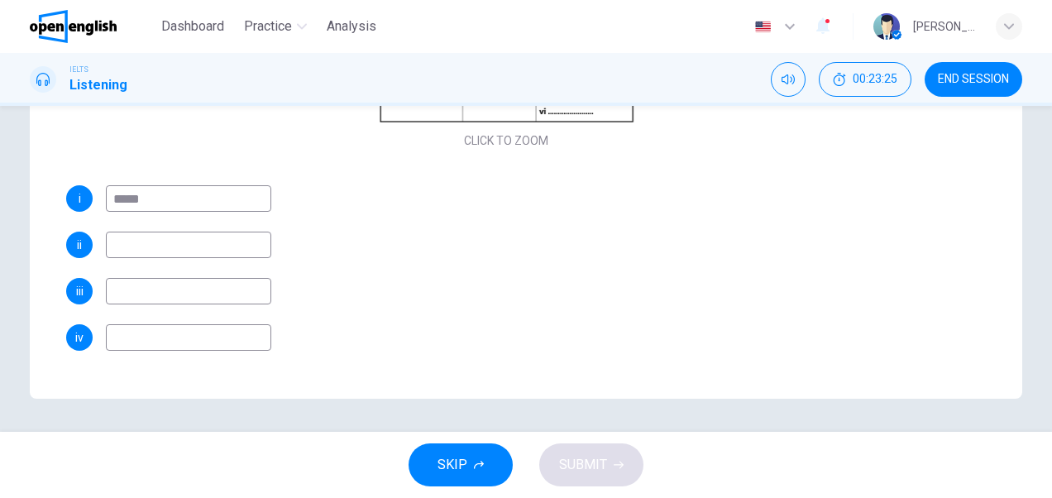
scroll to position [117, 0]
click at [249, 239] on input at bounding box center [188, 242] width 165 height 26
type input "***"
click at [192, 284] on input at bounding box center [188, 288] width 165 height 26
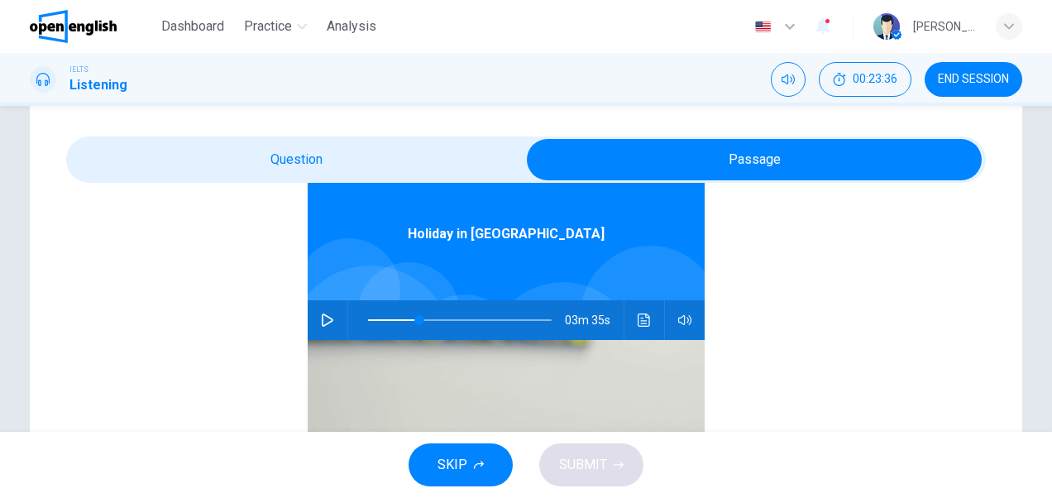
scroll to position [93, 0]
click at [321, 319] on icon "button" at bounding box center [327, 320] width 13 height 13
type input "**"
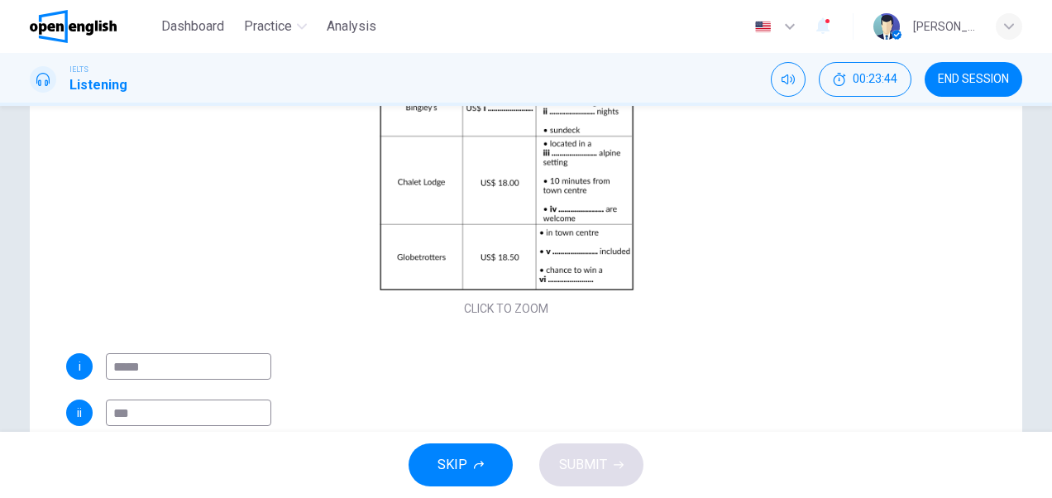
scroll to position [263, 0]
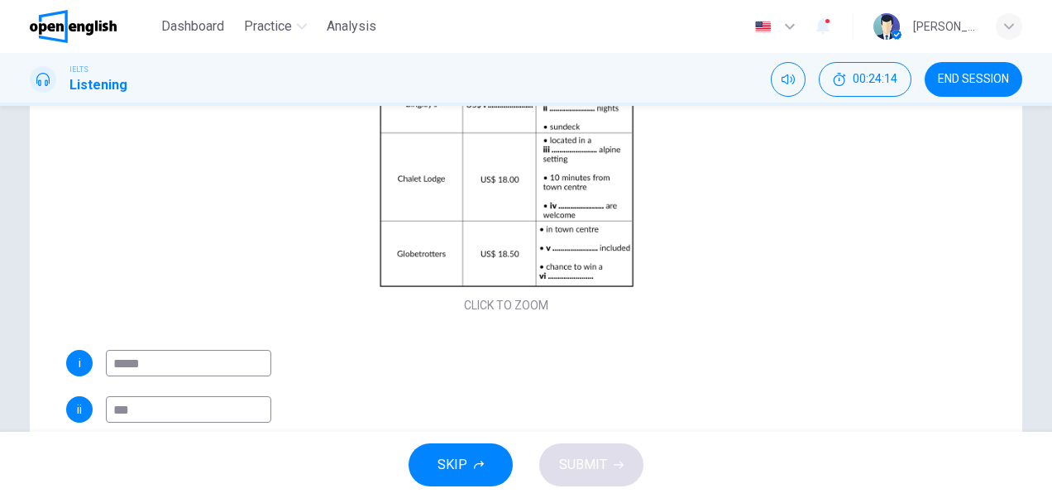
click at [123, 364] on input "*****" at bounding box center [188, 363] width 165 height 26
type input "*****"
click at [384, 369] on div "i *****" at bounding box center [506, 363] width 880 height 26
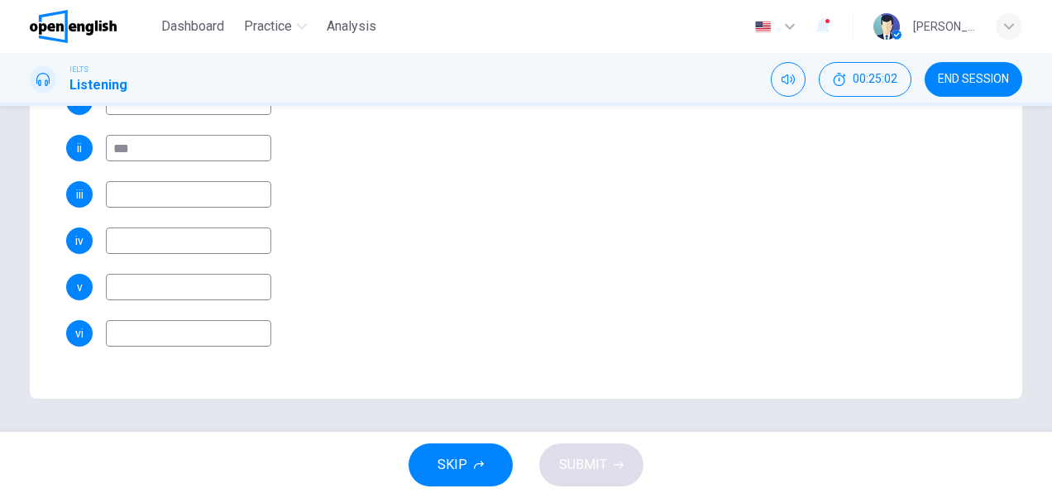
scroll to position [216, 0]
click at [228, 276] on input at bounding box center [188, 283] width 165 height 26
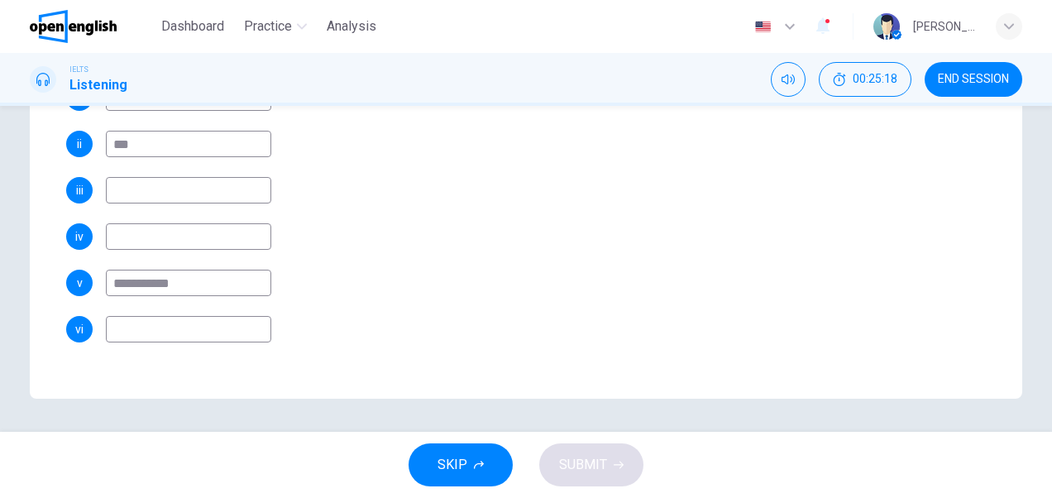
click at [328, 286] on div "**********" at bounding box center [506, 283] width 880 height 26
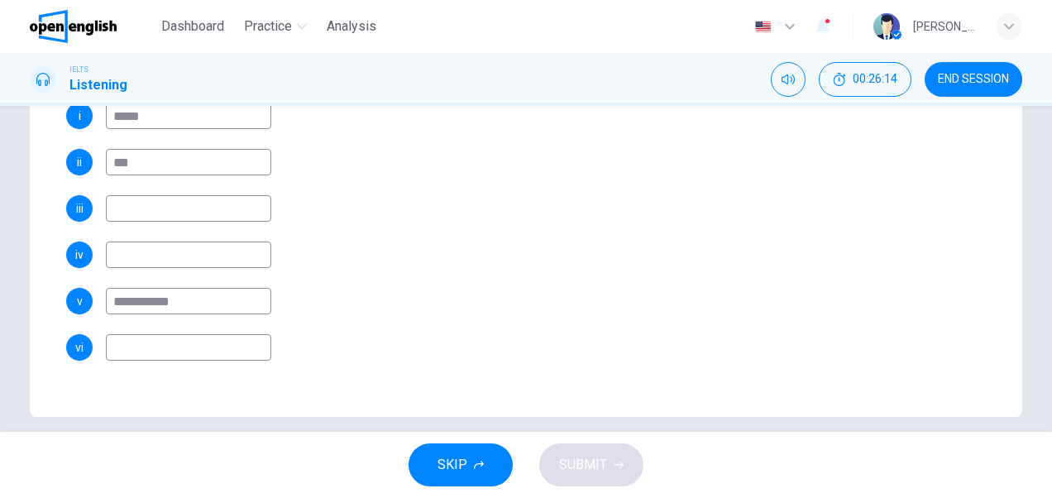
scroll to position [390, 0]
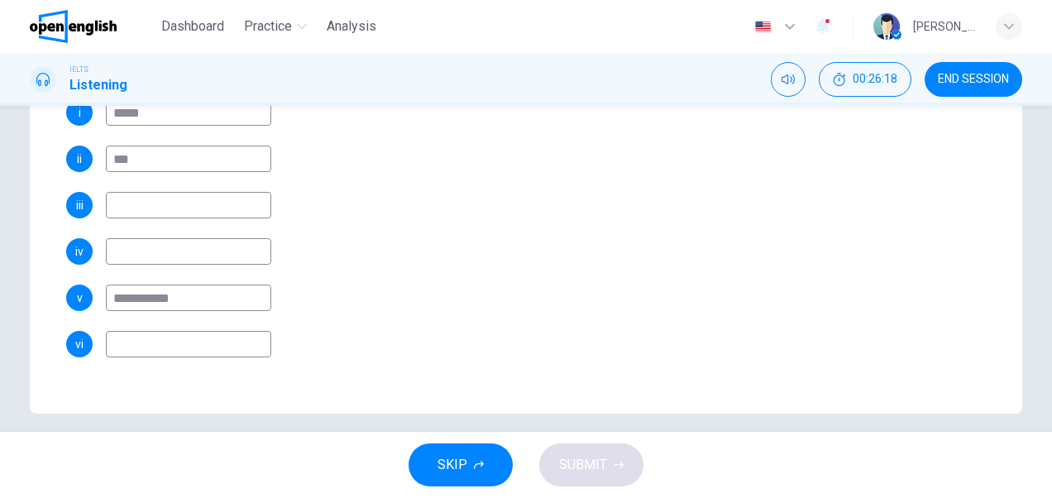
click at [142, 299] on input "**********" at bounding box center [188, 298] width 165 height 26
type input "*********"
click at [516, 345] on div "vi" at bounding box center [506, 344] width 880 height 26
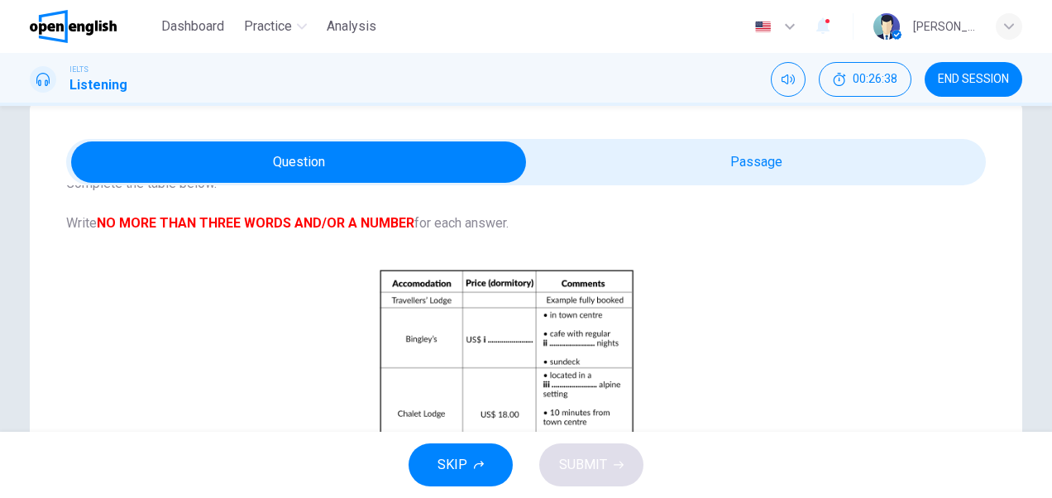
scroll to position [18, 0]
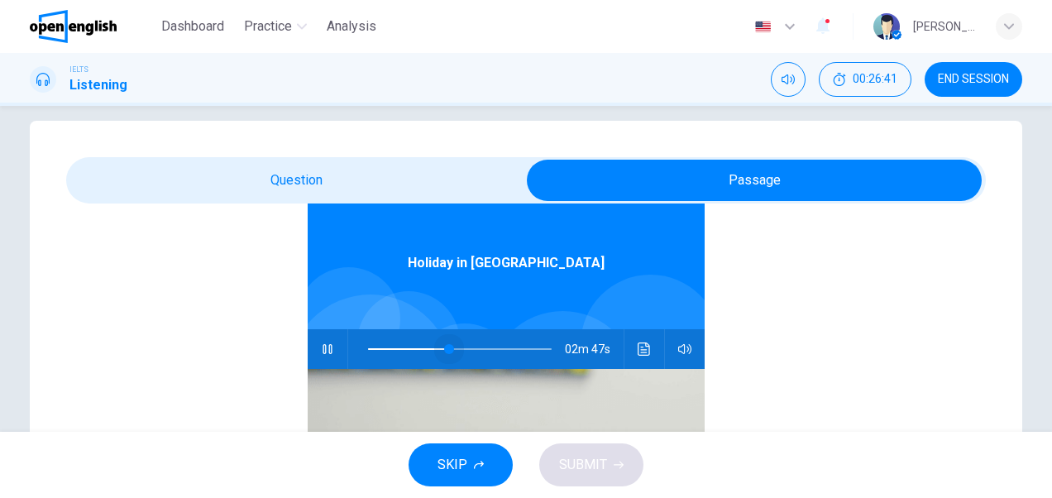
click at [440, 348] on span at bounding box center [460, 349] width 184 height 23
click at [446, 347] on span at bounding box center [451, 349] width 10 height 10
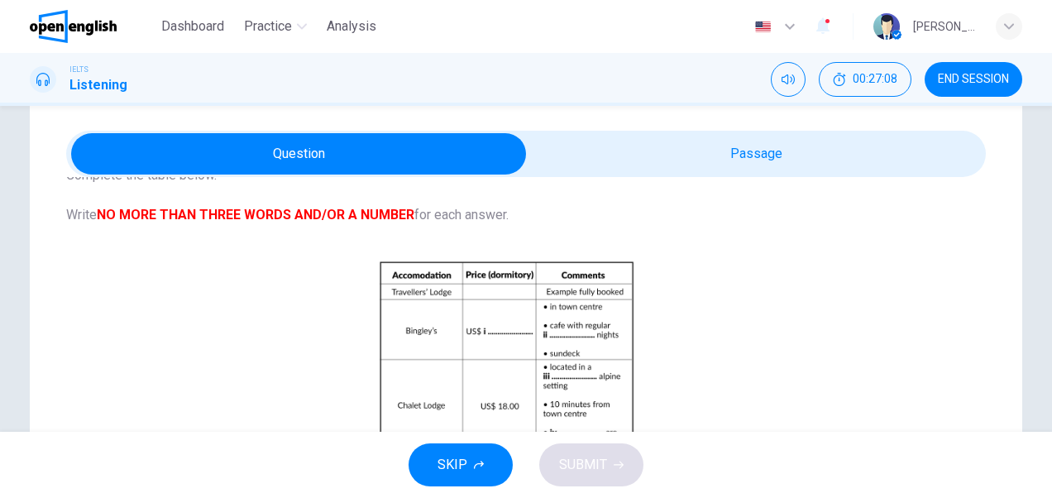
scroll to position [40, 0]
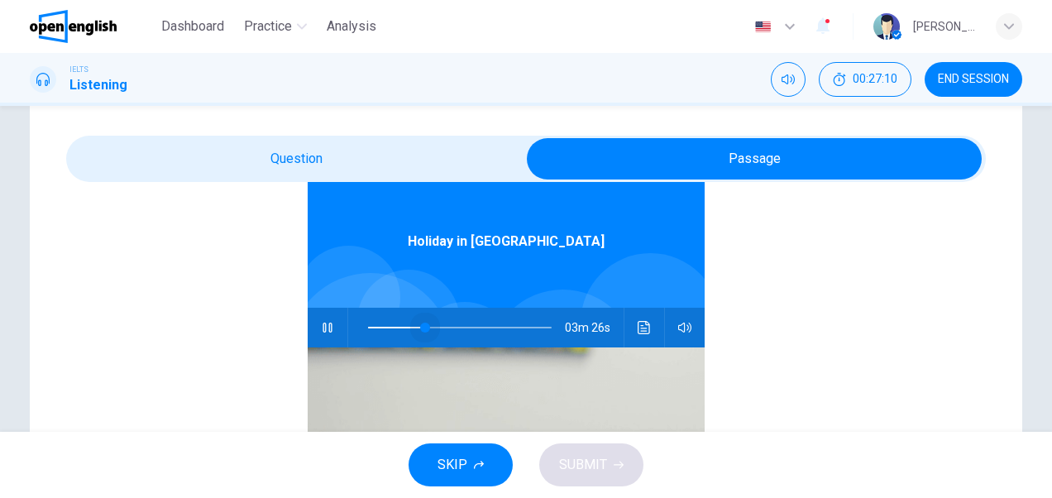
click at [417, 324] on span at bounding box center [460, 327] width 184 height 23
type input "**"
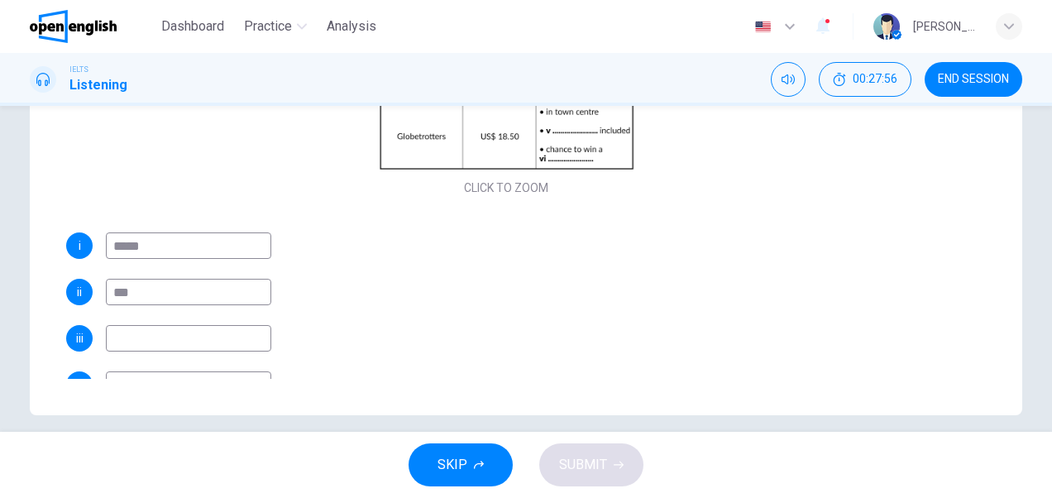
scroll to position [398, 0]
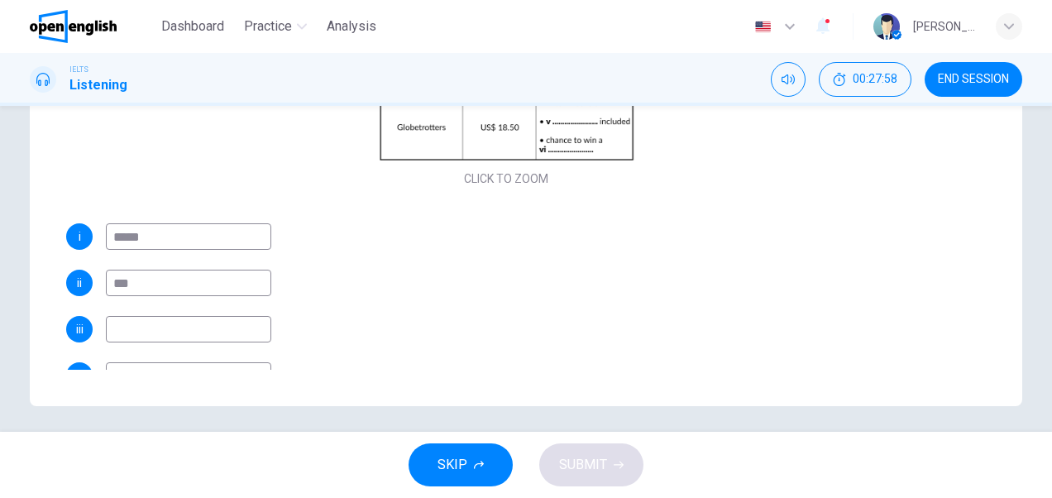
click at [175, 323] on input at bounding box center [188, 329] width 165 height 26
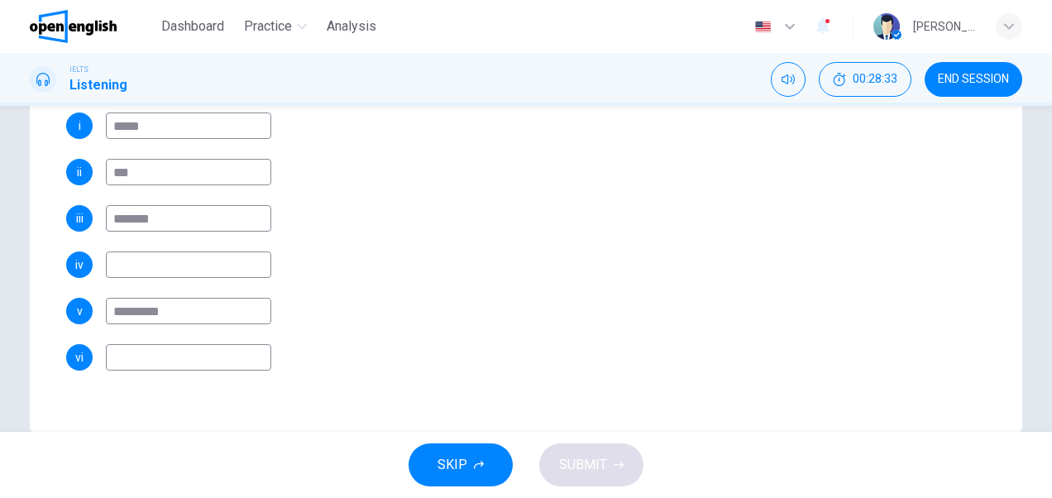
scroll to position [405, 0]
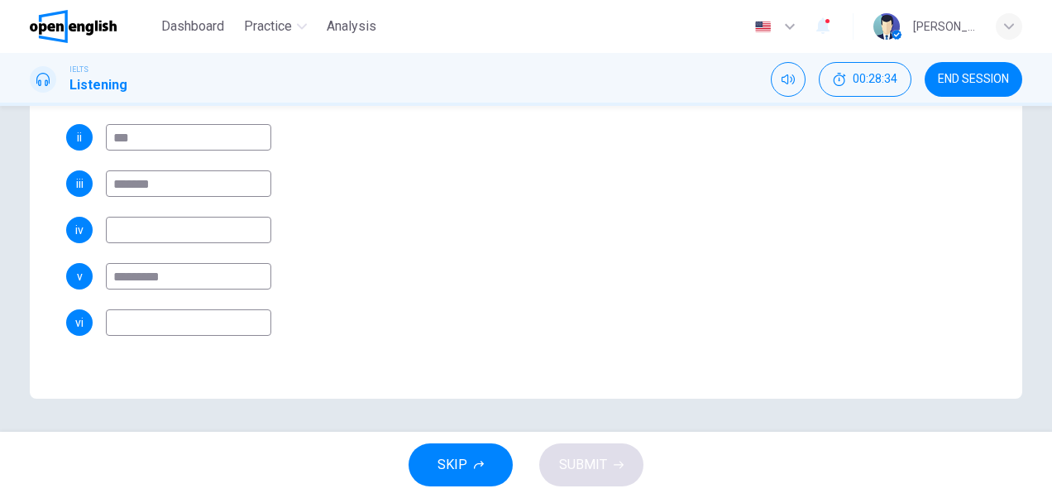
type input "*******"
click at [240, 321] on input at bounding box center [188, 322] width 165 height 26
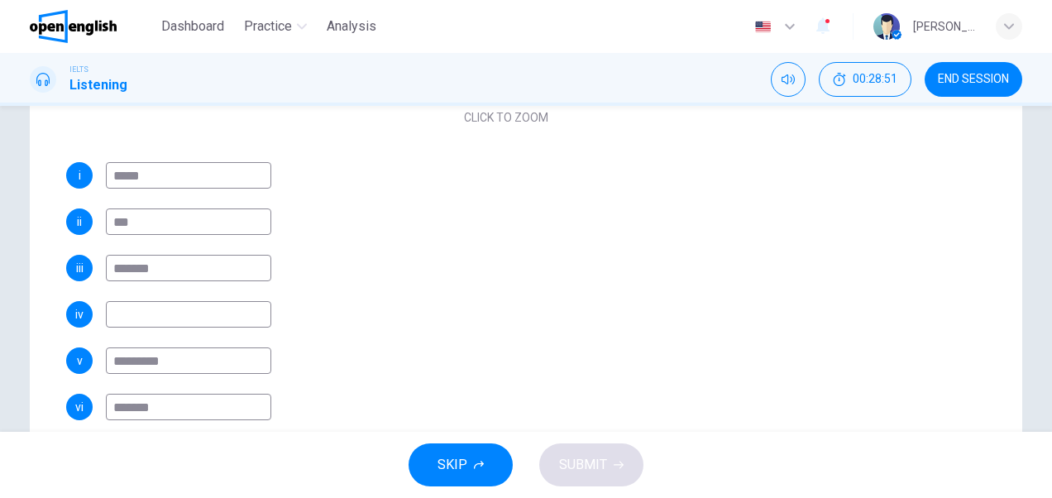
scroll to position [335, 0]
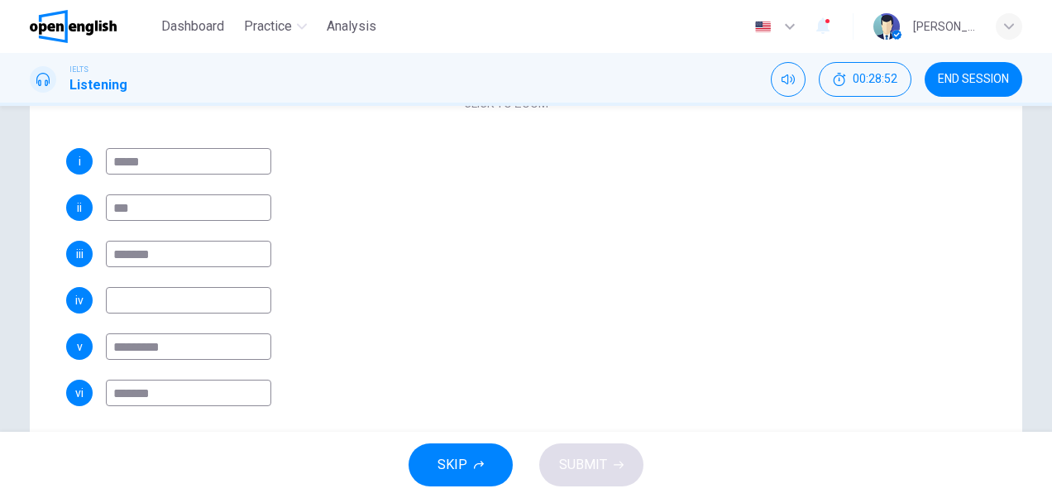
type input "*******"
click at [233, 296] on input at bounding box center [188, 300] width 165 height 26
type input "***"
click at [569, 455] on span "SUBMIT" at bounding box center [583, 464] width 48 height 23
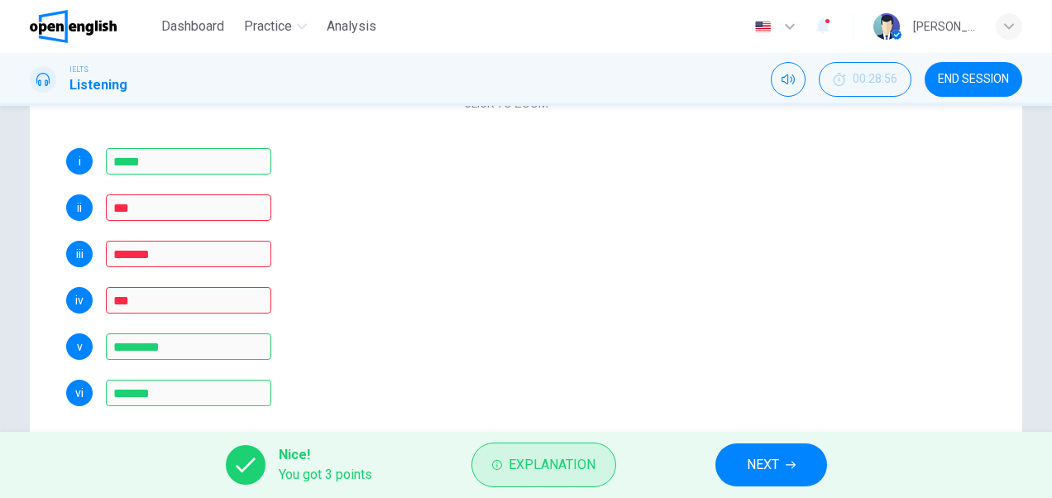
click at [544, 462] on span "Explanation" at bounding box center [552, 464] width 87 height 23
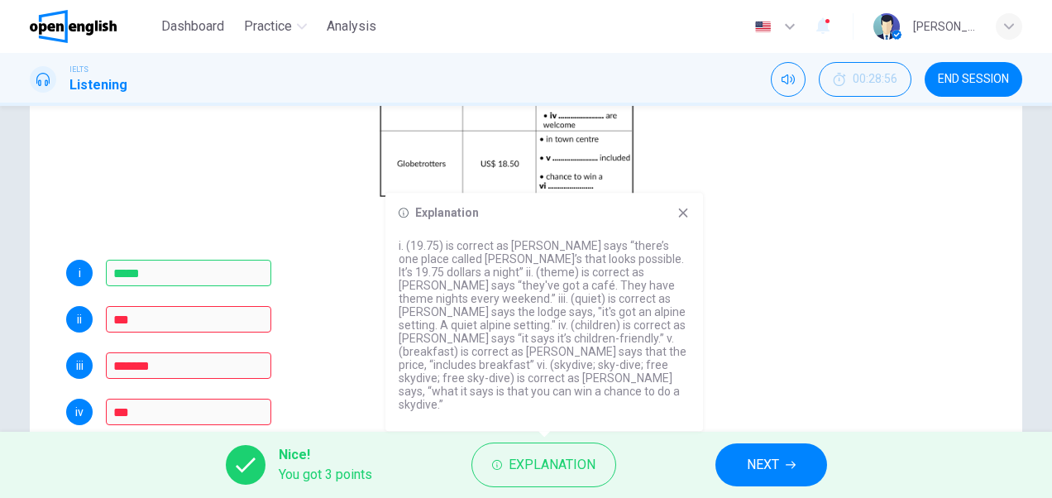
scroll to position [111, 0]
click at [757, 462] on span "NEXT" at bounding box center [763, 464] width 32 height 23
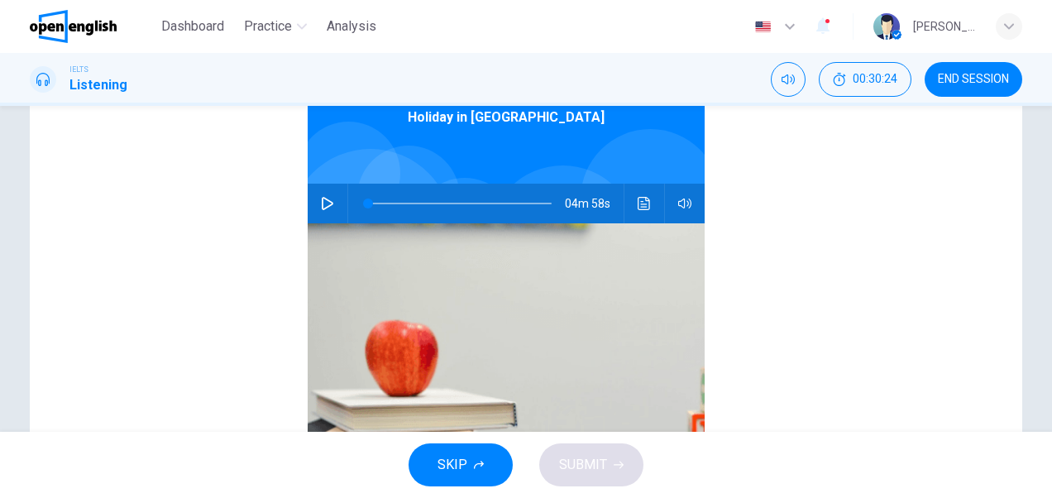
scroll to position [266, 0]
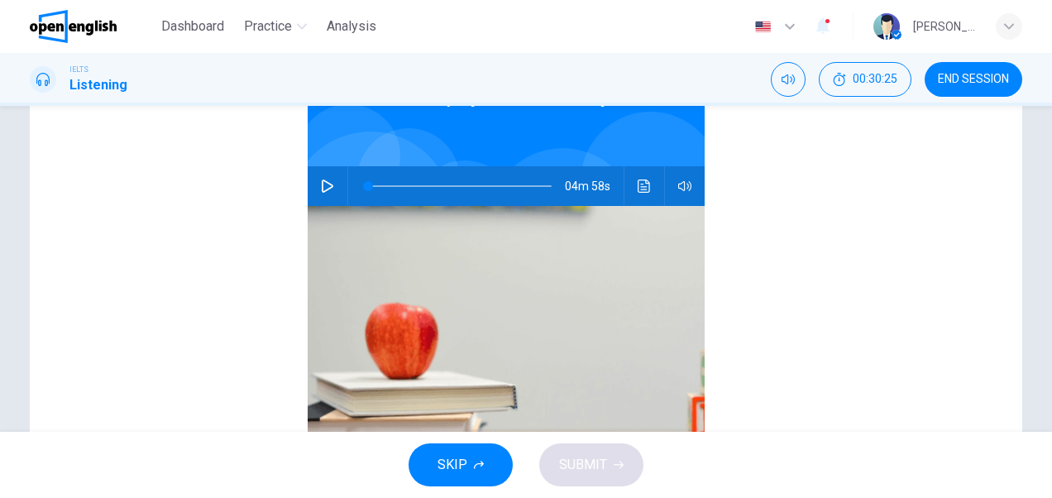
click at [431, 185] on span at bounding box center [460, 186] width 184 height 23
click at [455, 185] on span at bounding box center [460, 186] width 184 height 2
click at [321, 184] on icon "button" at bounding box center [327, 186] width 13 height 13
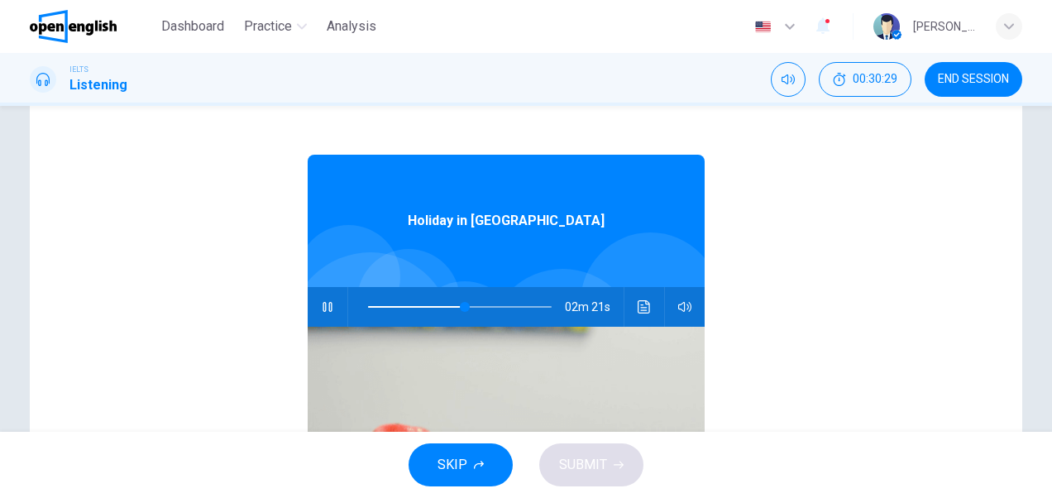
scroll to position [87, 0]
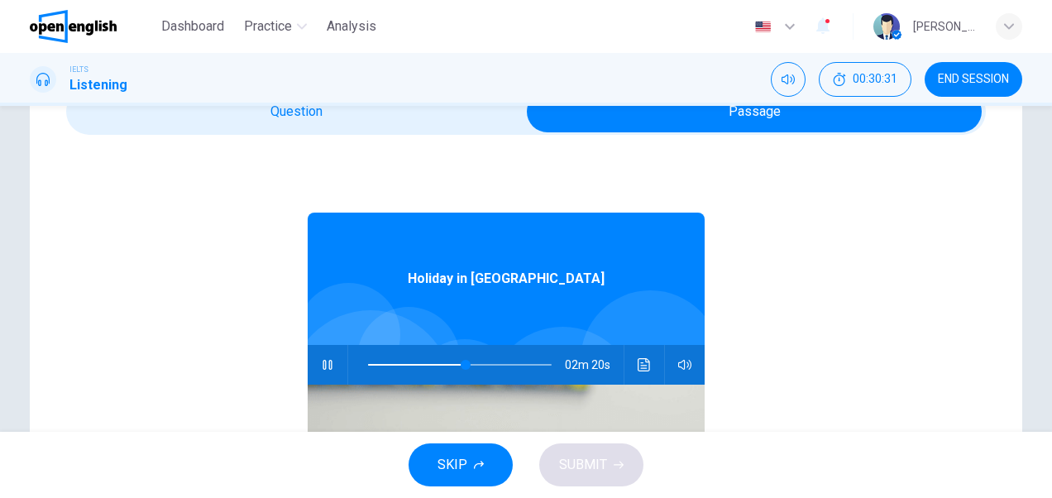
drag, startPoint x: 1033, startPoint y: 172, endPoint x: 1037, endPoint y: 151, distance: 21.8
click at [1037, 151] on div "Questions 22 - 25 Write the correct letter, A , B , or C next to the questions …" at bounding box center [526, 384] width 1046 height 665
type input "**"
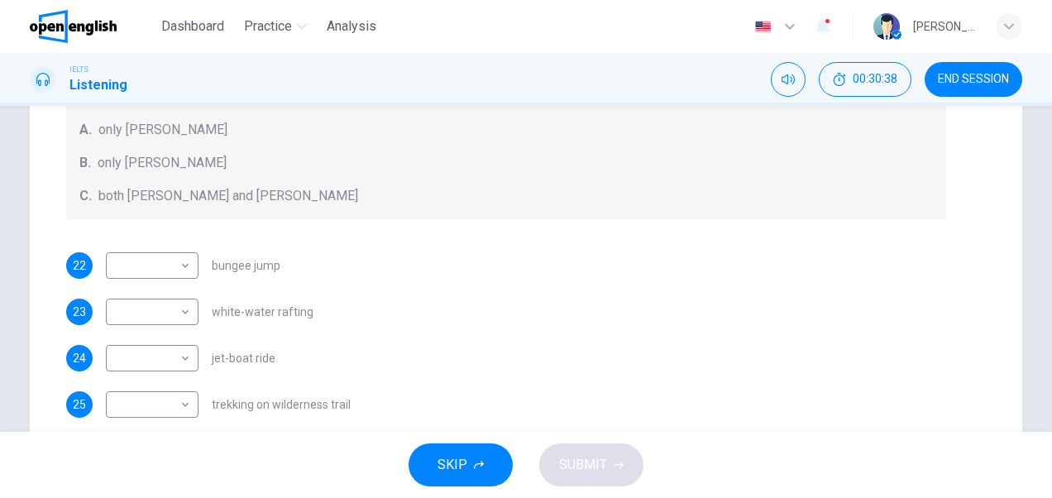
scroll to position [295, 0]
click at [183, 266] on body "This site uses cookies, as explained in our Privacy Policy . If you agree to th…" at bounding box center [526, 249] width 1052 height 498
click at [367, 283] on div at bounding box center [526, 249] width 1052 height 498
click at [179, 265] on body "This site uses cookies, as explained in our Privacy Policy . If you agree to th…" at bounding box center [526, 249] width 1052 height 498
click at [152, 284] on li "A" at bounding box center [149, 290] width 93 height 26
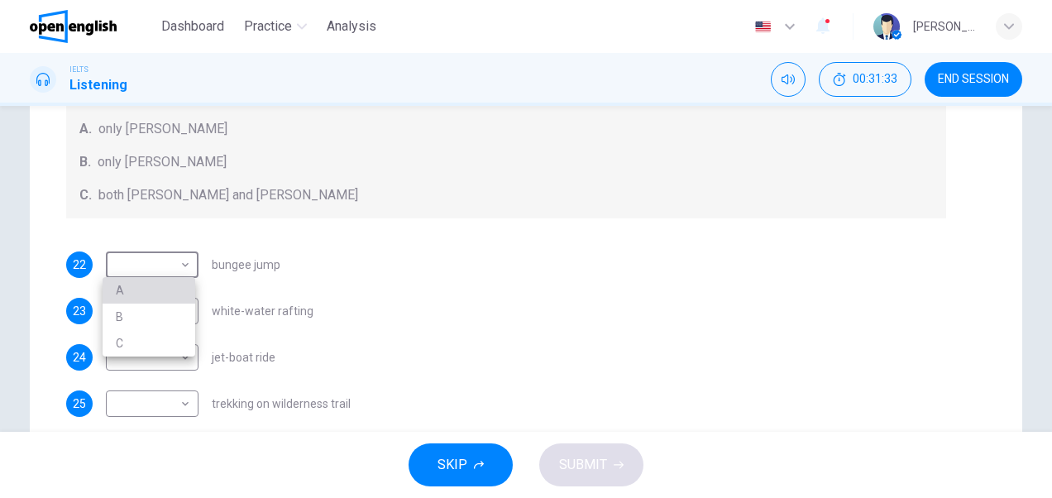
type input "*"
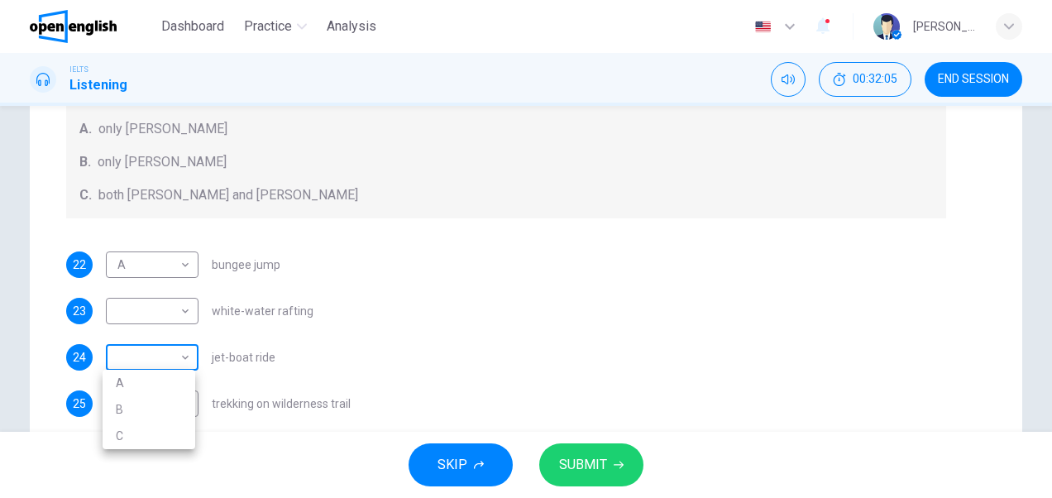
click at [184, 351] on body "This site uses cookies, as explained in our Privacy Policy . If you agree to th…" at bounding box center [526, 249] width 1052 height 498
click at [141, 404] on li "B" at bounding box center [149, 409] width 93 height 26
type input "*"
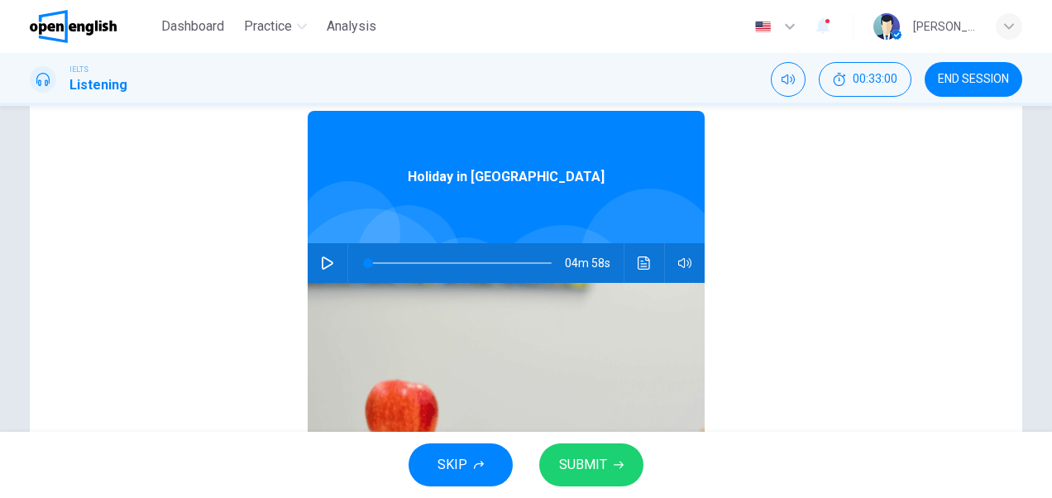
scroll to position [192, 0]
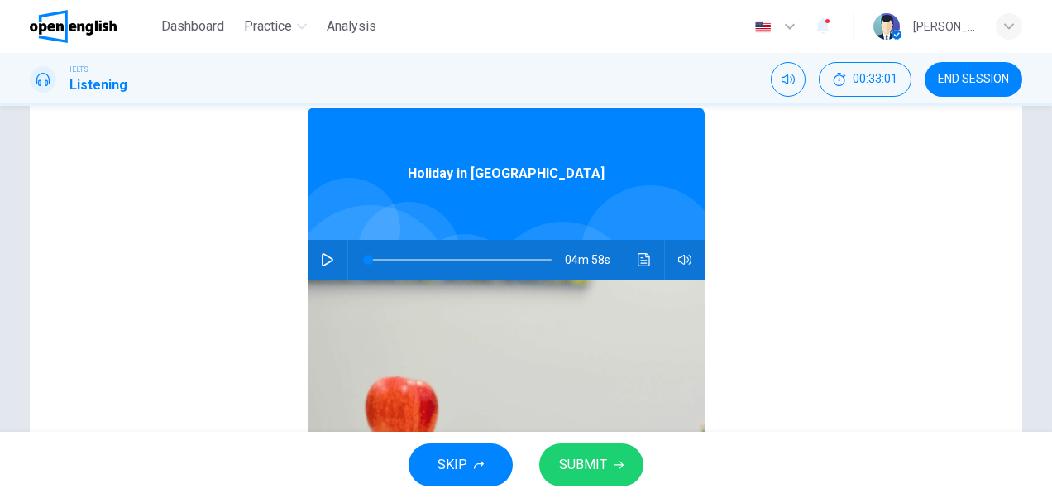
click at [326, 263] on button "button" at bounding box center [327, 260] width 26 height 40
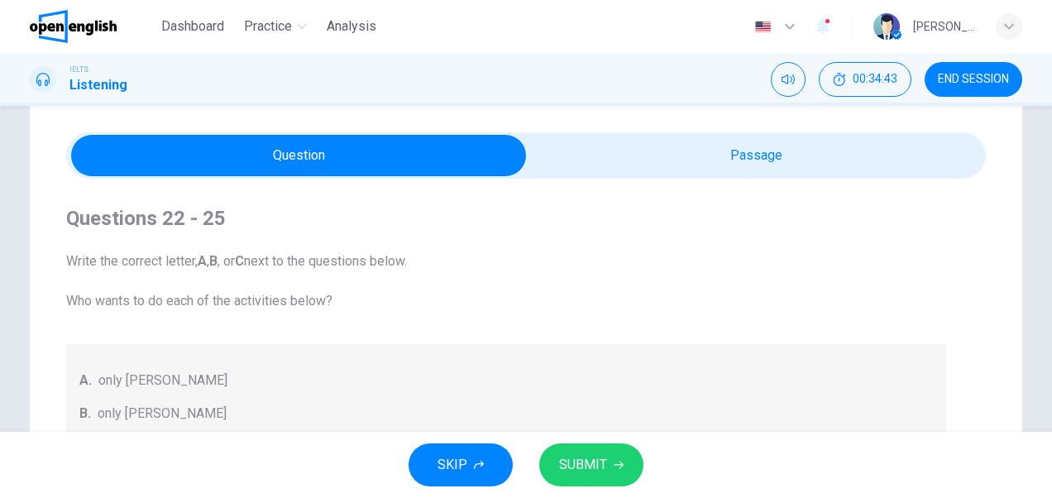
scroll to position [39, 0]
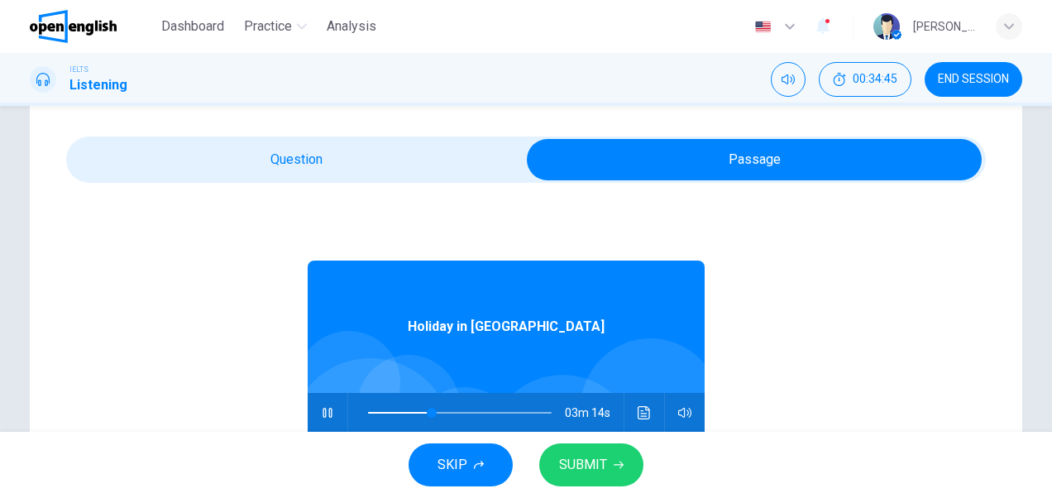
click at [443, 409] on span at bounding box center [460, 412] width 184 height 23
click at [461, 410] on span at bounding box center [466, 413] width 10 height 10
type input "**"
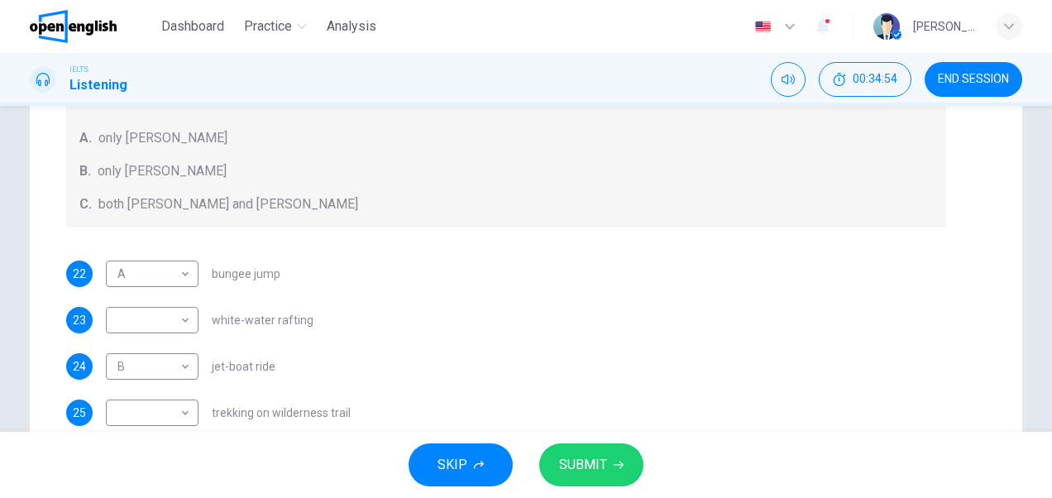
scroll to position [295, 0]
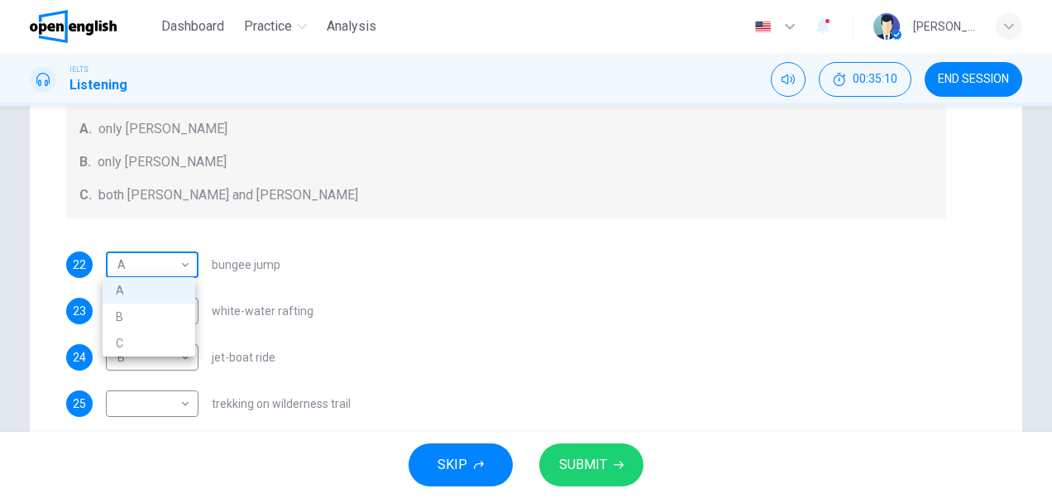
click at [184, 265] on body "This site uses cookies, as explained in our Privacy Policy . If you agree to th…" at bounding box center [526, 249] width 1052 height 498
click at [125, 312] on li "B" at bounding box center [149, 317] width 93 height 26
click at [385, 305] on div "23 ​ ​ white-water rafting" at bounding box center [506, 311] width 880 height 26
click at [185, 258] on body "This site uses cookies, as explained in our Privacy Policy . If you agree to th…" at bounding box center [526, 249] width 1052 height 498
click at [146, 290] on li "A" at bounding box center [149, 290] width 93 height 26
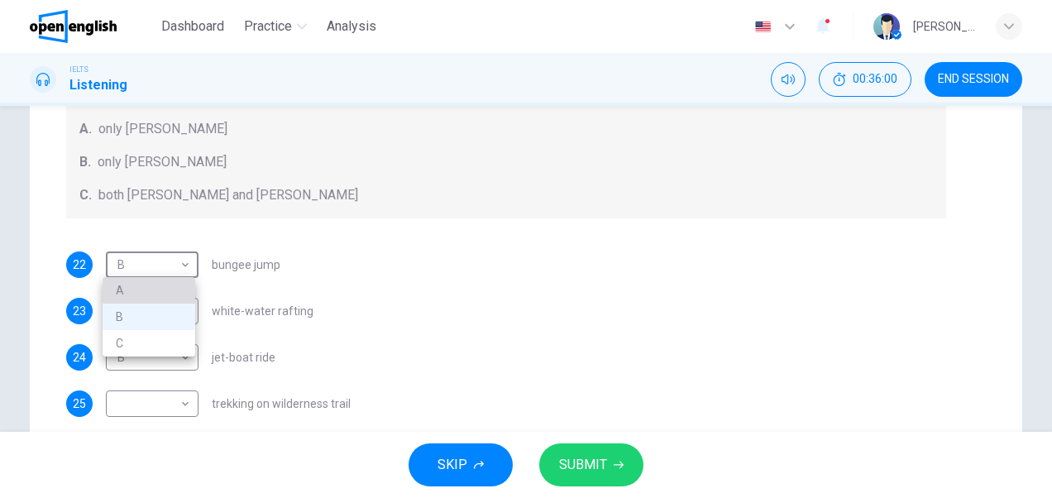
type input "*"
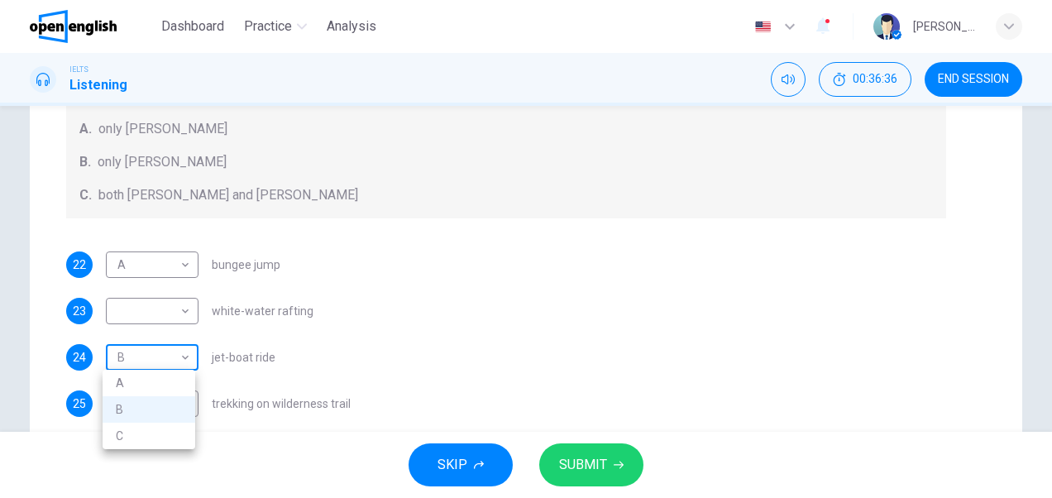
click at [180, 357] on body "This site uses cookies, as explained in our Privacy Policy . If you agree to th…" at bounding box center [526, 249] width 1052 height 498
click at [133, 433] on li "C" at bounding box center [149, 436] width 93 height 26
type input "*"
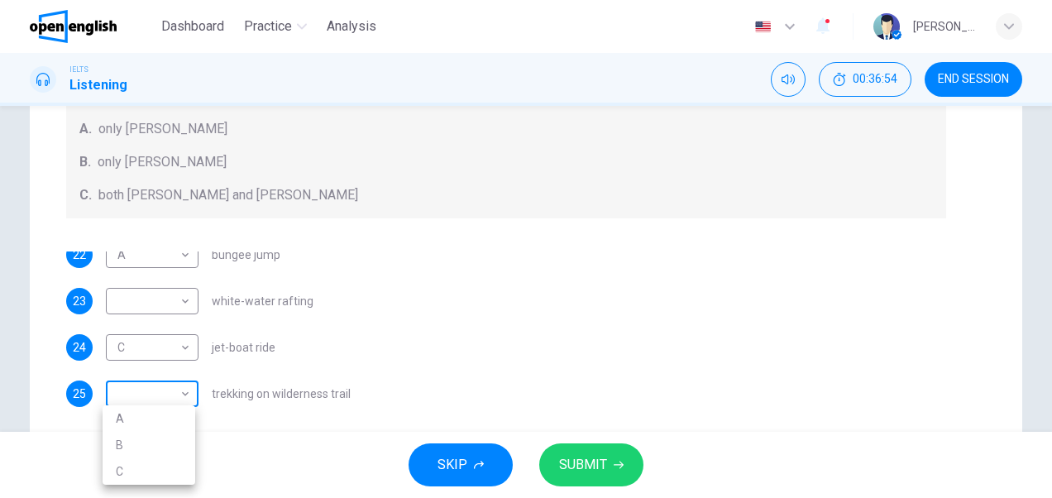
click at [189, 399] on body "This site uses cookies, as explained in our Privacy Policy . If you agree to th…" at bounding box center [526, 249] width 1052 height 498
click at [127, 465] on li "C" at bounding box center [149, 471] width 93 height 26
type input "*"
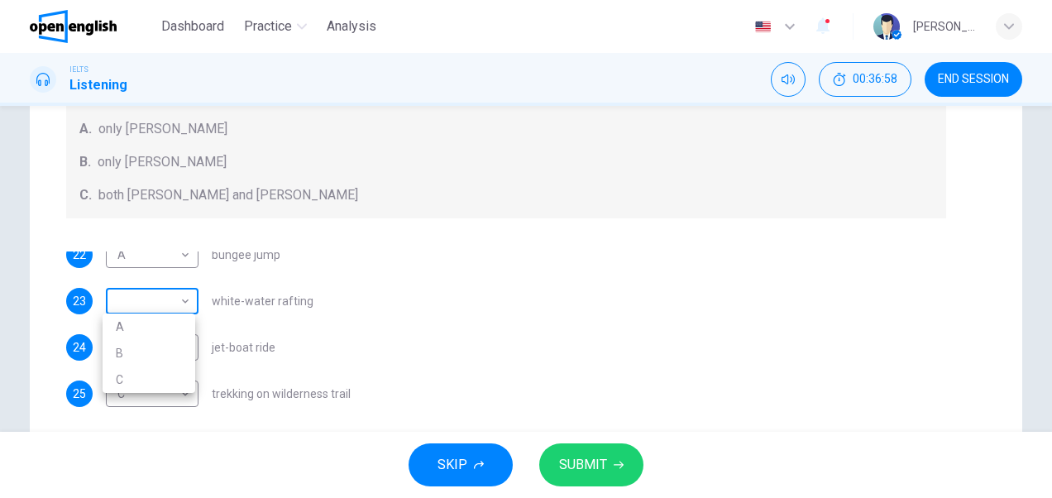
click at [187, 299] on body "This site uses cookies, as explained in our Privacy Policy . If you agree to th…" at bounding box center [526, 249] width 1052 height 498
click at [140, 350] on li "B" at bounding box center [149, 353] width 93 height 26
type input "*"
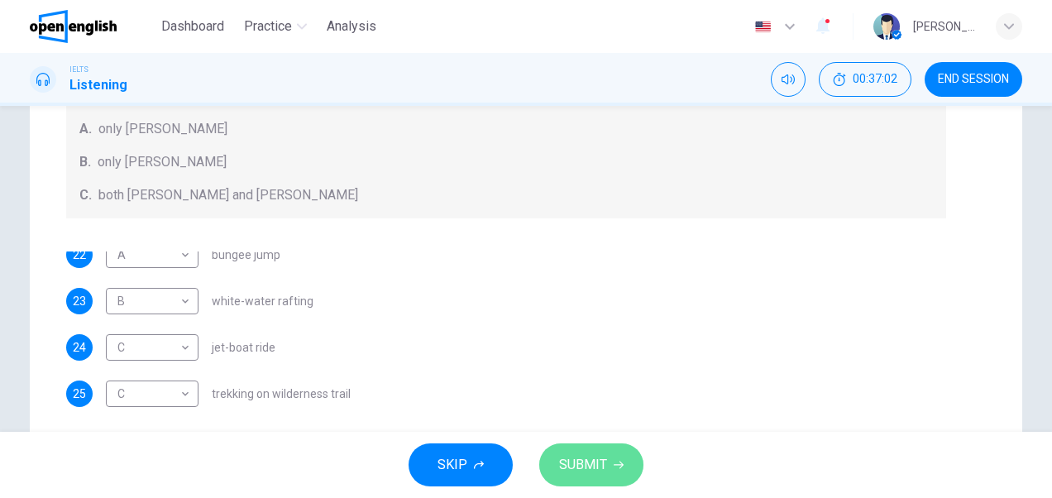
click at [596, 461] on span "SUBMIT" at bounding box center [583, 464] width 48 height 23
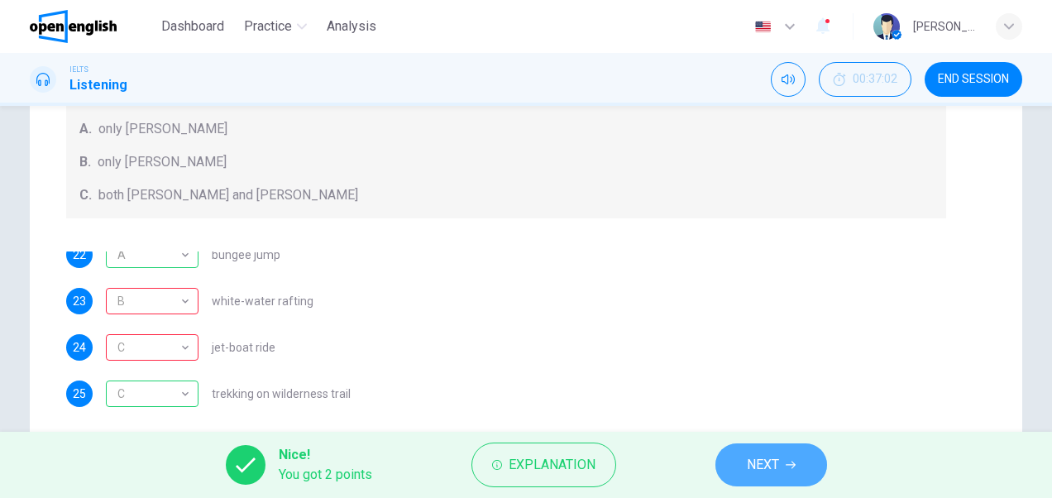
click at [765, 463] on span "NEXT" at bounding box center [763, 464] width 32 height 23
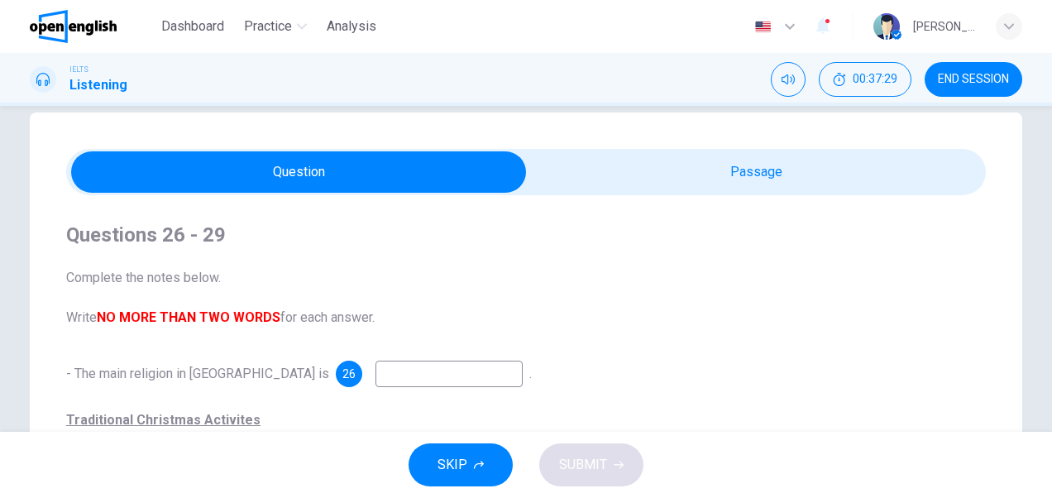
scroll to position [22, 0]
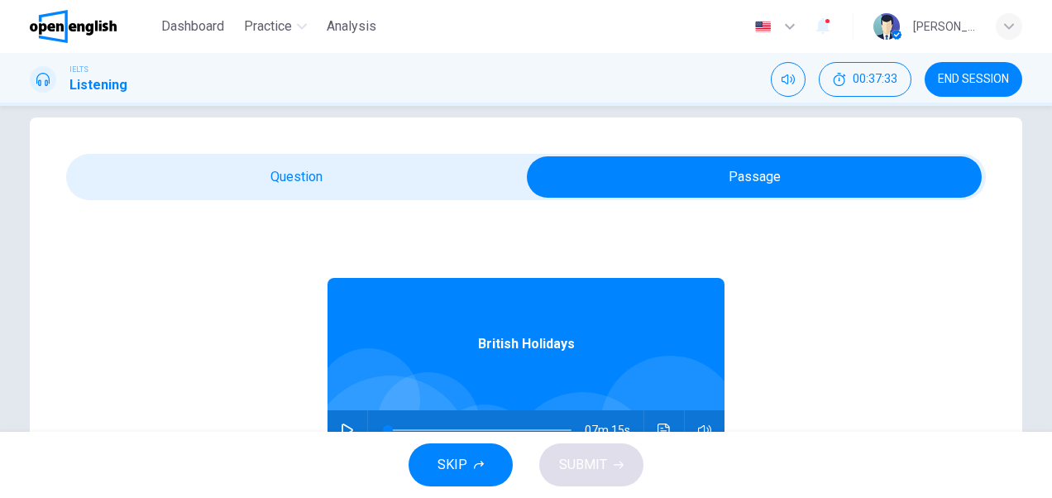
click at [339, 422] on button "button" at bounding box center [347, 430] width 26 height 40
type input "*"
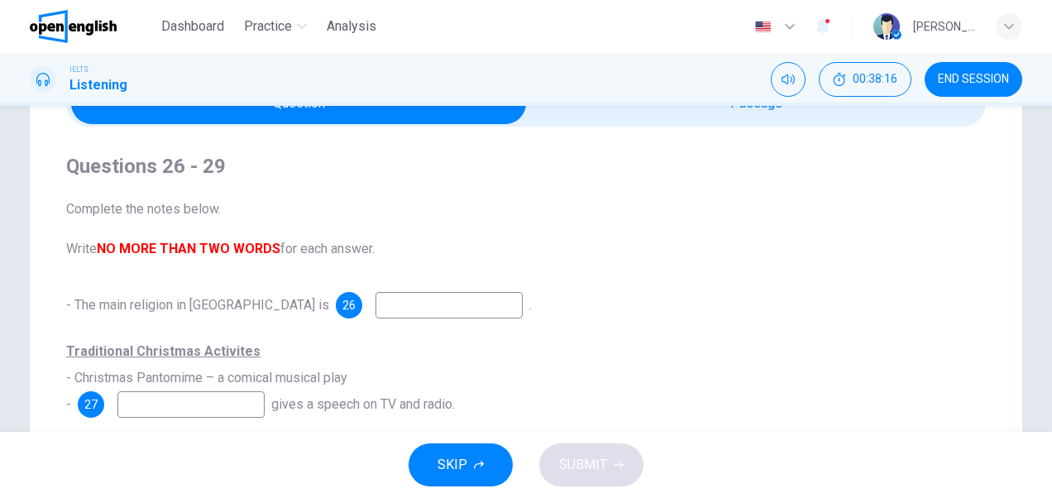
scroll to position [96, 0]
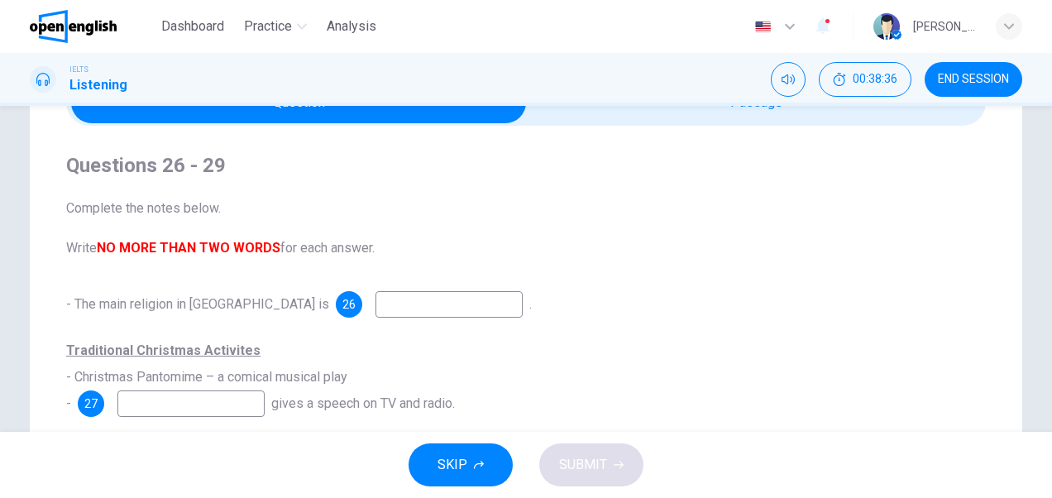
click at [407, 296] on input at bounding box center [449, 304] width 147 height 26
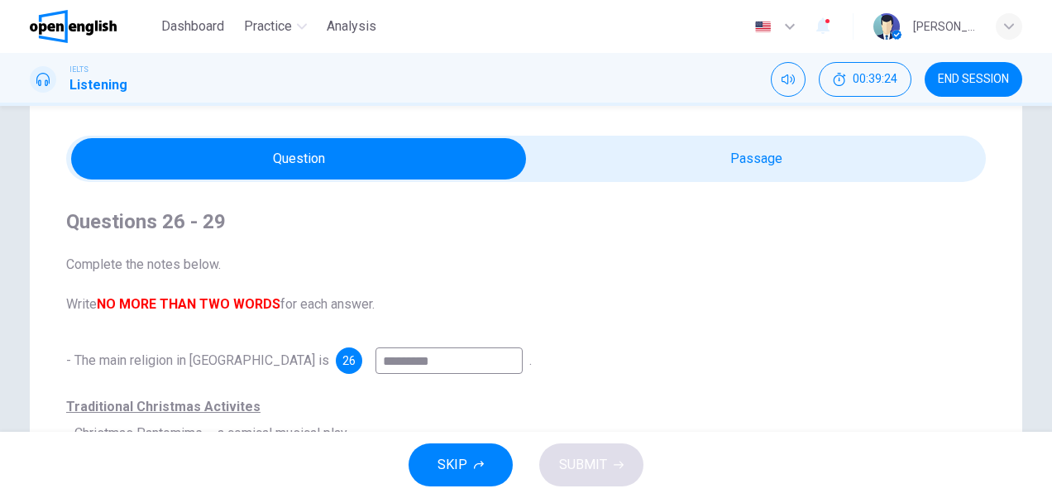
scroll to position [36, 0]
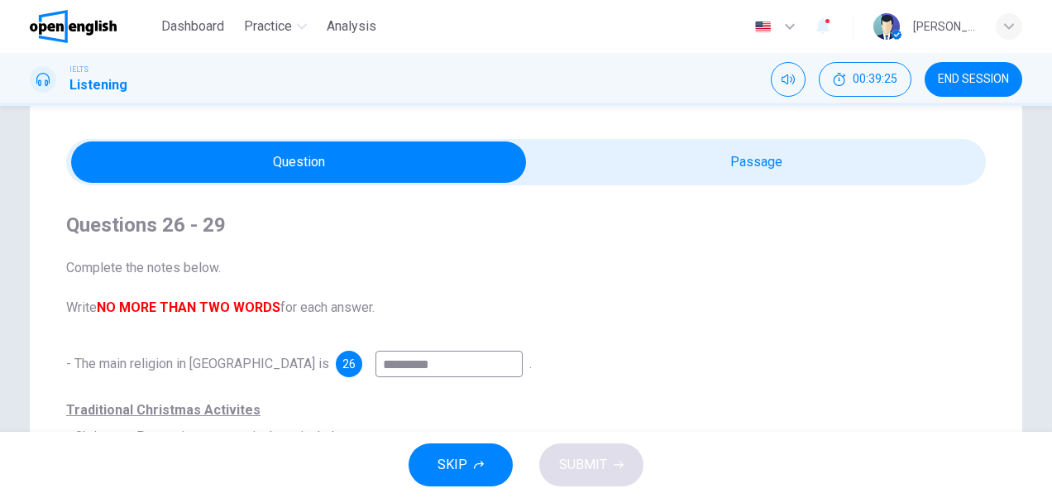
type input "*********"
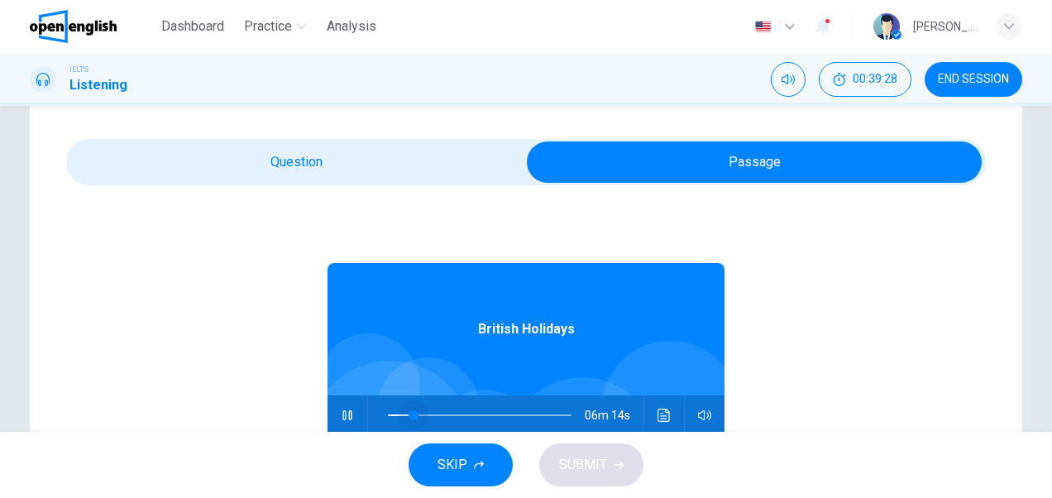
click at [405, 413] on span at bounding box center [480, 415] width 184 height 23
click at [363, 127] on div "Questions 26 - 29 Complete the notes below. Write NO MORE THAN TWO WORDS for ea…" at bounding box center [526, 435] width 993 height 665
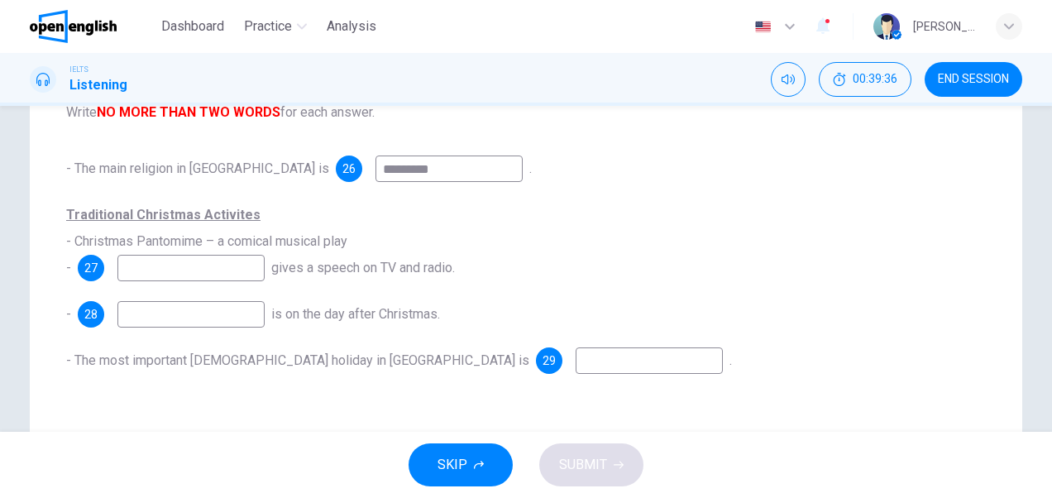
scroll to position [233, 0]
click at [247, 313] on input at bounding box center [190, 312] width 147 height 26
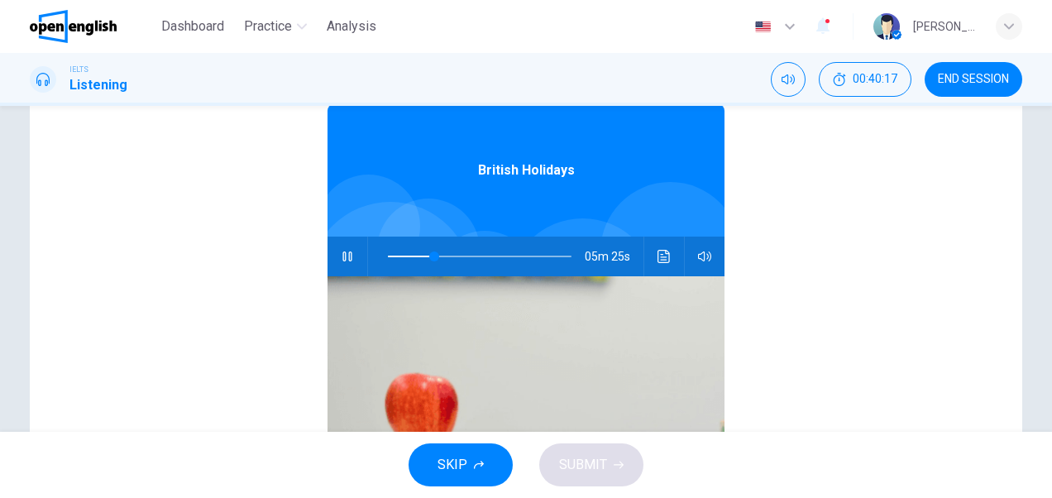
scroll to position [197, 0]
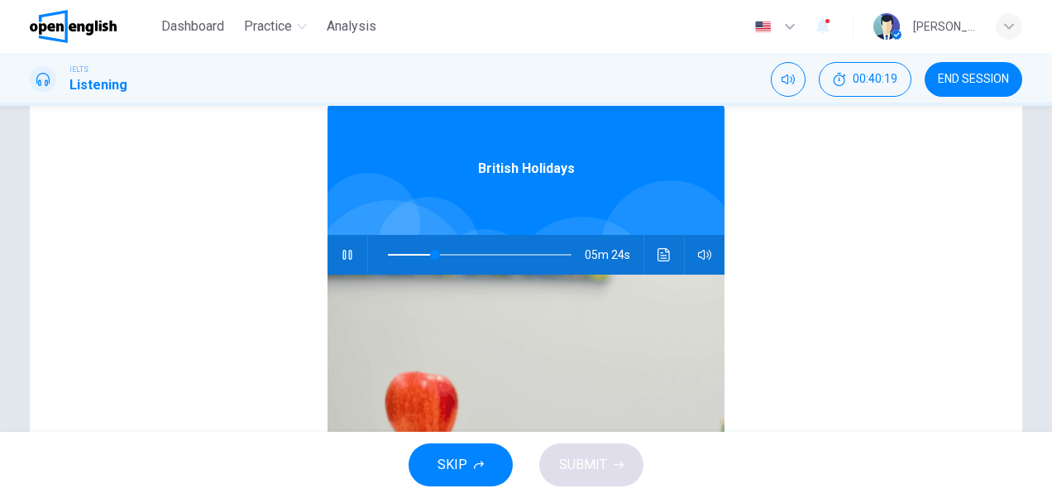
click at [407, 254] on span at bounding box center [480, 254] width 184 height 23
click at [341, 252] on icon "button" at bounding box center [347, 254] width 13 height 13
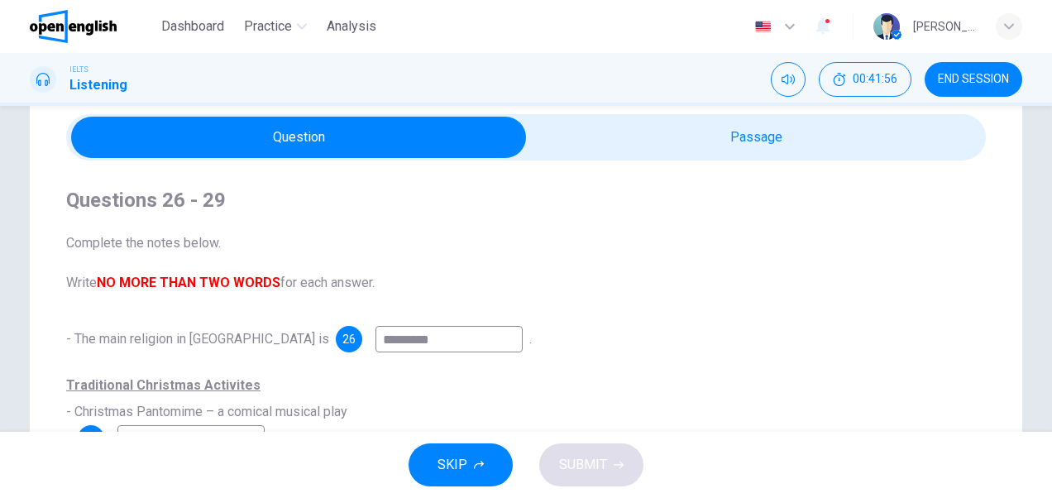
scroll to position [46, 0]
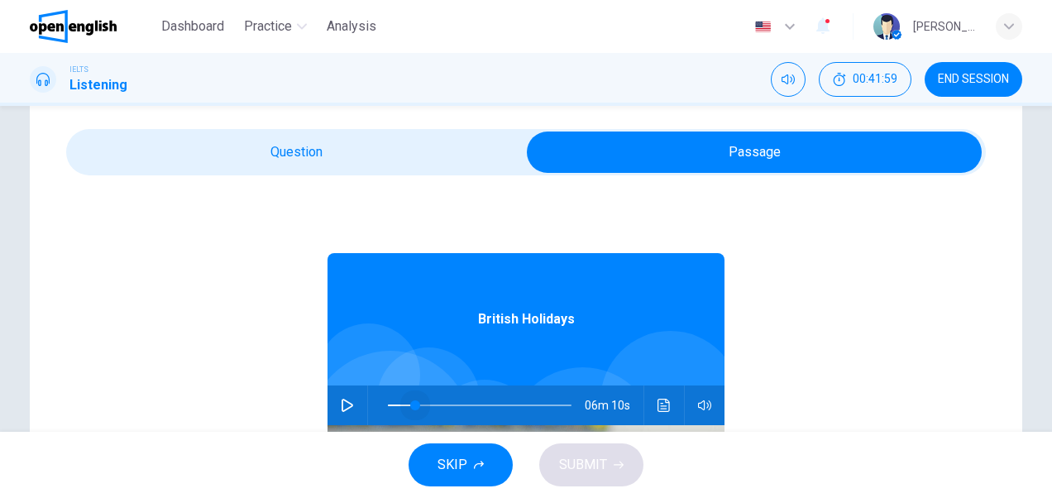
click at [410, 405] on span at bounding box center [415, 405] width 10 height 10
click at [341, 404] on icon "button" at bounding box center [347, 405] width 13 height 13
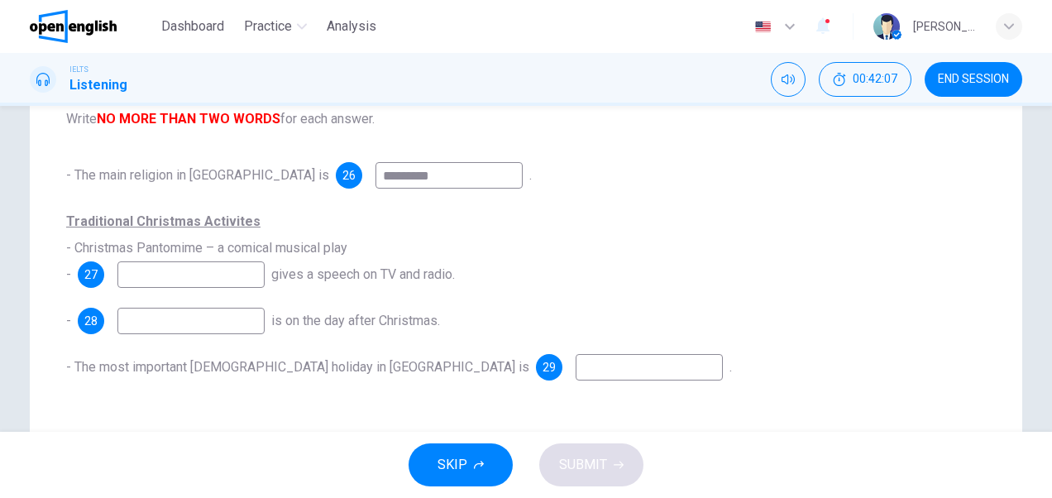
scroll to position [227, 0]
click at [241, 278] on input at bounding box center [190, 273] width 147 height 26
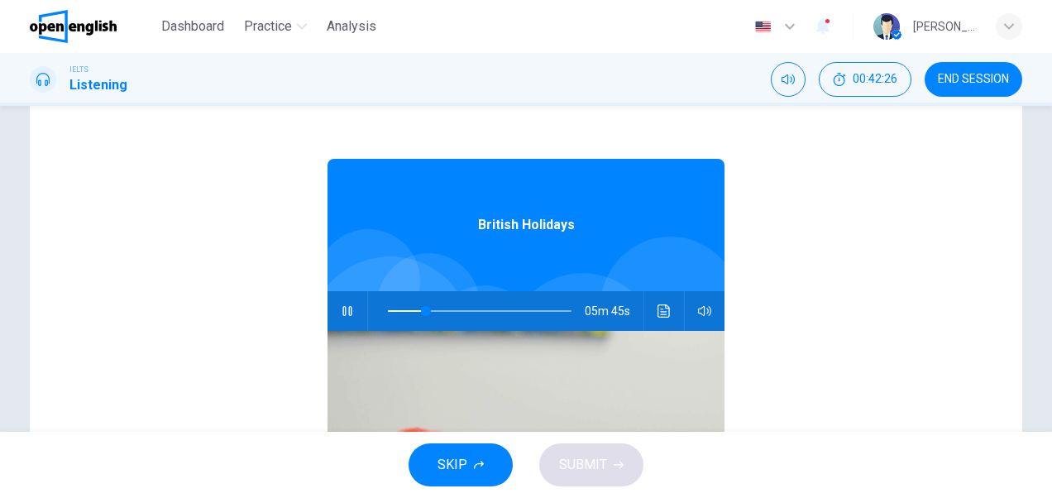
scroll to position [145, 0]
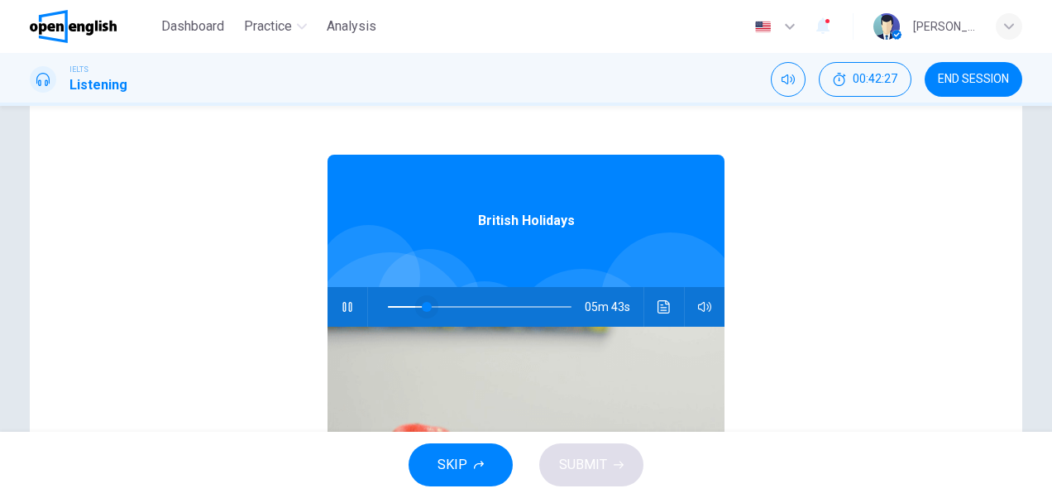
click at [422, 308] on span at bounding box center [427, 307] width 10 height 10
click at [343, 306] on icon "button" at bounding box center [347, 306] width 13 height 13
type input "**"
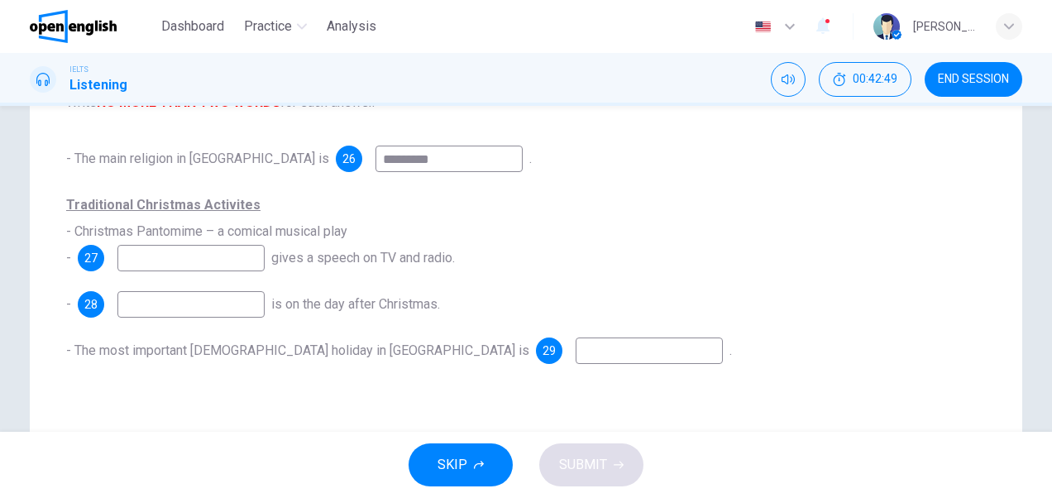
scroll to position [243, 0]
click at [200, 255] on input at bounding box center [190, 256] width 147 height 26
type input "**********"
click at [648, 306] on div "- 28 is on the day after Christmas." at bounding box center [526, 303] width 920 height 26
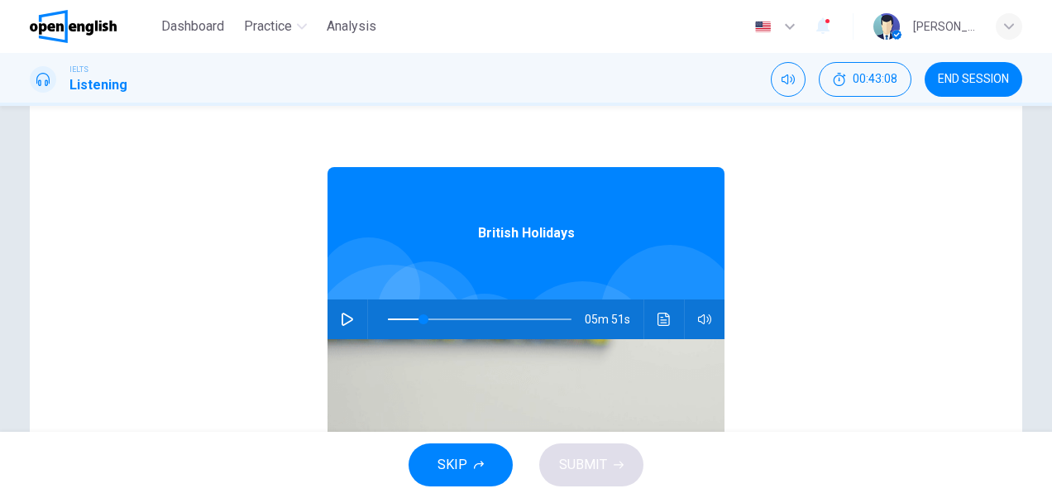
scroll to position [141, 0]
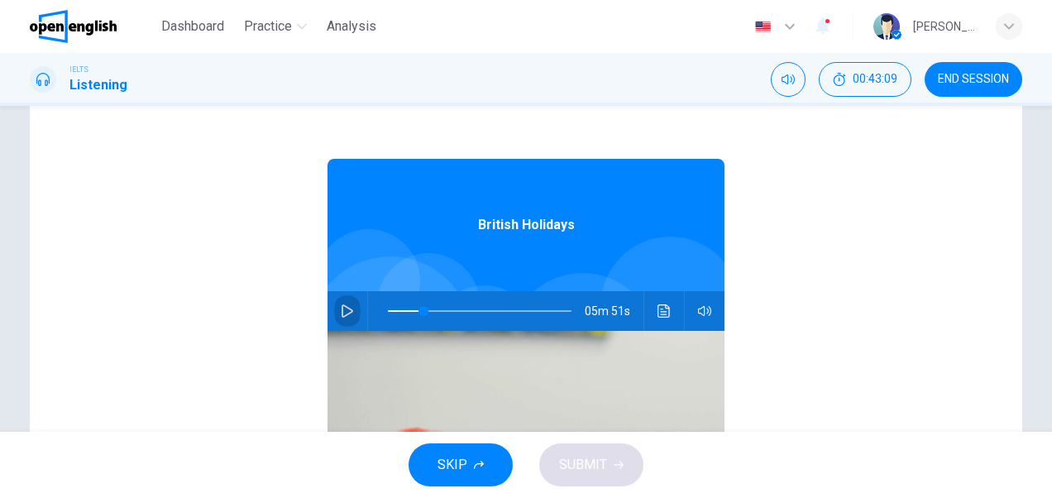
click at [341, 309] on icon "button" at bounding box center [347, 310] width 13 height 13
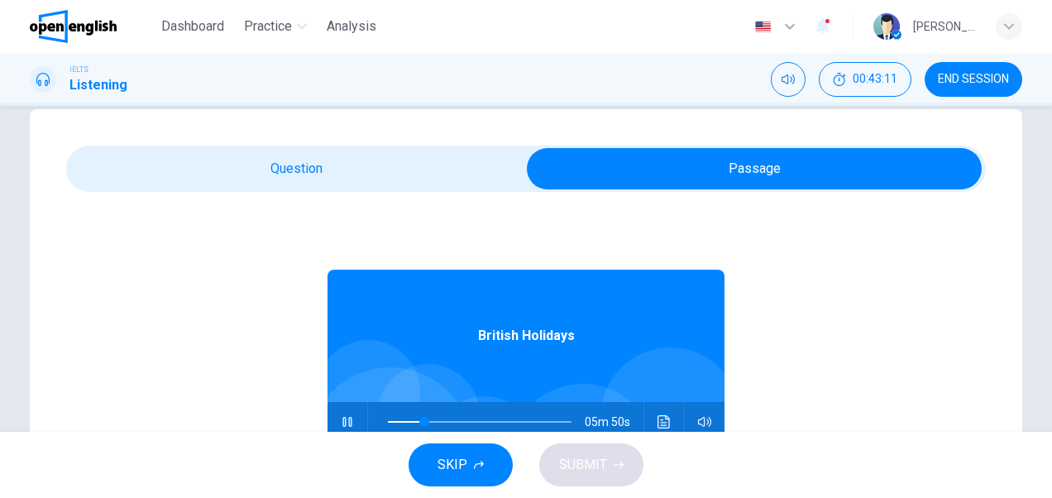
scroll to position [25, 0]
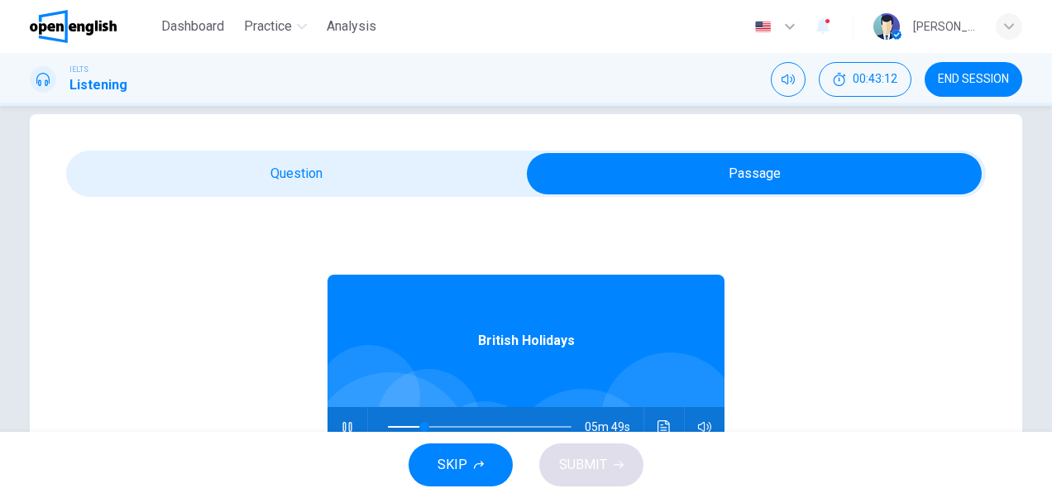
type input "**"
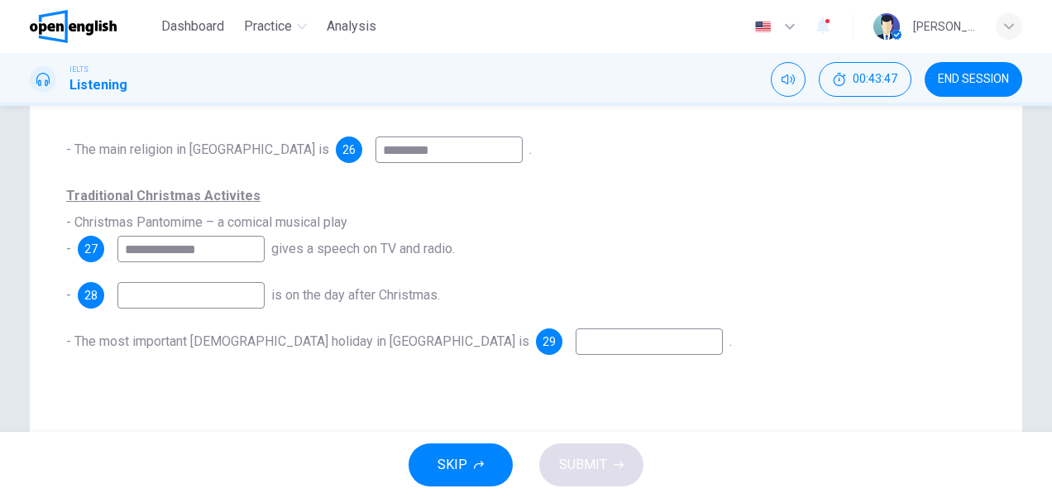
scroll to position [252, 0]
click at [576, 343] on input at bounding box center [649, 340] width 147 height 26
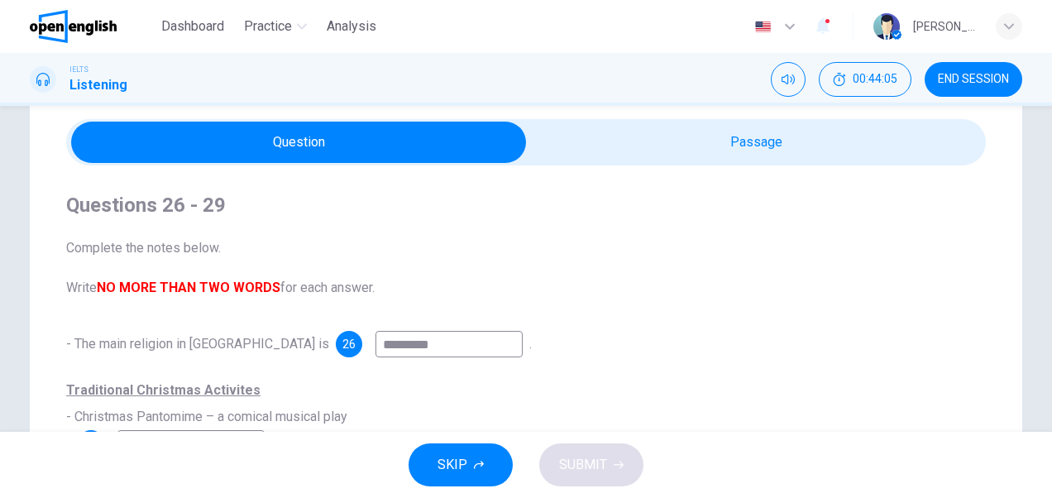
scroll to position [50, 0]
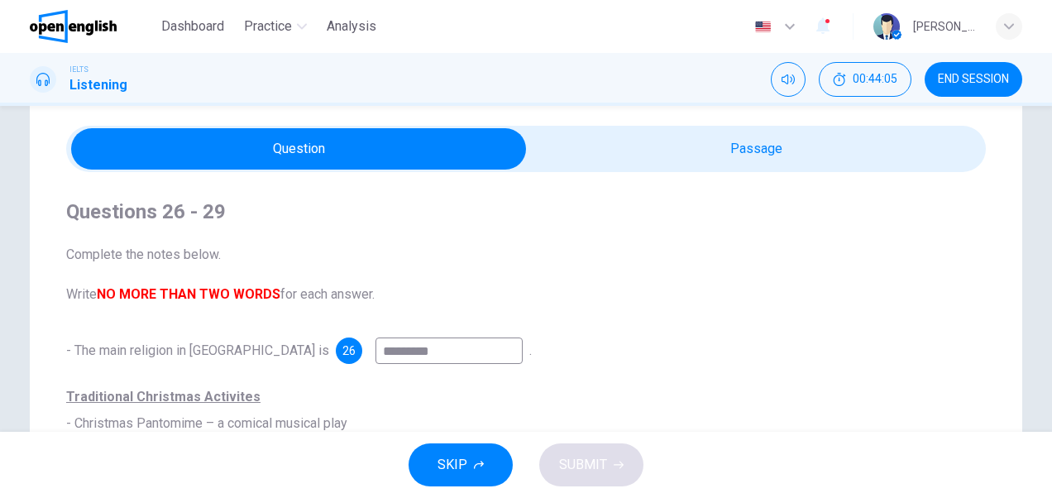
type input "******"
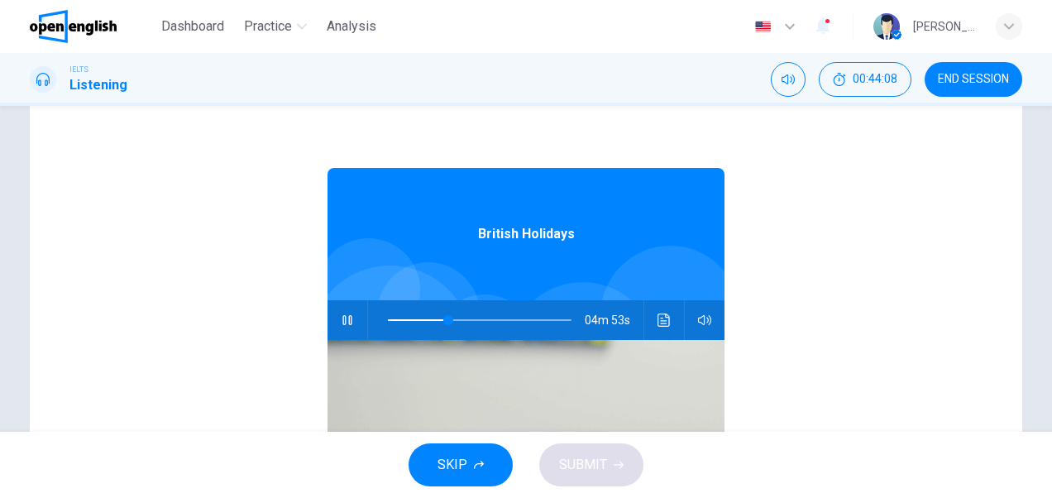
scroll to position [151, 0]
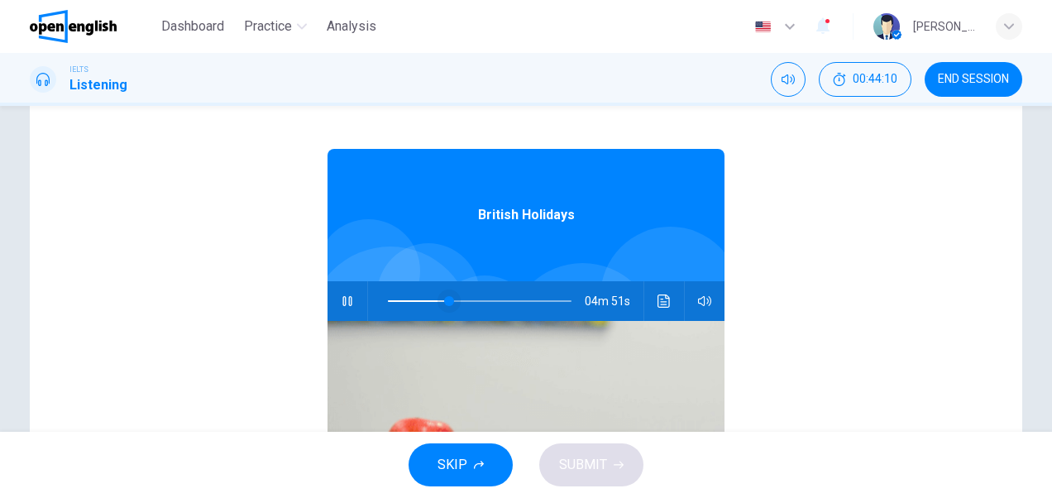
click at [444, 301] on span at bounding box center [449, 301] width 10 height 10
click at [422, 301] on span at bounding box center [427, 301] width 10 height 10
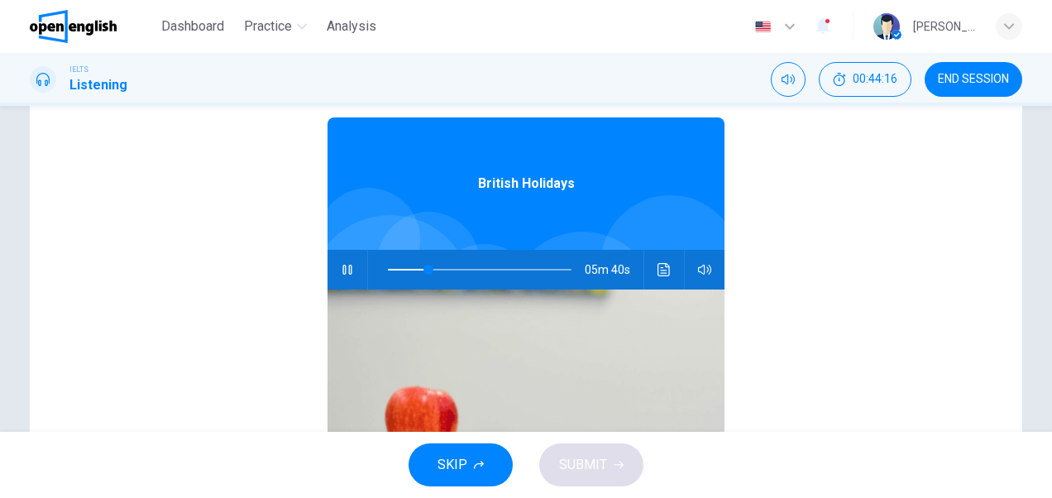
scroll to position [167, 0]
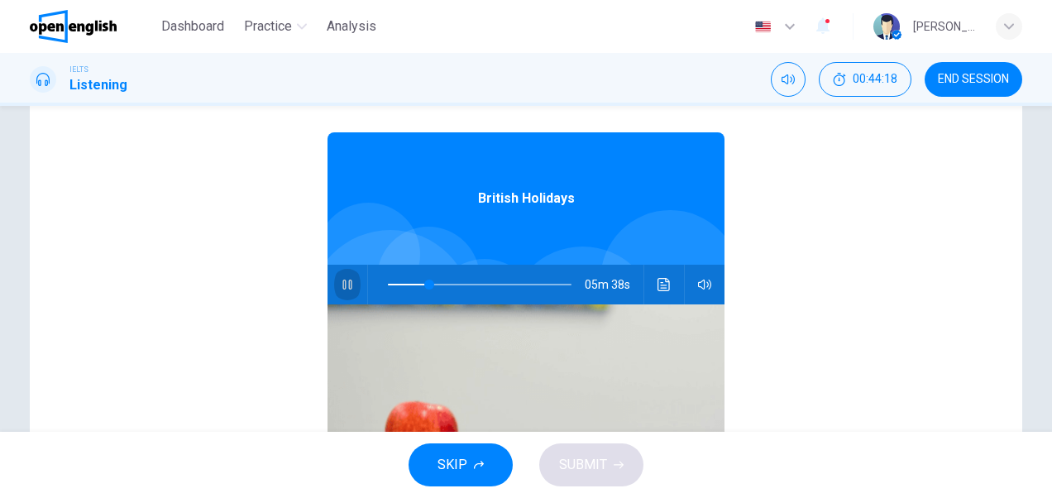
click at [343, 283] on icon "button" at bounding box center [347, 285] width 9 height 10
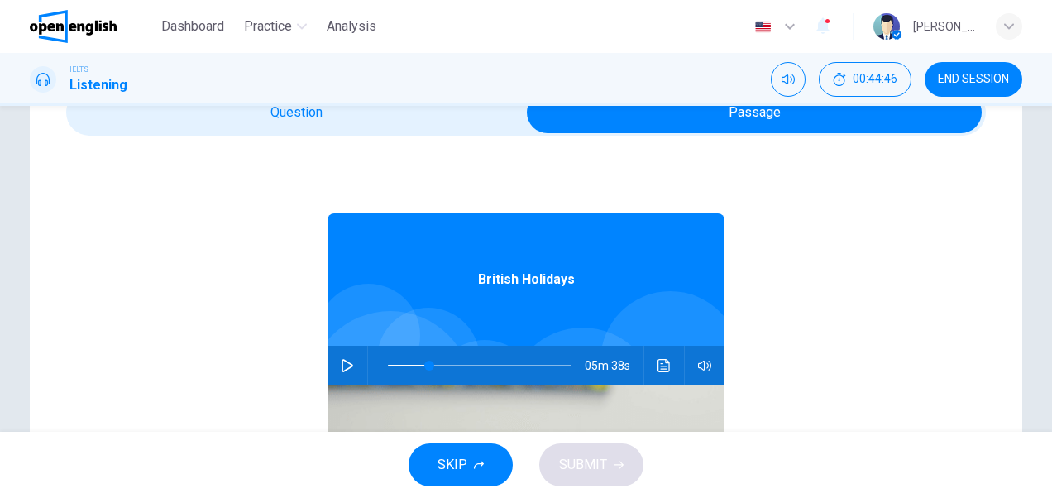
scroll to position [127, 0]
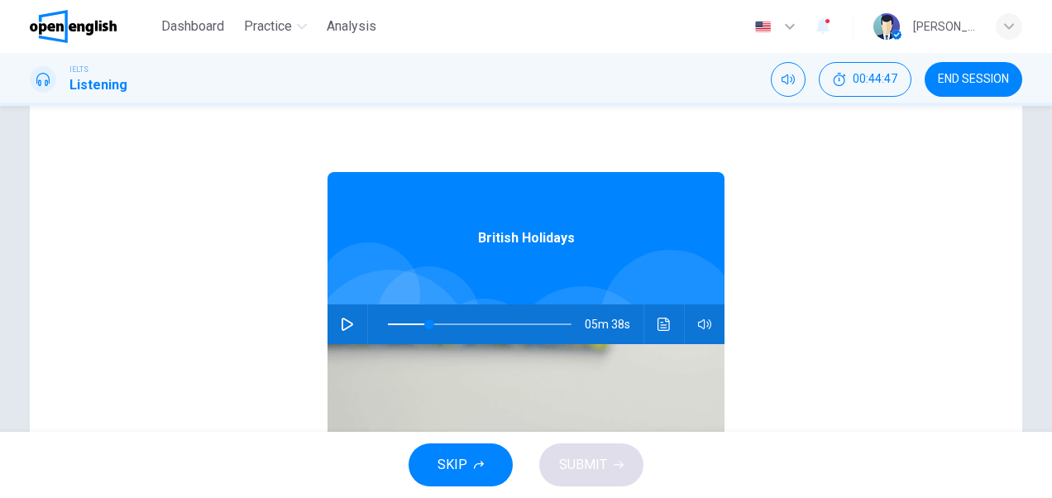
click at [343, 324] on icon "button" at bounding box center [347, 324] width 13 height 13
click at [343, 323] on icon "button" at bounding box center [347, 324] width 9 height 10
click at [343, 323] on icon "button" at bounding box center [348, 324] width 12 height 13
click at [343, 323] on icon "button" at bounding box center [347, 324] width 9 height 10
click at [429, 322] on span at bounding box center [434, 324] width 10 height 10
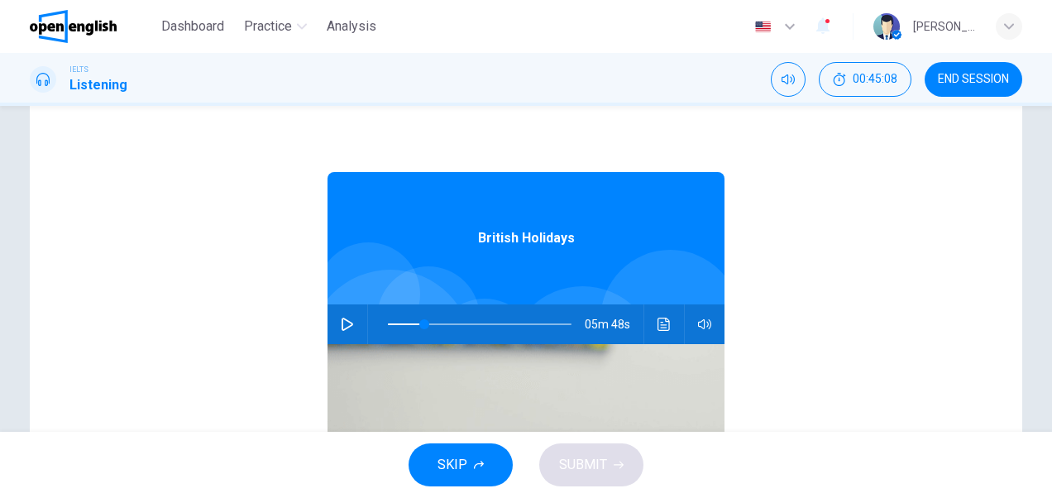
click at [342, 319] on icon "button" at bounding box center [348, 324] width 12 height 13
click at [341, 319] on icon "button" at bounding box center [347, 324] width 13 height 13
click at [342, 319] on icon "button" at bounding box center [348, 324] width 12 height 13
click at [341, 319] on icon "button" at bounding box center [347, 324] width 13 height 13
click at [422, 324] on span at bounding box center [427, 324] width 10 height 10
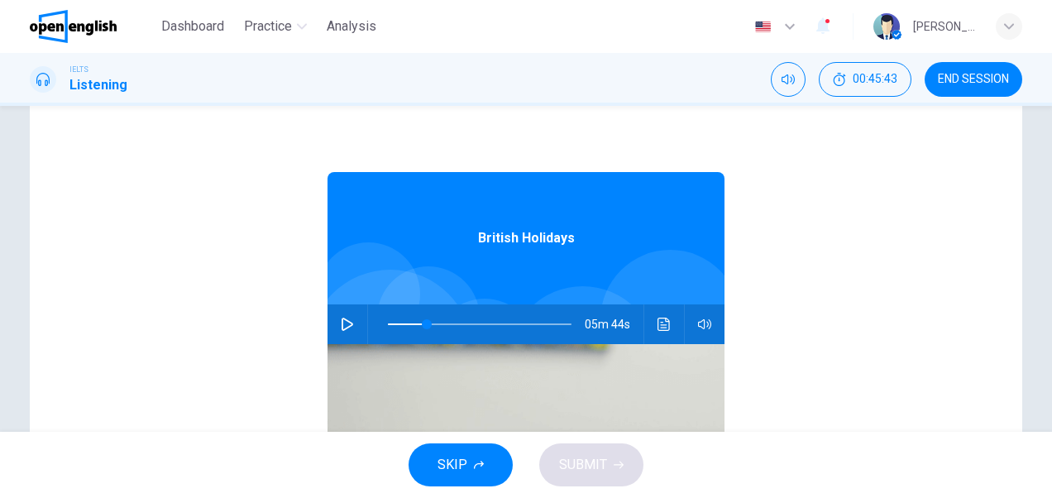
click at [342, 323] on icon "button" at bounding box center [348, 324] width 12 height 13
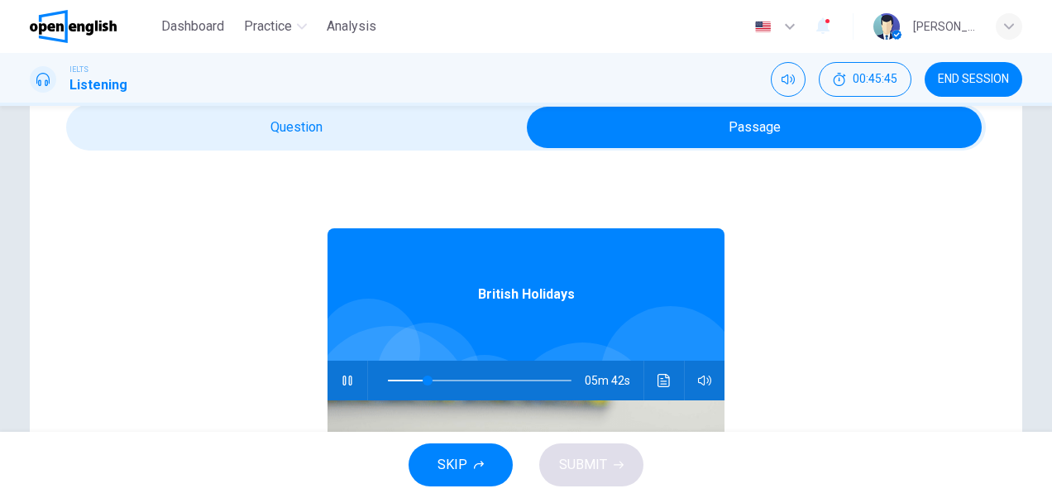
scroll to position [9, 0]
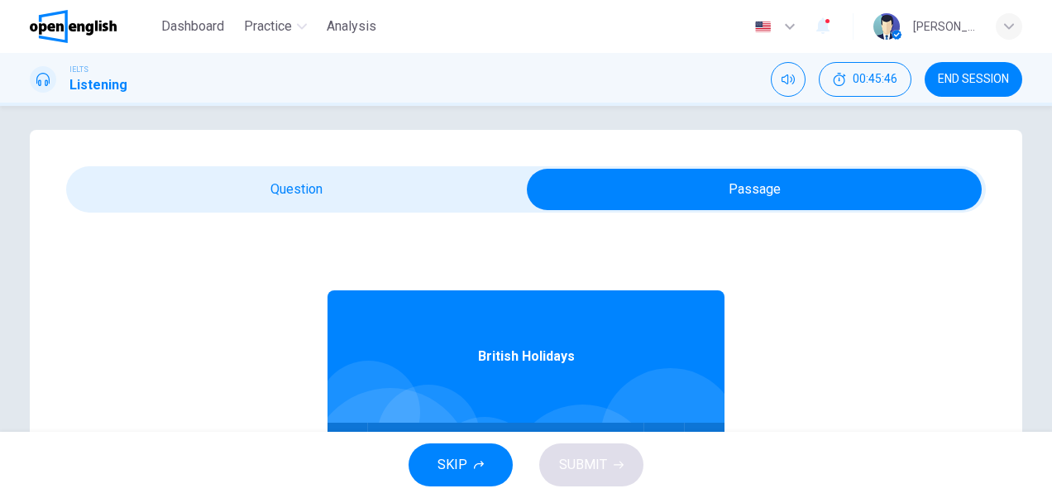
type input "**"
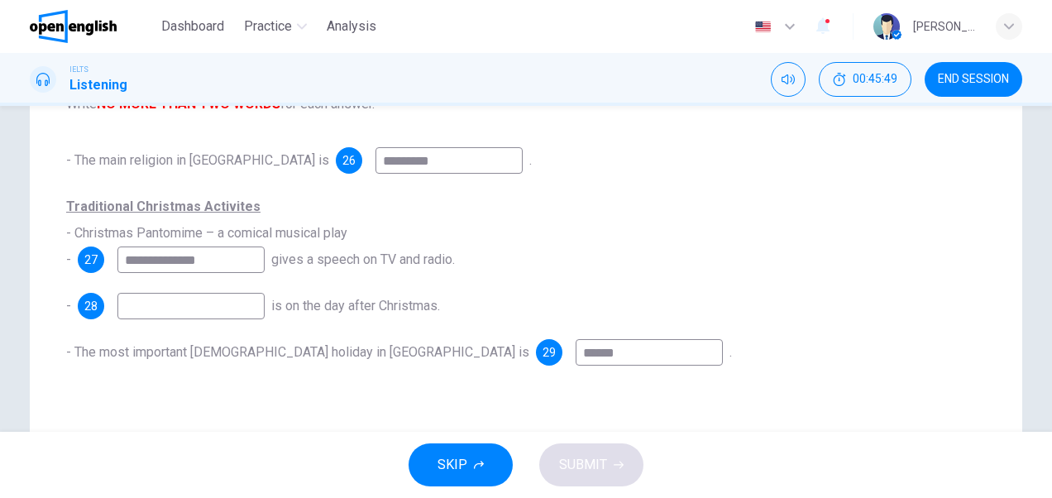
scroll to position [250, 0]
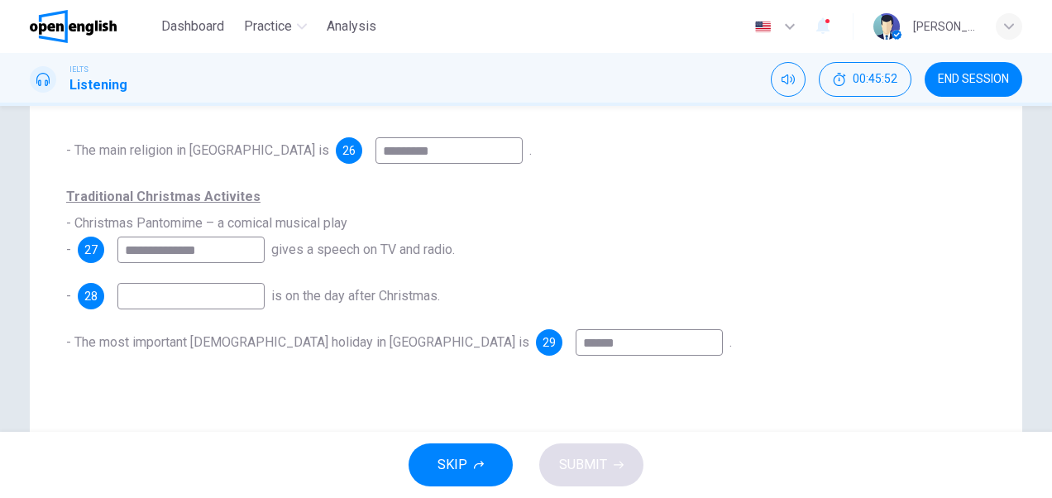
click at [247, 290] on input at bounding box center [190, 296] width 147 height 26
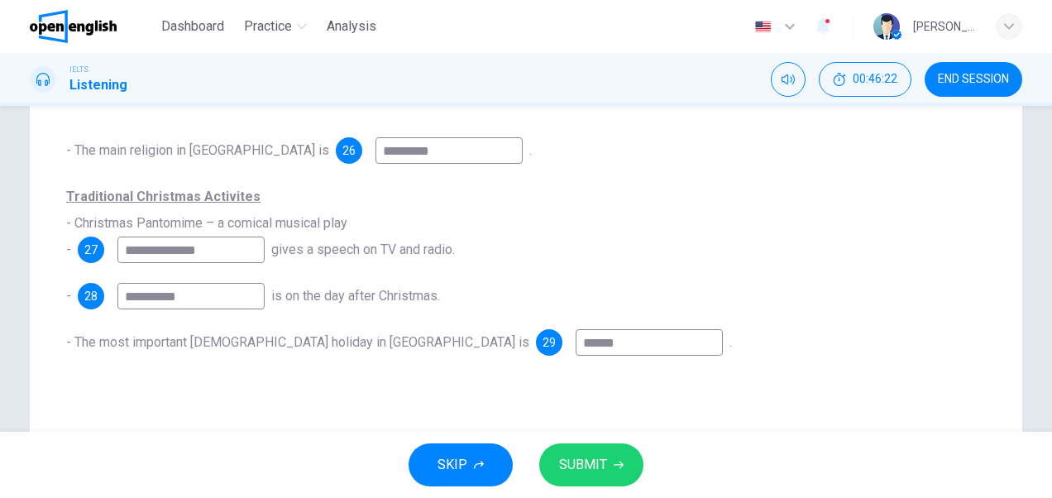
type input "**********"
click at [574, 468] on span "SUBMIT" at bounding box center [583, 464] width 48 height 23
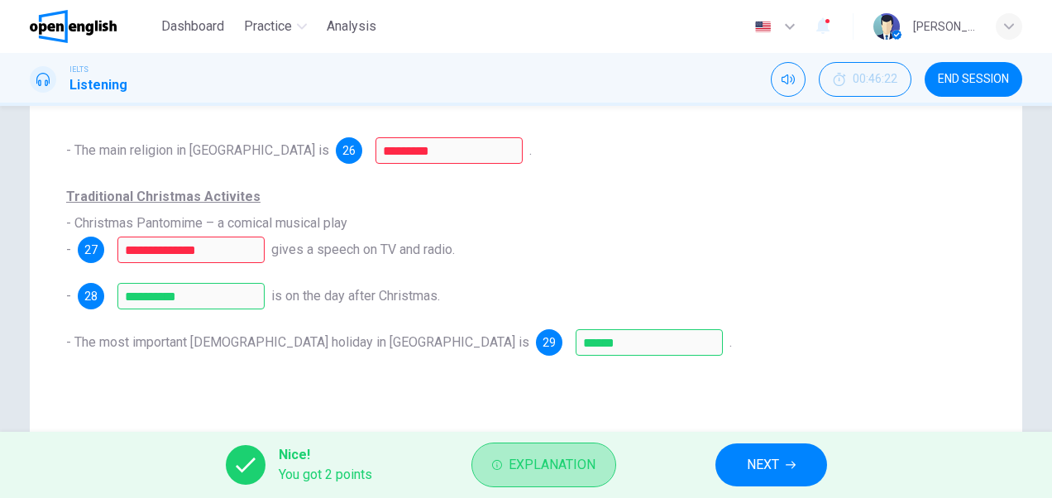
click at [574, 468] on span "Explanation" at bounding box center [552, 464] width 87 height 23
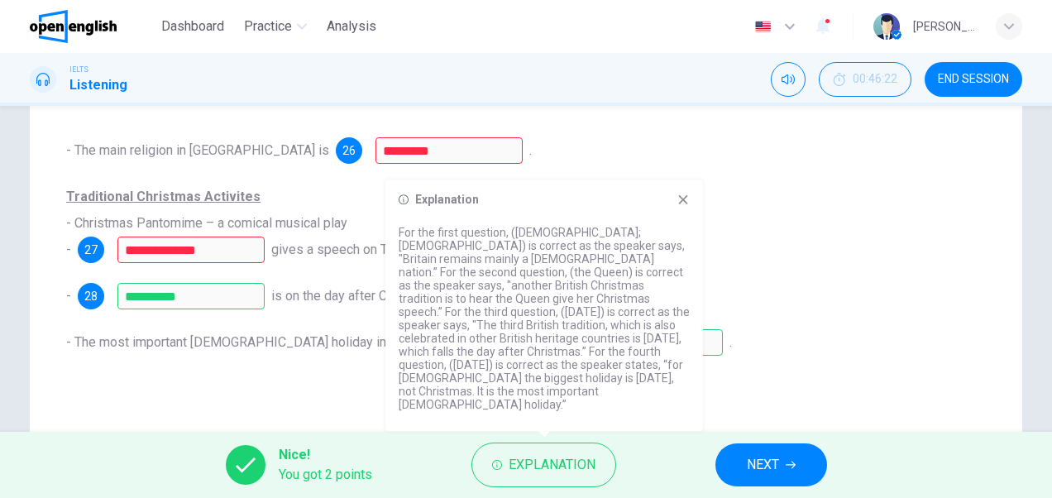
click at [678, 206] on icon at bounding box center [683, 199] width 13 height 13
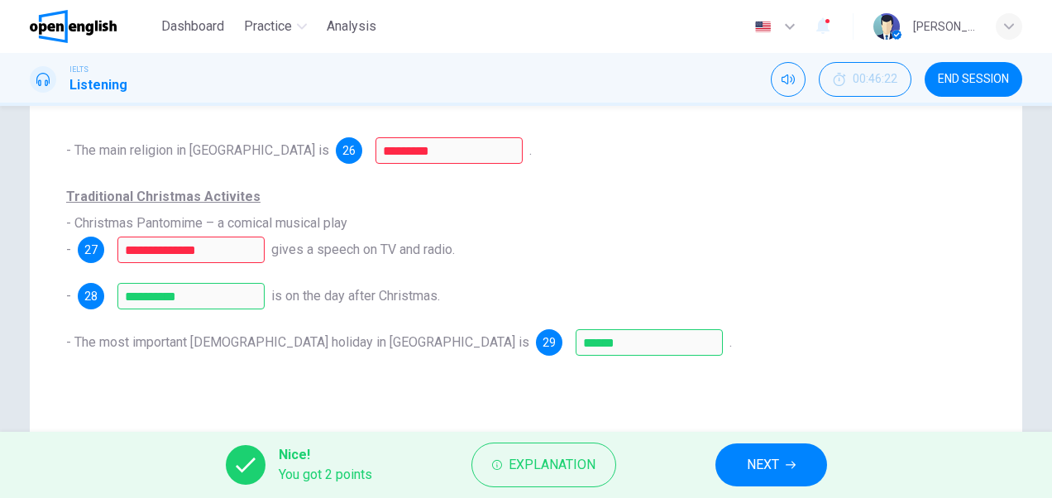
click at [764, 465] on span "NEXT" at bounding box center [763, 464] width 32 height 23
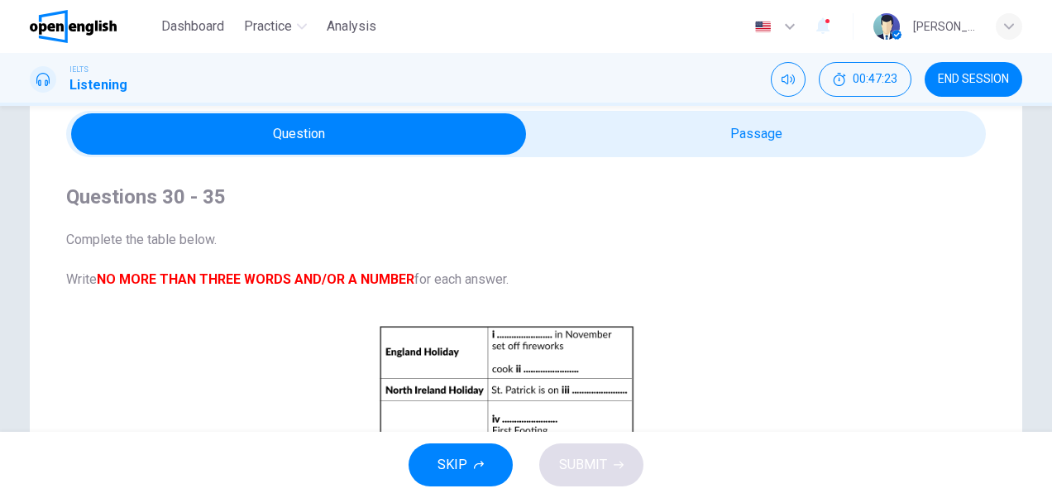
scroll to position [55, 0]
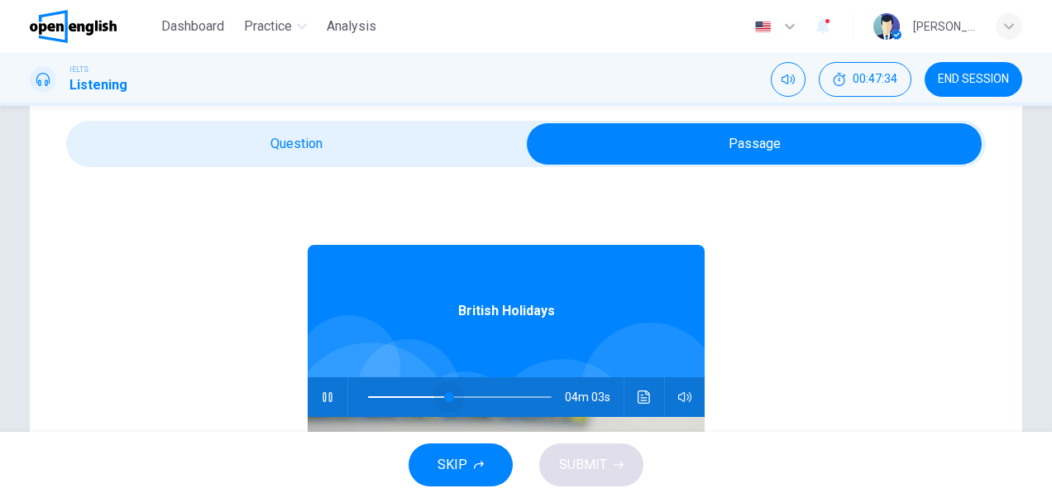
click at [444, 393] on span at bounding box center [449, 397] width 10 height 10
click at [445, 395] on span at bounding box center [450, 397] width 10 height 10
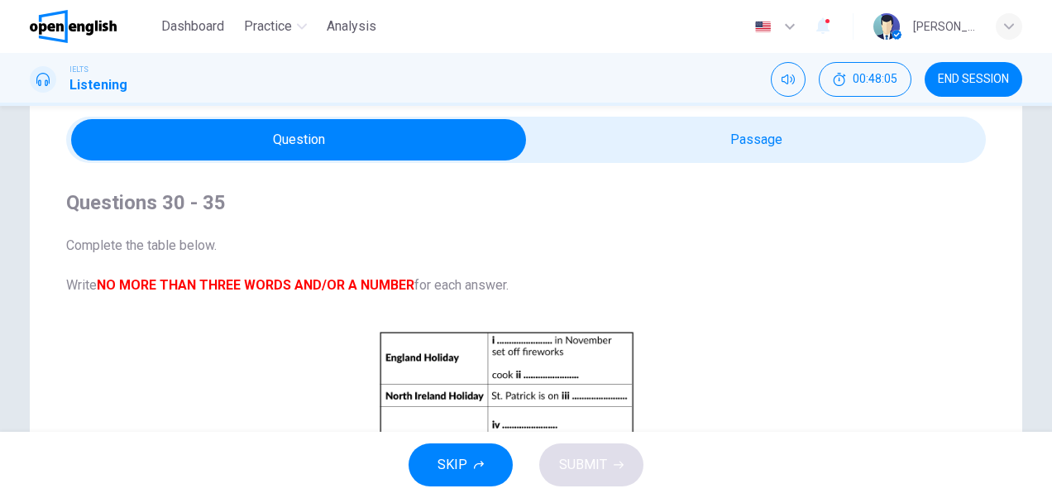
scroll to position [58, 0]
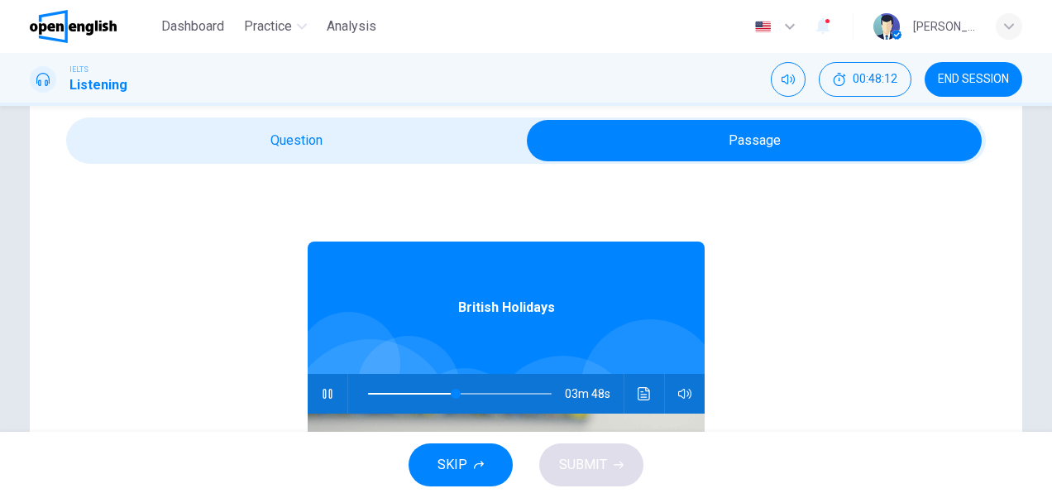
click at [321, 394] on icon "button" at bounding box center [327, 393] width 13 height 13
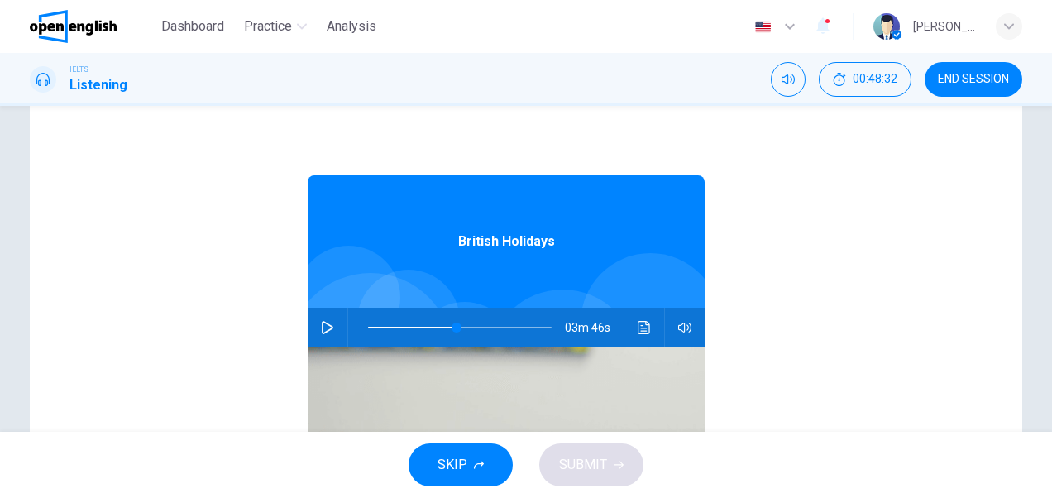
scroll to position [127, 0]
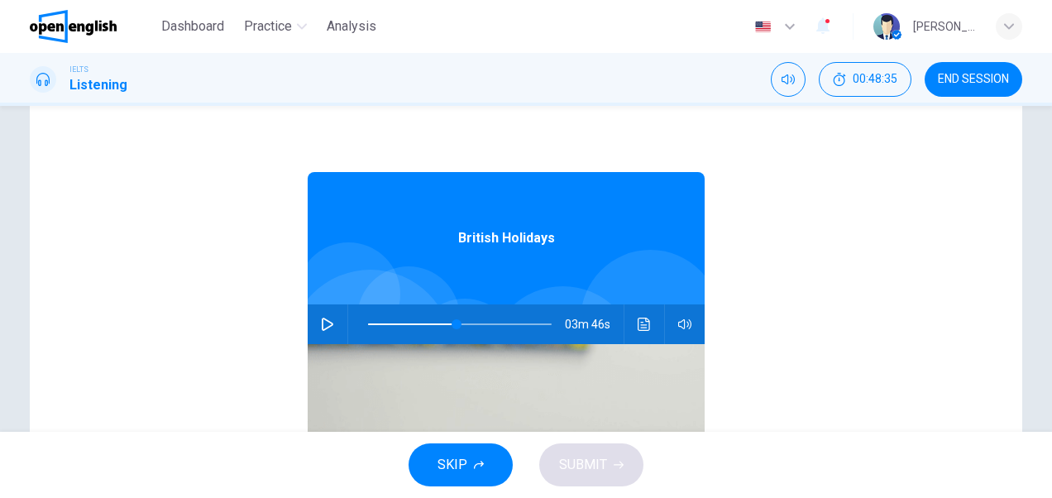
click at [638, 324] on icon "Click to see the audio transcription" at bounding box center [644, 324] width 12 height 13
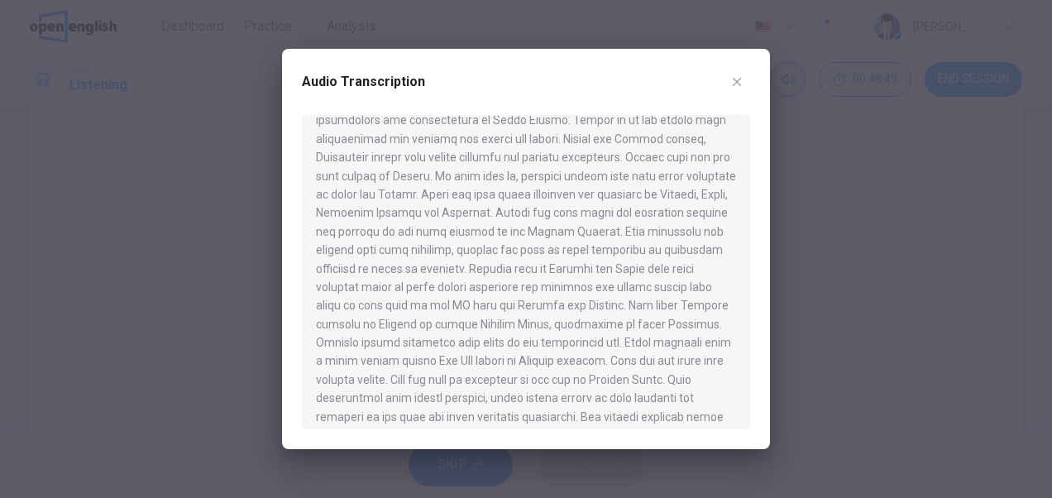
scroll to position [468, 0]
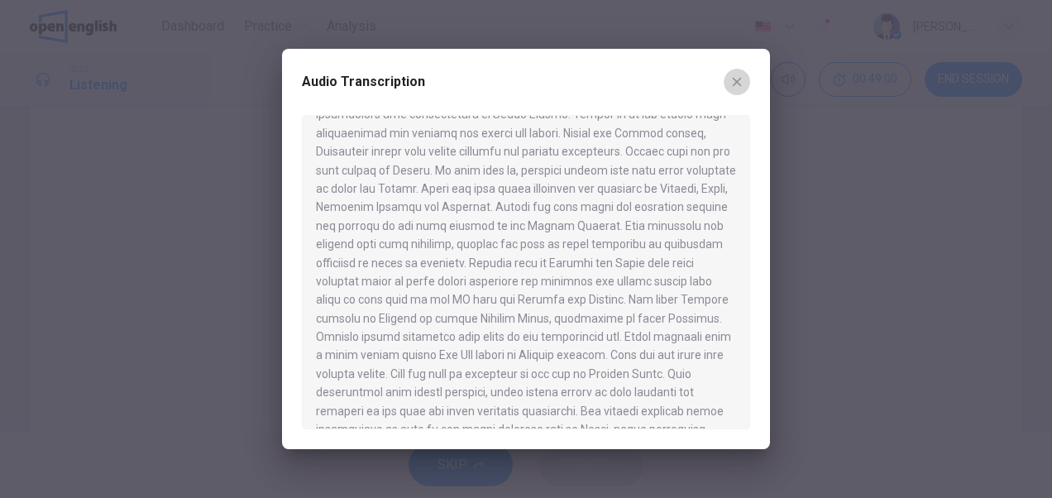
click at [740, 85] on icon "button" at bounding box center [737, 81] width 13 height 13
type input "**"
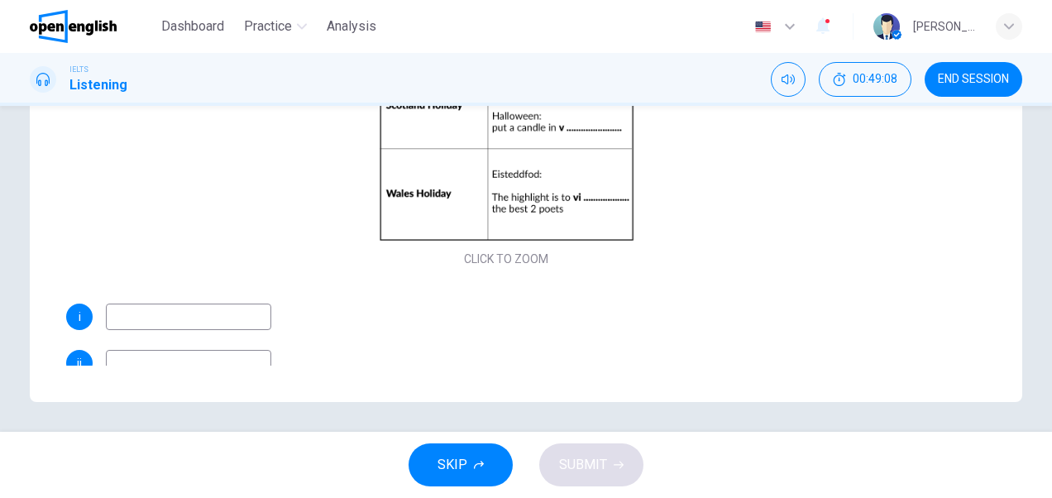
scroll to position [405, 0]
click at [261, 314] on input at bounding box center [188, 313] width 165 height 26
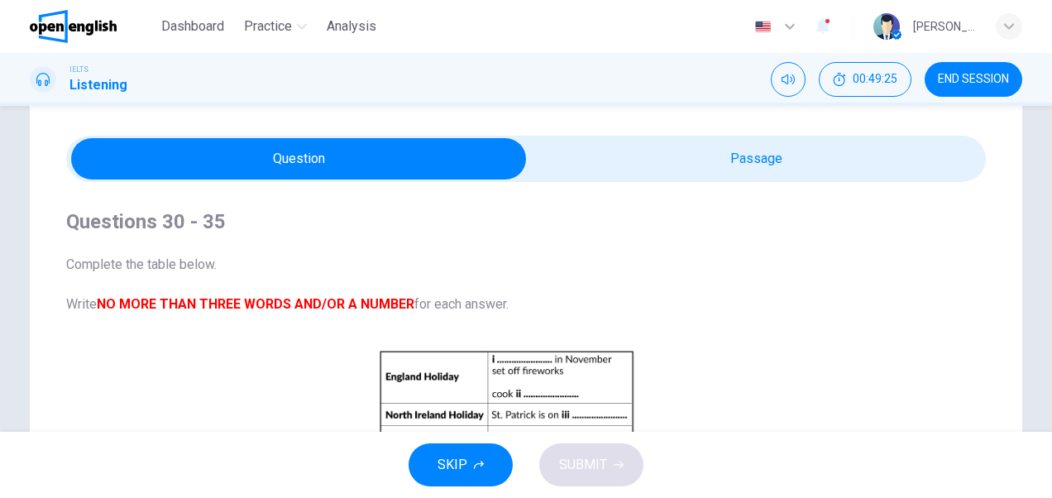
scroll to position [39, 0]
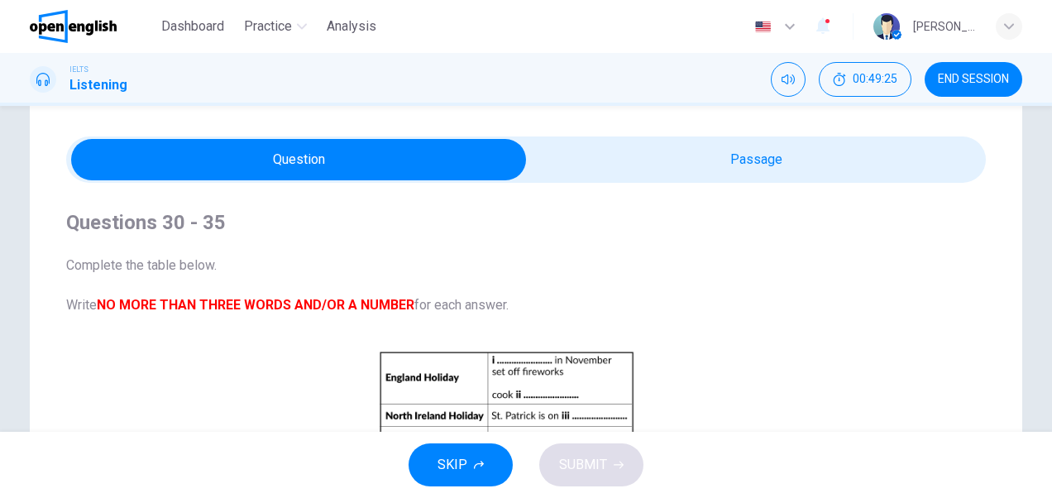
type input "**********"
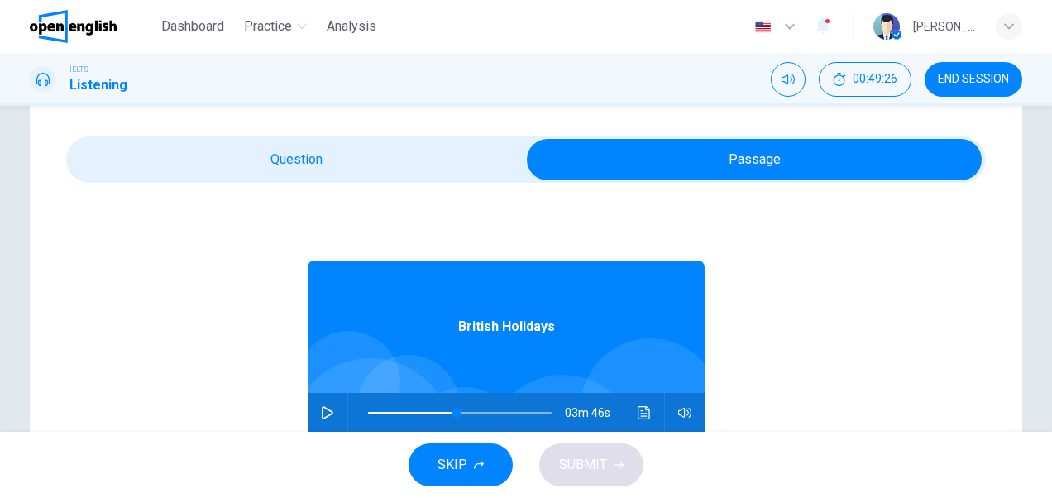
click at [640, 410] on icon "Click to see the audio transcription" at bounding box center [644, 412] width 13 height 13
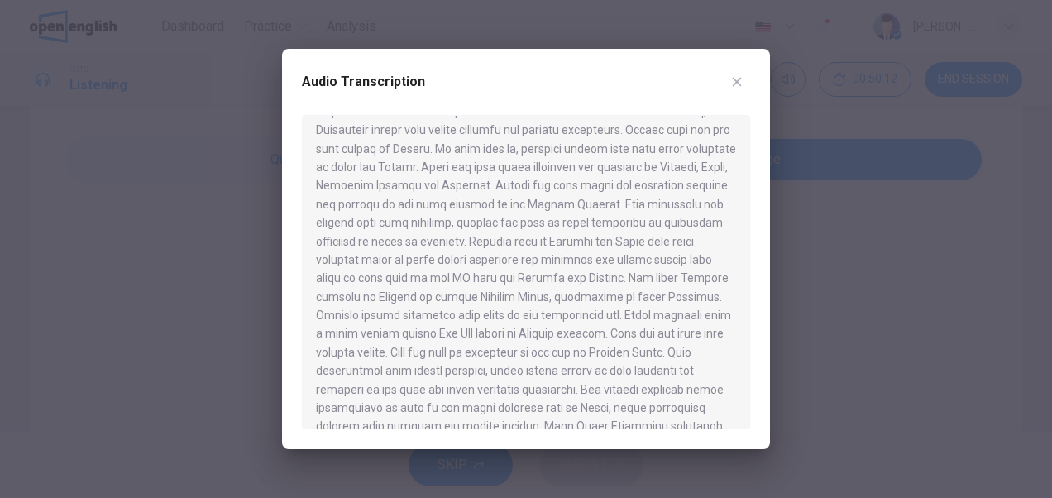
scroll to position [495, 0]
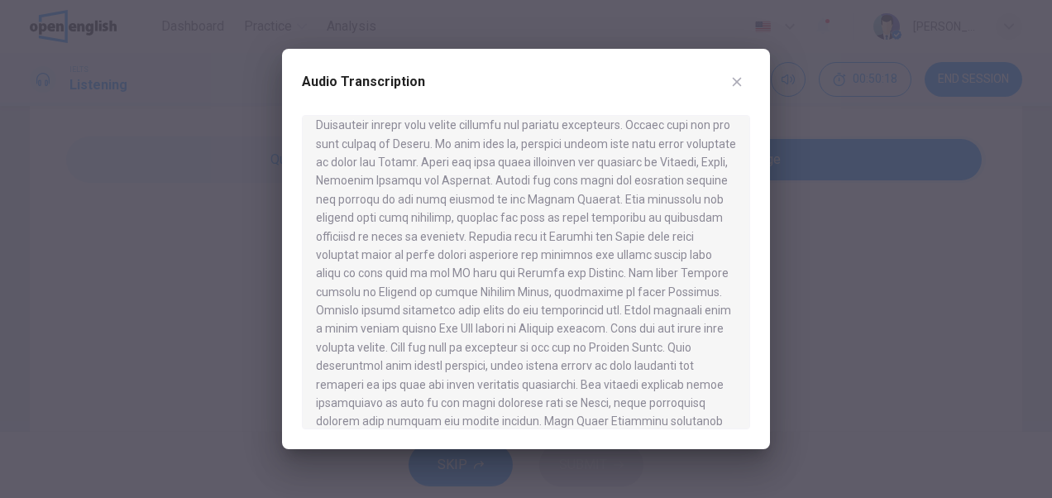
click at [733, 79] on icon "button" at bounding box center [737, 81] width 13 height 13
type input "**"
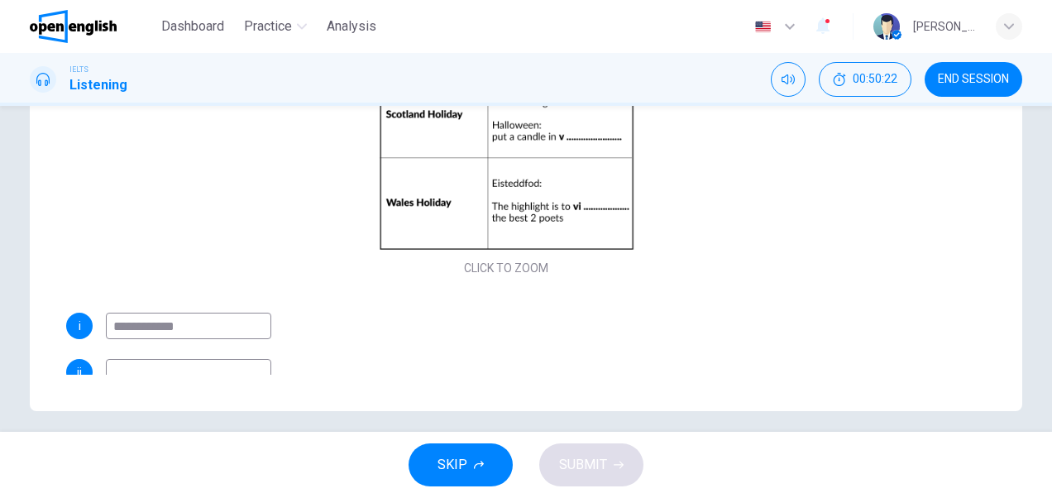
scroll to position [405, 0]
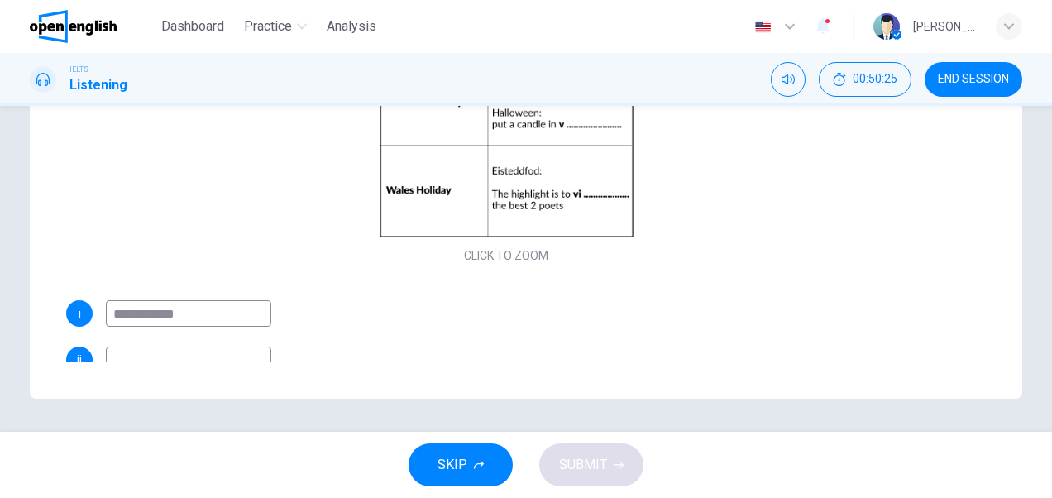
click at [151, 316] on input "**********" at bounding box center [188, 313] width 165 height 26
type input "**********"
click at [386, 341] on div "**********" at bounding box center [506, 429] width 880 height 258
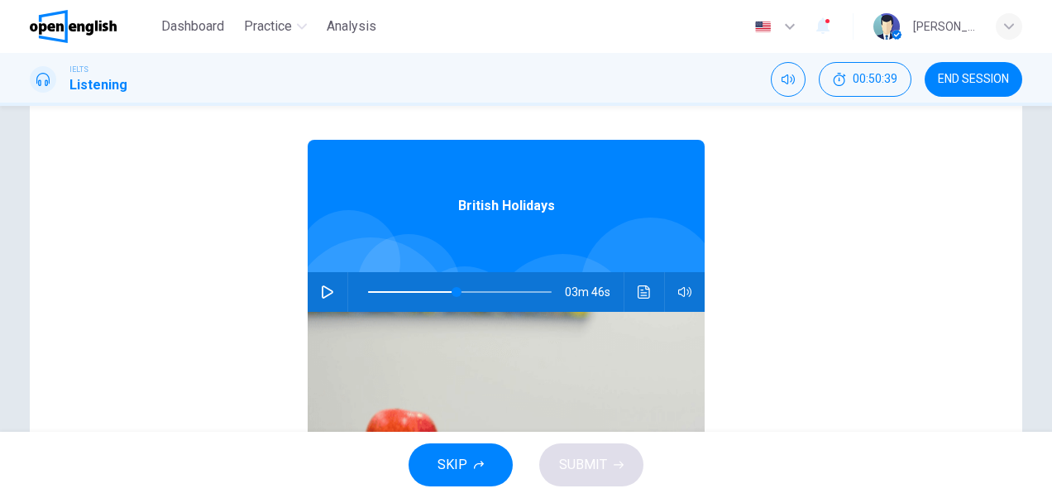
scroll to position [164, 0]
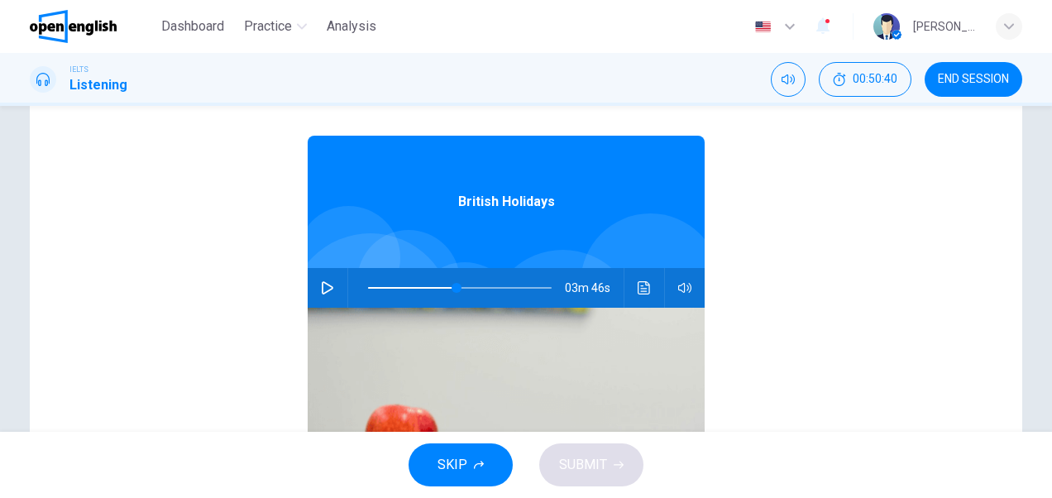
click at [322, 291] on icon "button" at bounding box center [328, 287] width 12 height 13
click at [323, 287] on icon "button" at bounding box center [327, 287] width 13 height 13
click at [463, 288] on span at bounding box center [468, 288] width 10 height 10
click at [323, 286] on icon "button" at bounding box center [328, 287] width 12 height 13
click at [323, 284] on icon "button" at bounding box center [327, 288] width 9 height 10
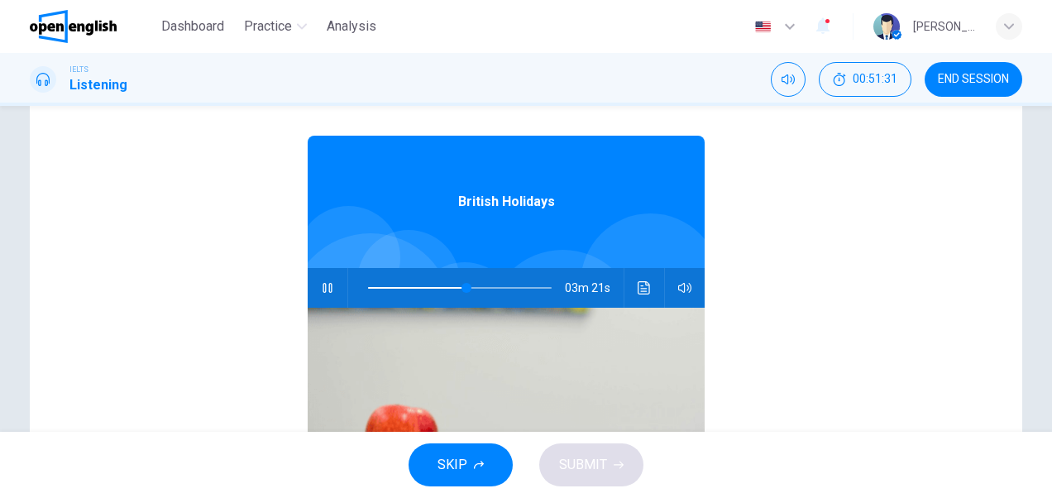
type input "**"
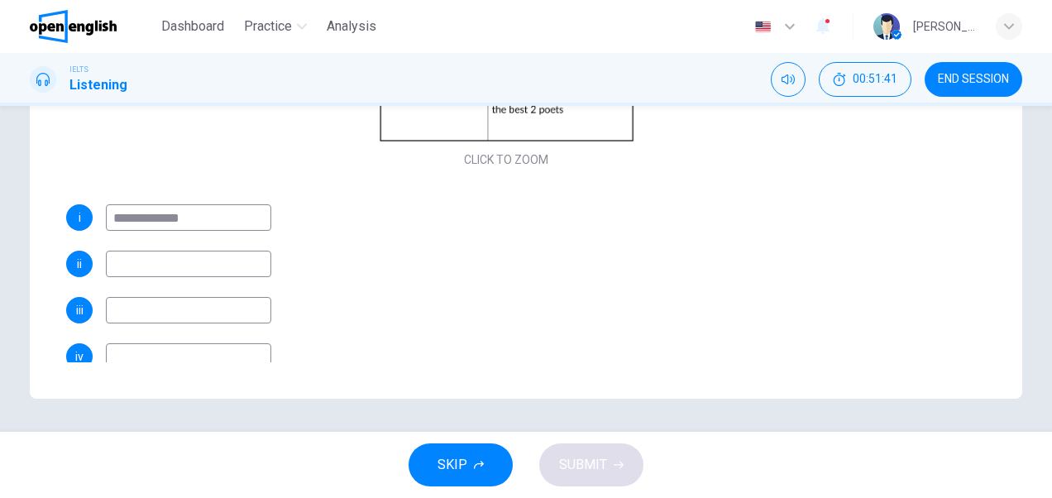
scroll to position [101, 0]
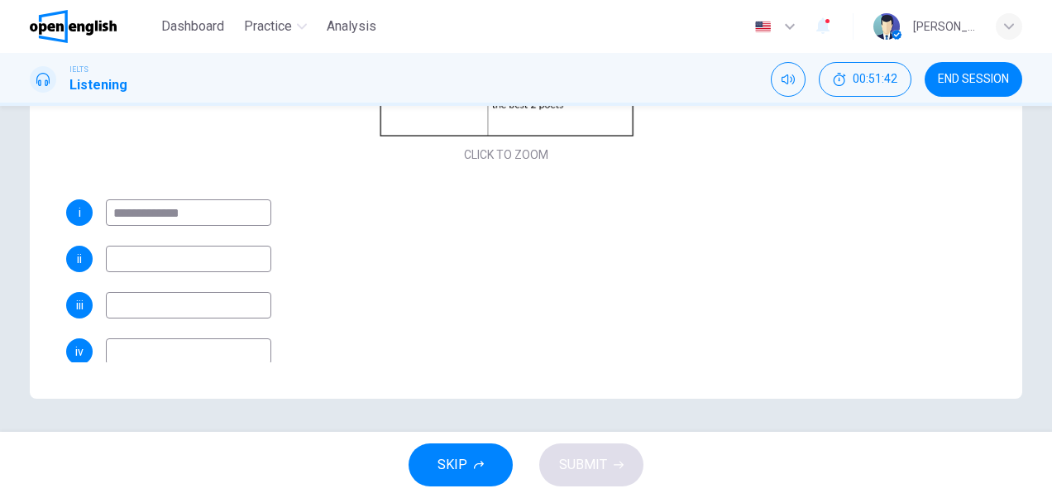
click at [225, 252] on input at bounding box center [188, 259] width 165 height 26
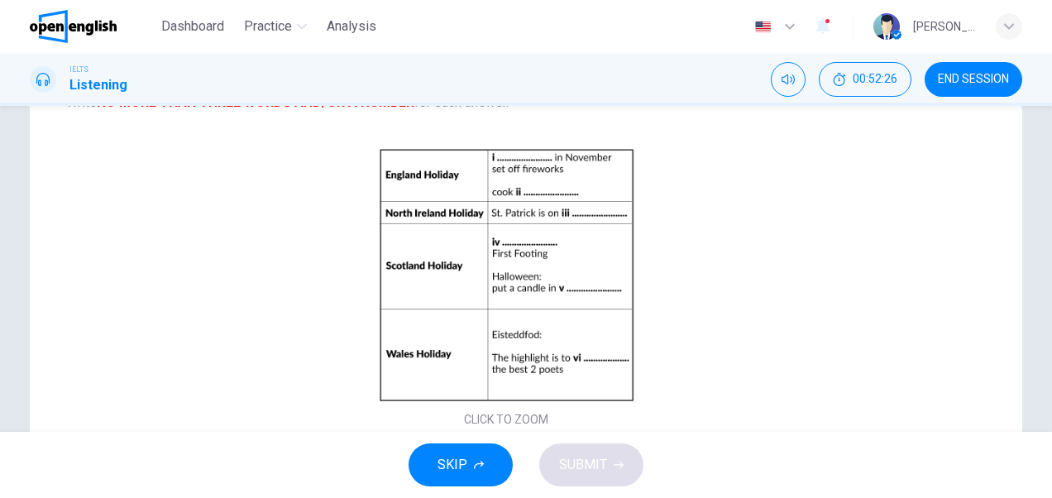
scroll to position [139, 0]
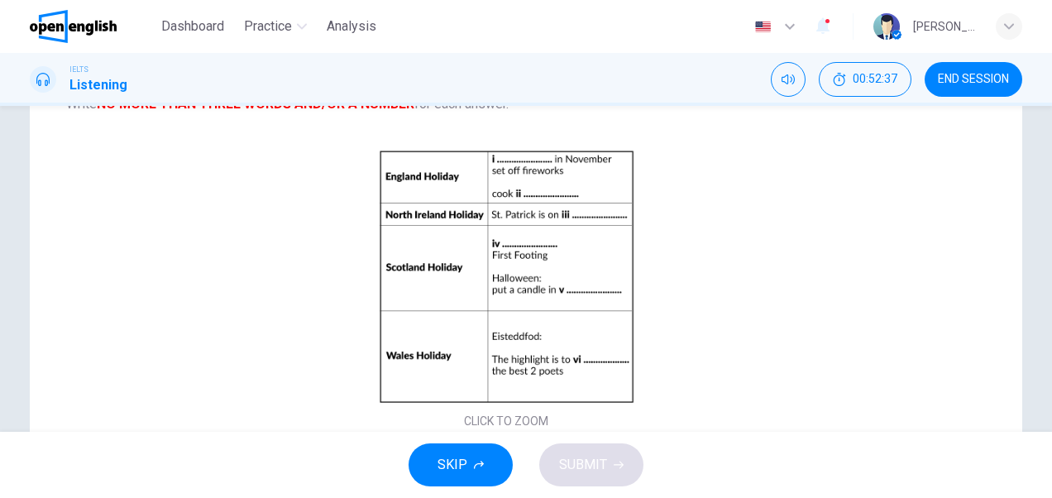
type input "**********"
click at [967, 79] on span "END SESSION" at bounding box center [973, 79] width 71 height 13
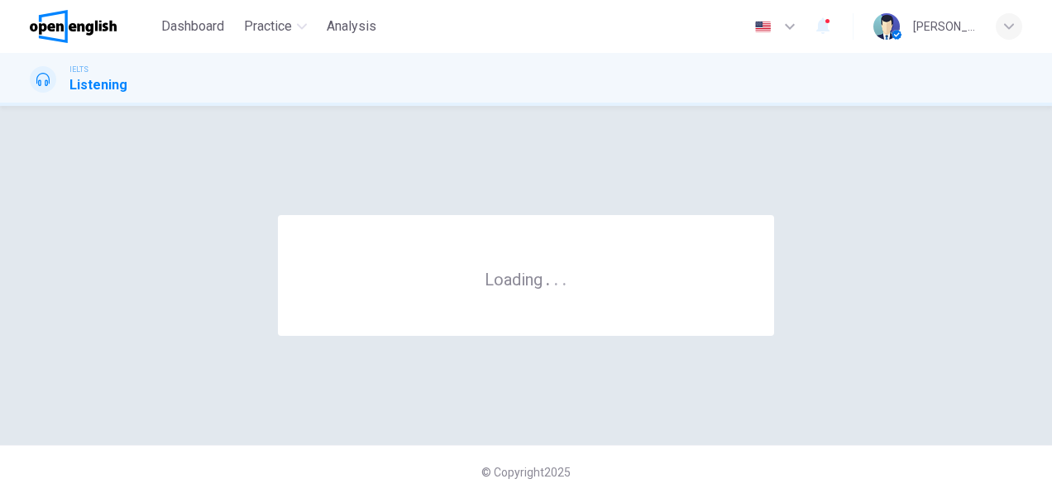
scroll to position [0, 0]
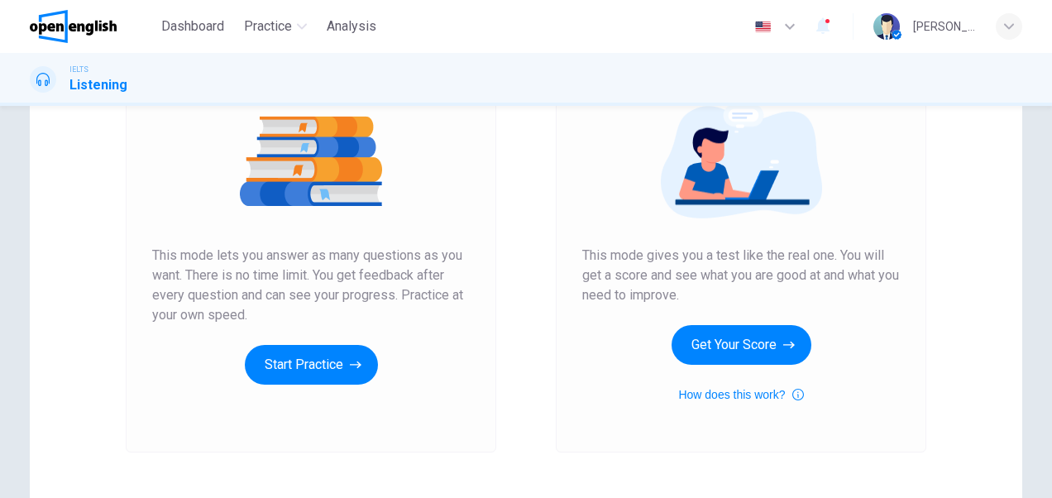
scroll to position [200, 0]
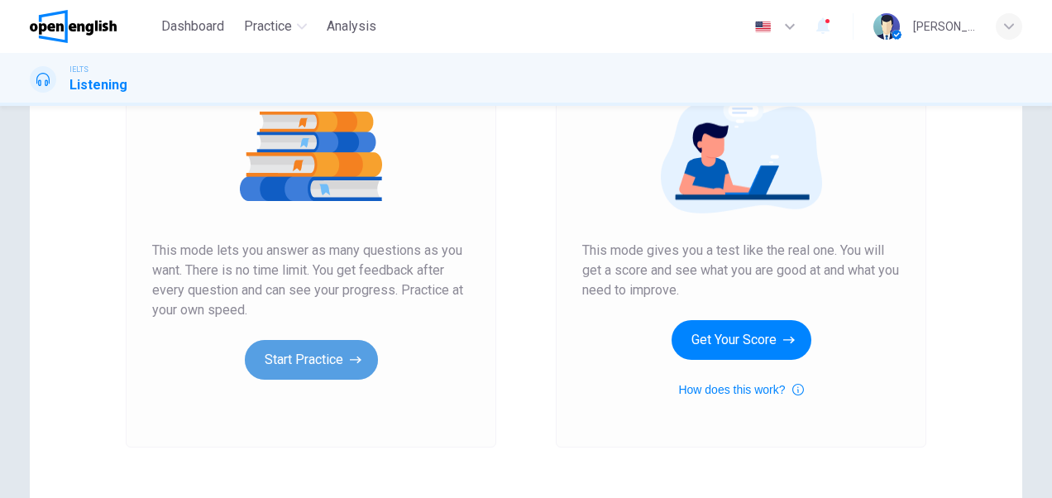
click at [316, 350] on button "Start Practice" at bounding box center [311, 360] width 133 height 40
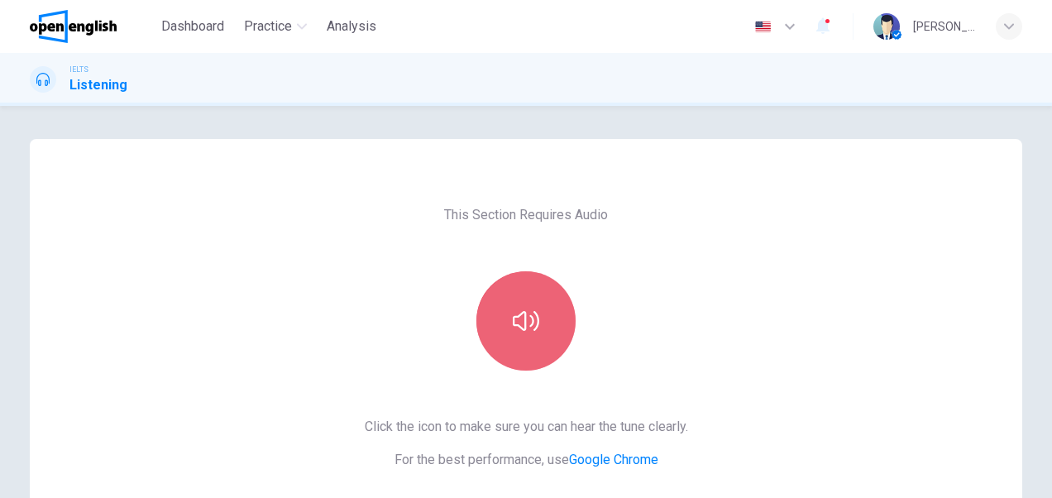
click at [526, 346] on button "button" at bounding box center [526, 320] width 99 height 99
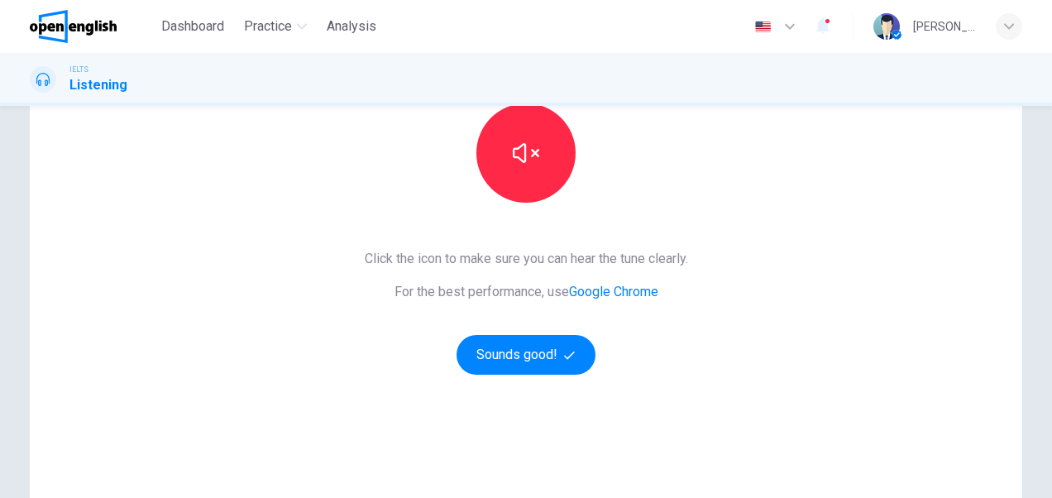
scroll to position [170, 0]
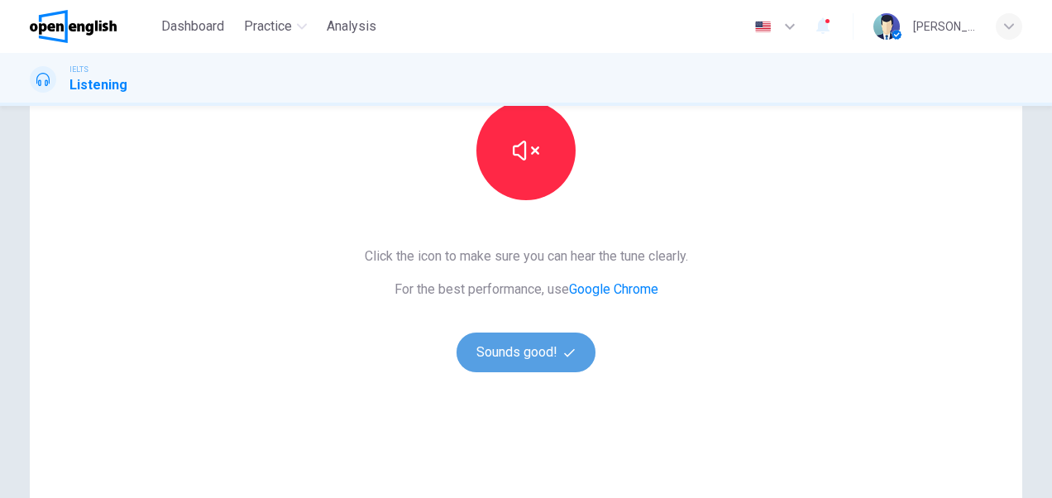
click at [518, 343] on button "Sounds good!" at bounding box center [526, 353] width 139 height 40
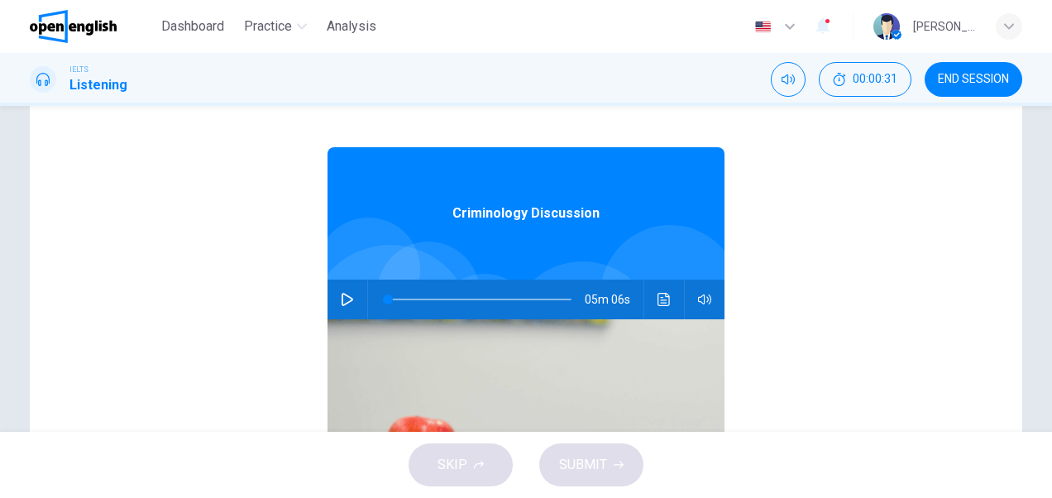
scroll to position [157, 0]
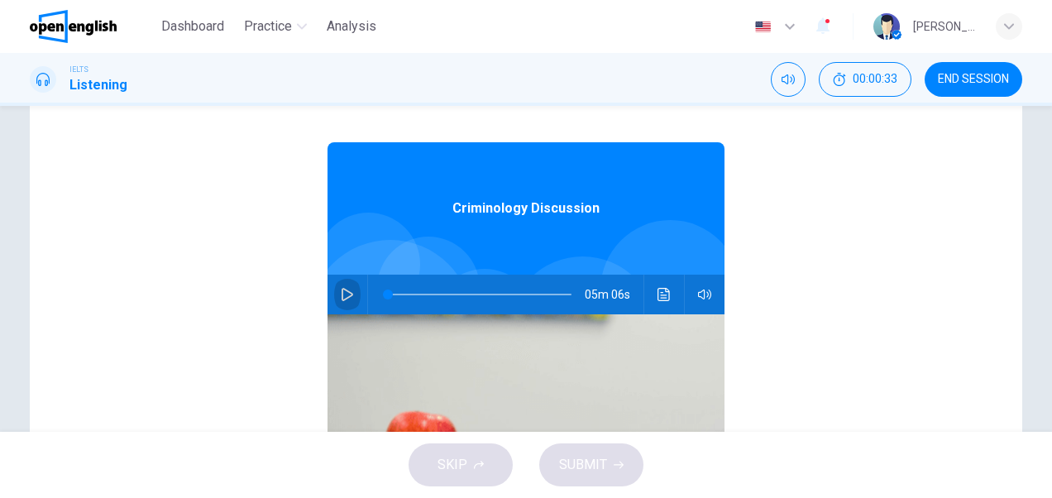
click at [341, 290] on icon "button" at bounding box center [347, 294] width 13 height 13
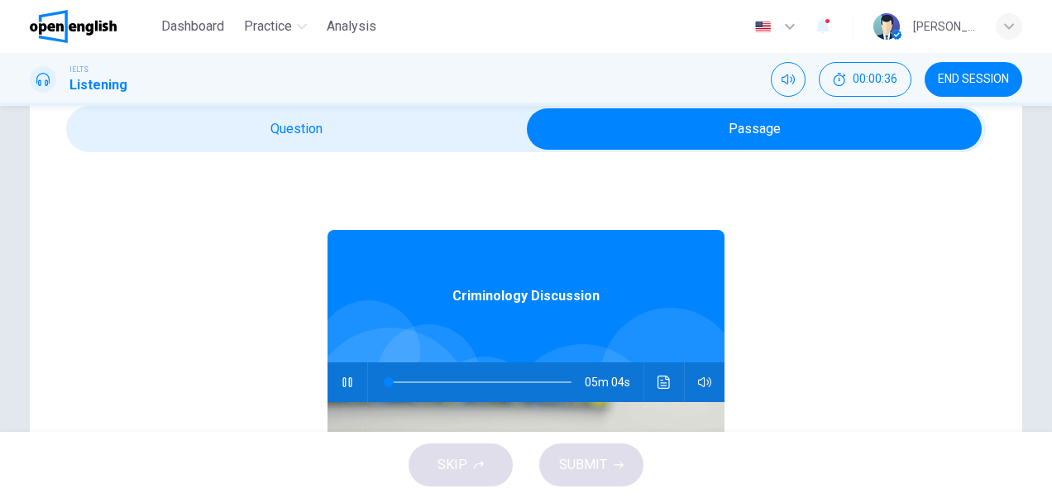
scroll to position [0, 0]
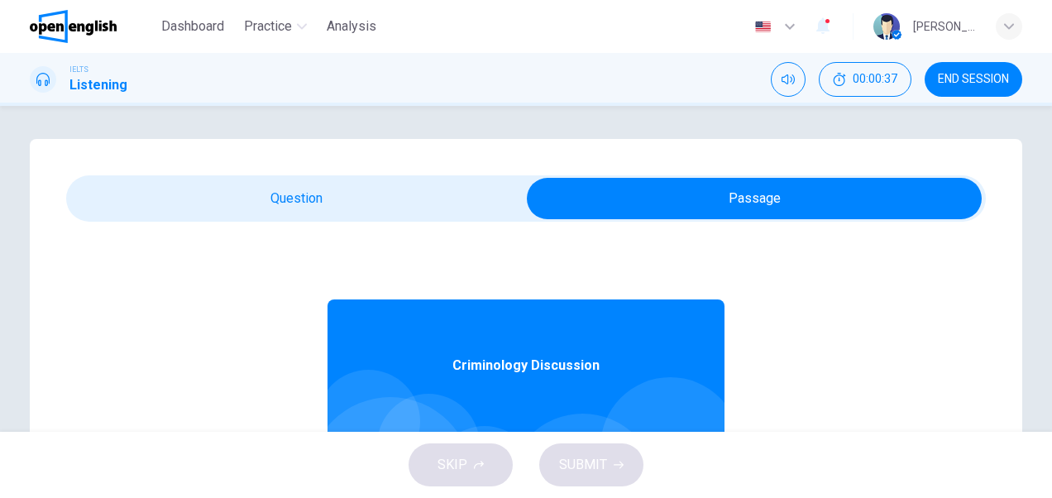
type input "*"
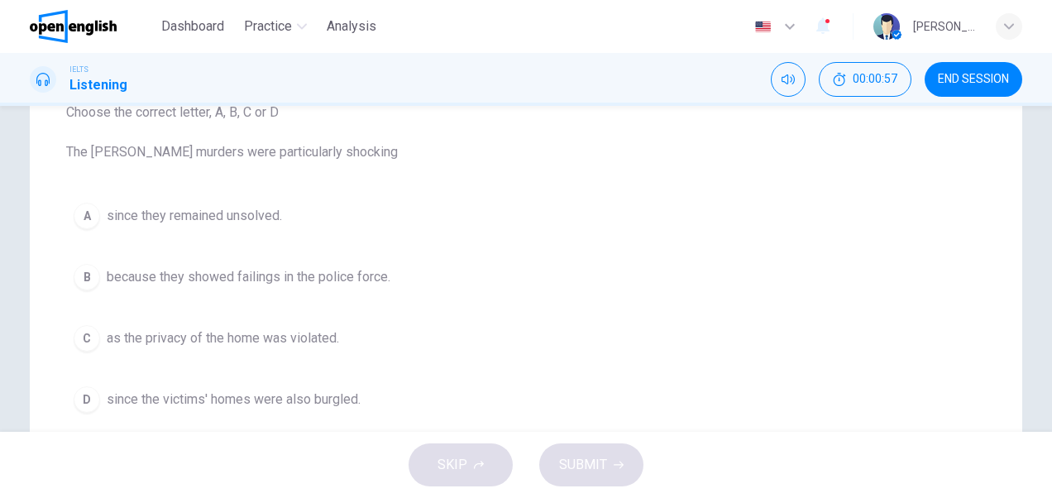
scroll to position [193, 0]
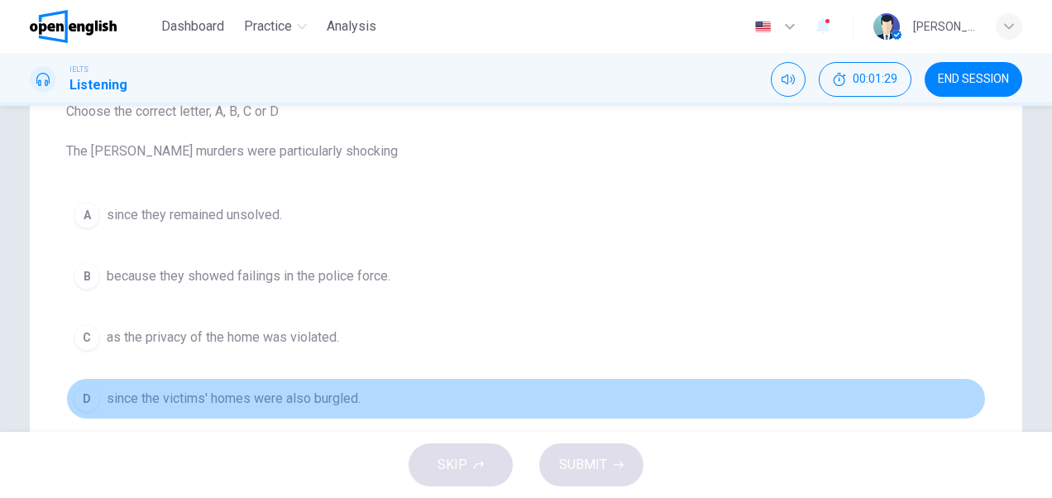
click at [283, 389] on span "since the victims' homes were also burgled." at bounding box center [234, 399] width 254 height 20
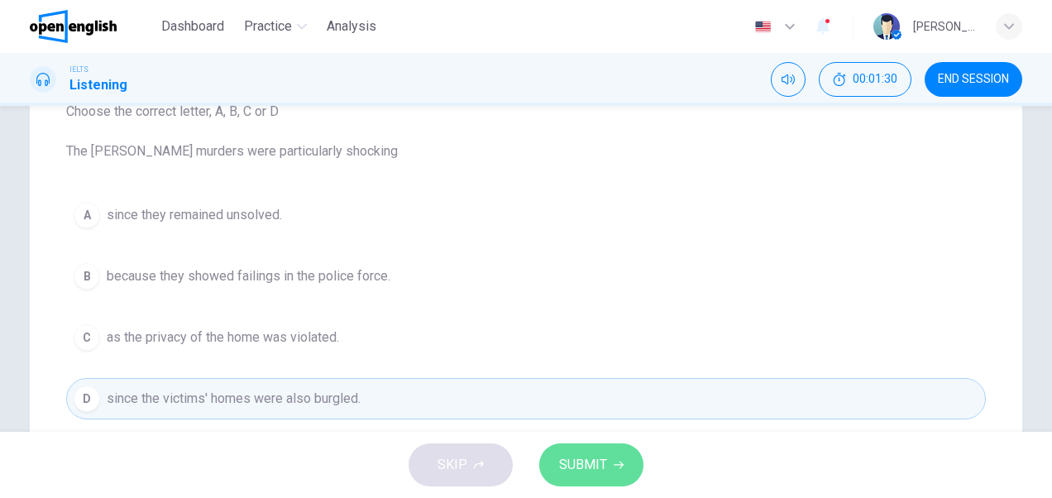
click at [596, 466] on span "SUBMIT" at bounding box center [583, 464] width 48 height 23
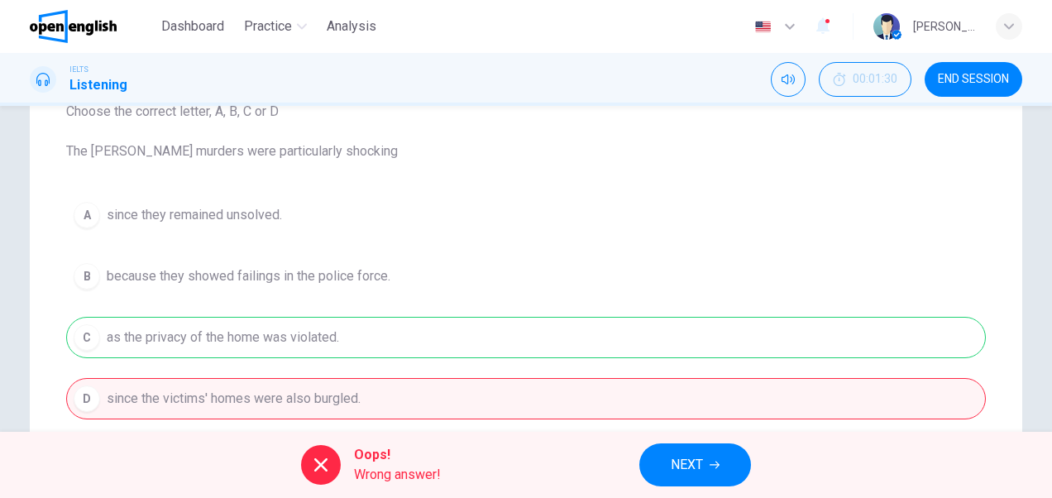
click at [94, 28] on img at bounding box center [73, 26] width 87 height 33
